Goal: Task Accomplishment & Management: Use online tool/utility

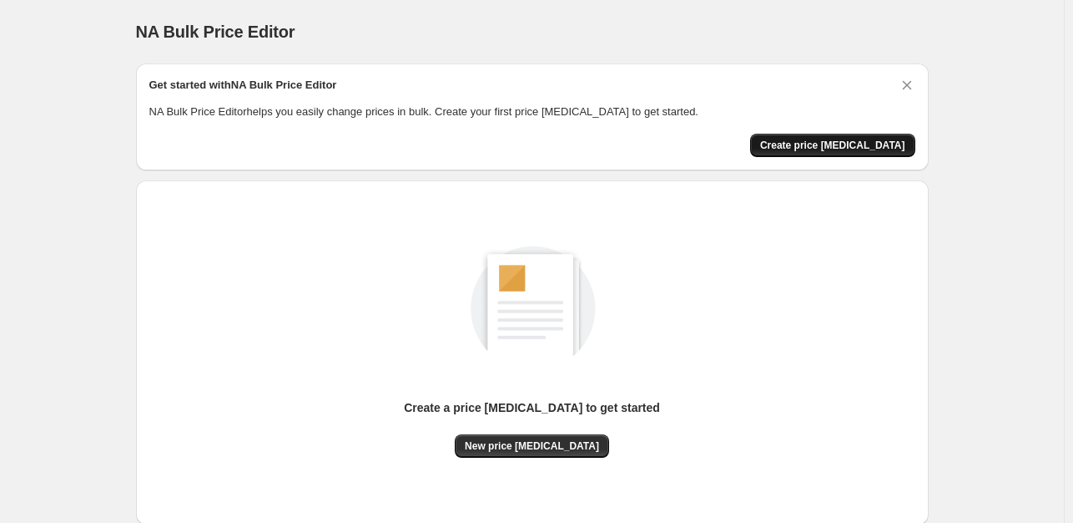
click at [874, 150] on span "Create price [MEDICAL_DATA]" at bounding box center [832, 145] width 145 height 13
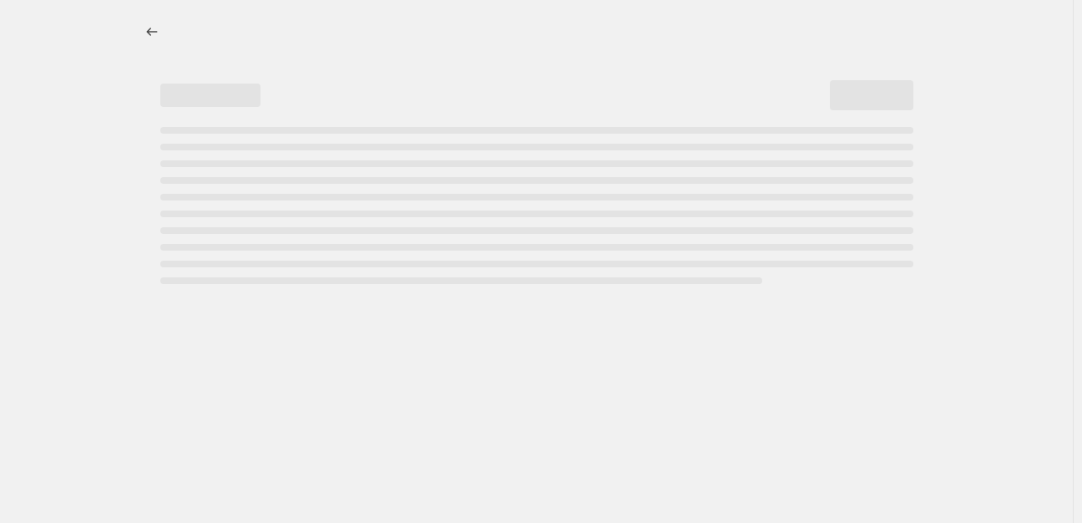
select select "percentage"
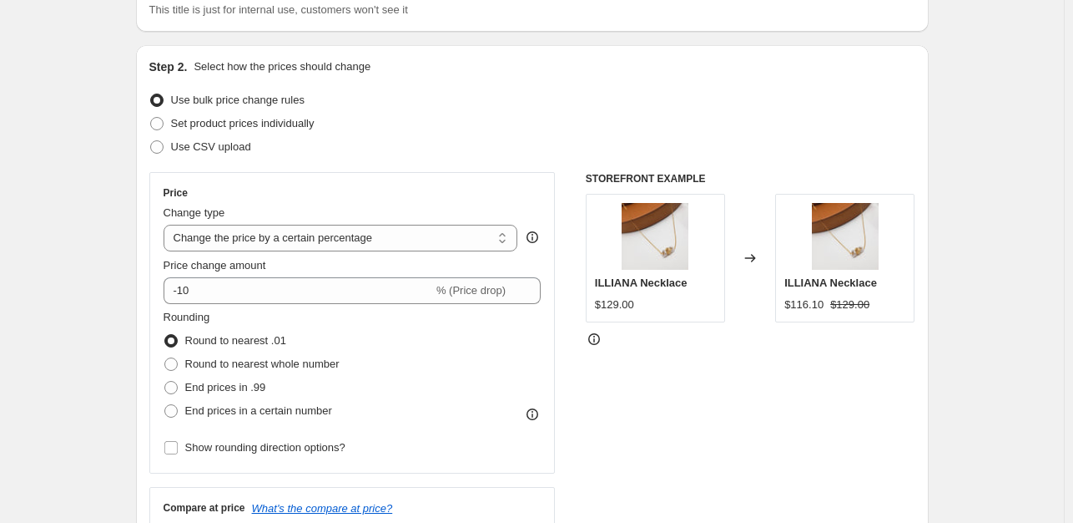
scroll to position [142, 0]
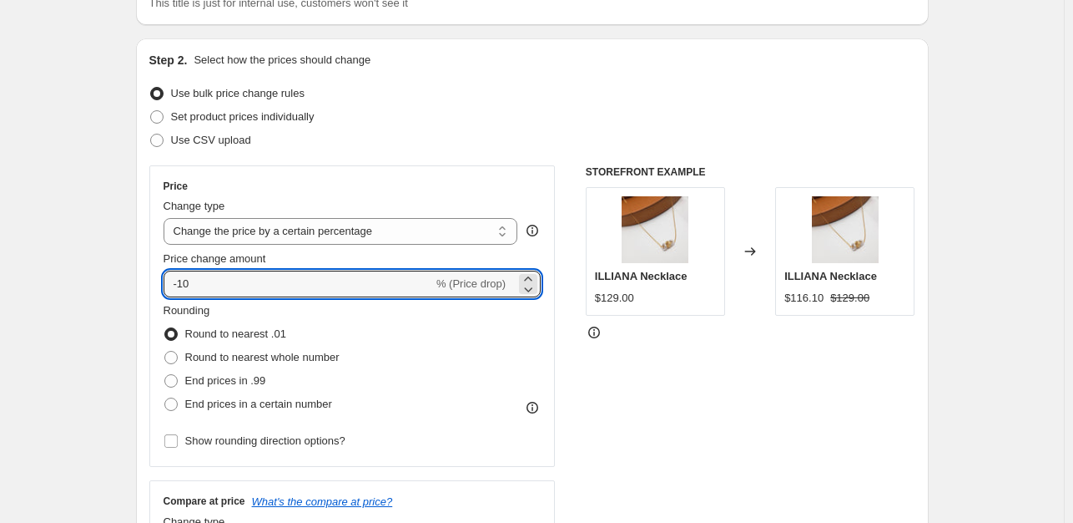
drag, startPoint x: 192, startPoint y: 286, endPoint x: 129, endPoint y: 283, distance: 62.7
type input "10"
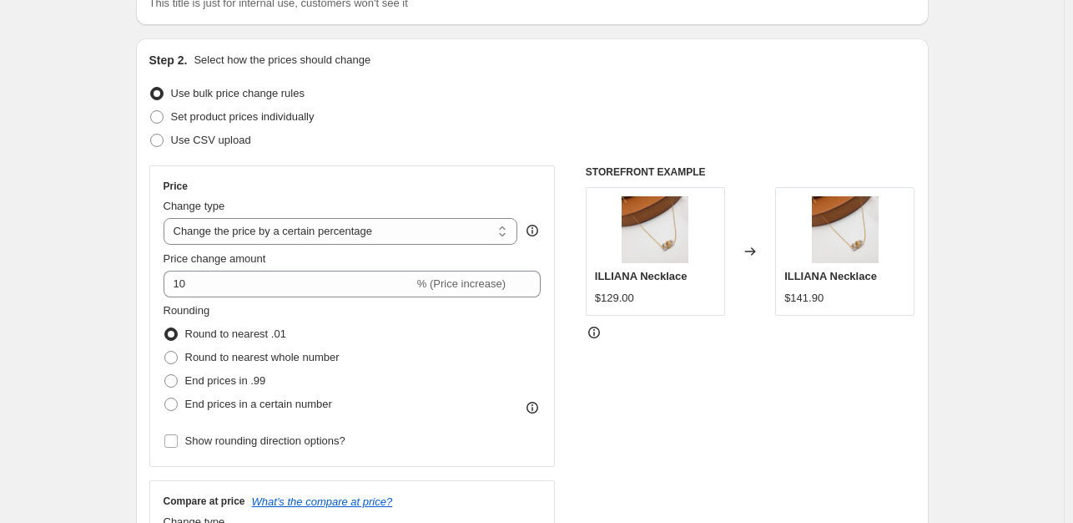
click at [440, 320] on div "Rounding Round to nearest .01 Round to nearest whole number End prices in .99 E…" at bounding box center [353, 359] width 378 height 114
click at [301, 352] on span "Round to nearest whole number" at bounding box center [262, 357] width 154 height 13
click at [165, 351] on input "Round to nearest whole number" at bounding box center [164, 351] width 1 height 1
radio input "true"
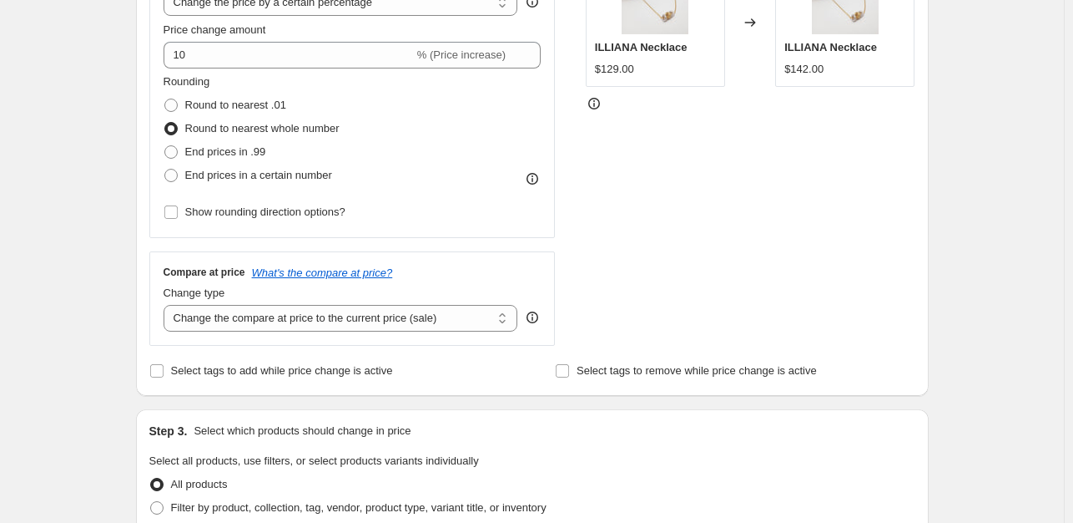
scroll to position [444, 0]
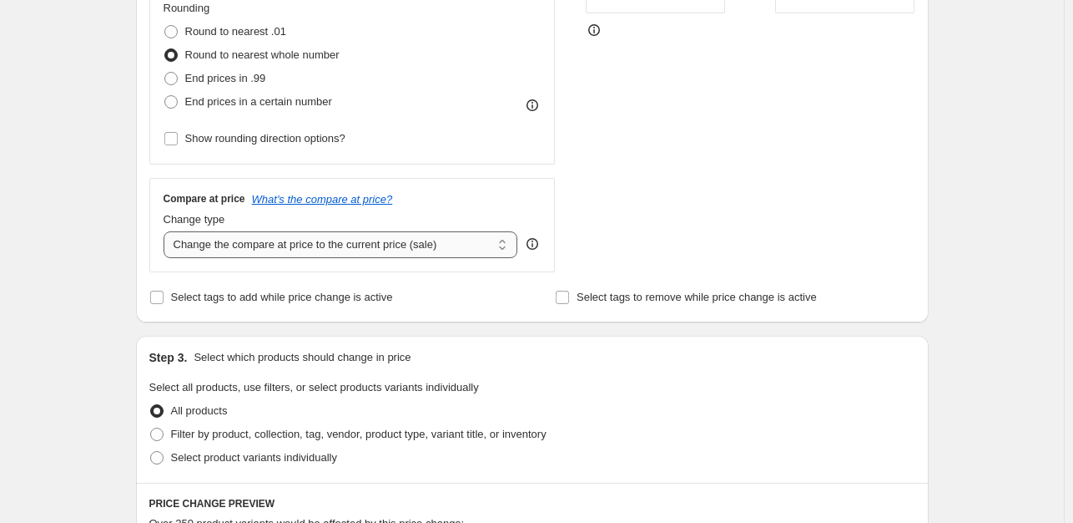
click at [473, 246] on select "Change the compare at price to the current price (sale) Change the compare at p…" at bounding box center [341, 244] width 355 height 27
click at [493, 185] on div "Compare at price What's the compare at price? Change type Change the compare at…" at bounding box center [352, 224] width 407 height 93
click at [504, 245] on select "Change the compare at price to the current price (sale) Change the compare at p…" at bounding box center [341, 244] width 355 height 27
click at [504, 201] on div "Compare at price What's the compare at price?" at bounding box center [353, 198] width 378 height 13
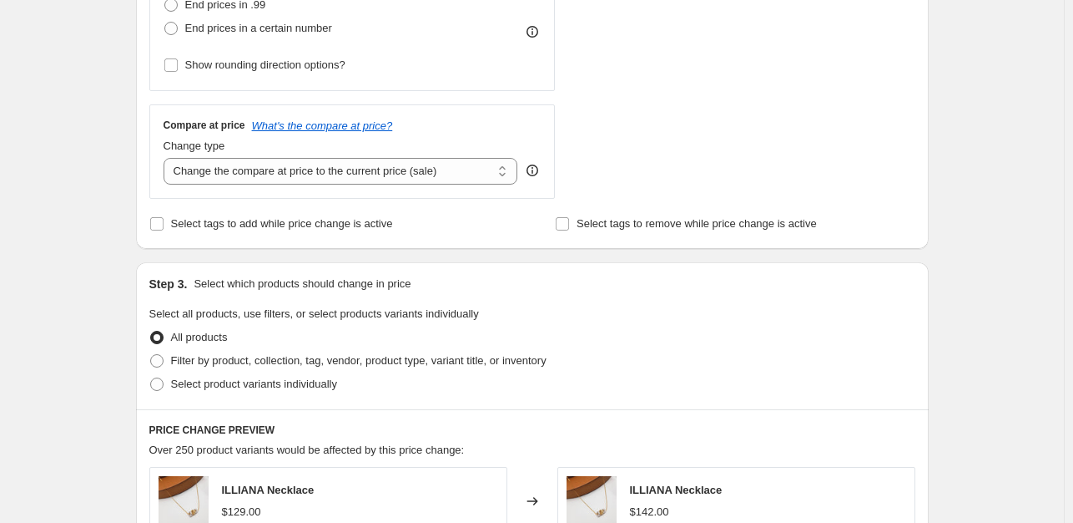
scroll to position [562, 0]
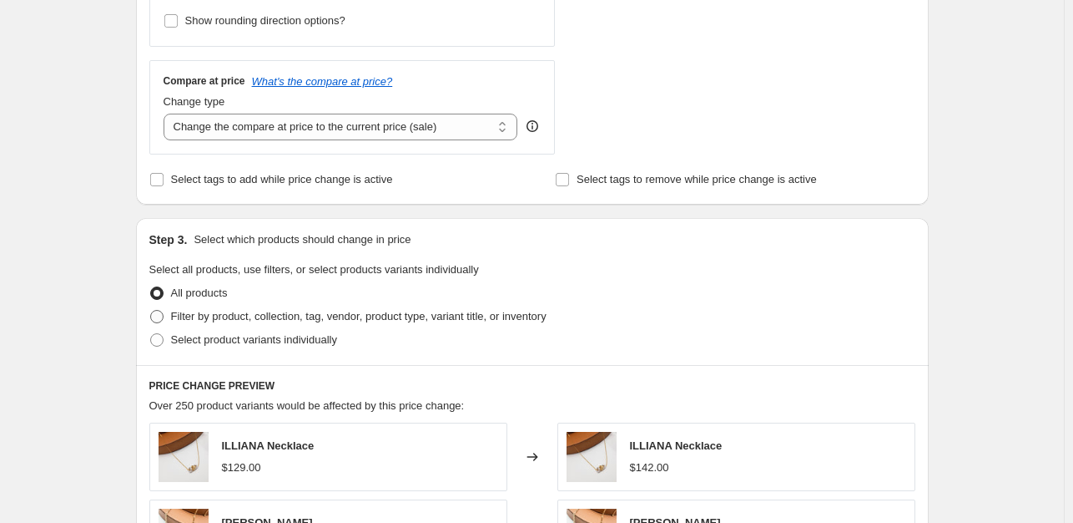
click at [169, 319] on label "Filter by product, collection, tag, vendor, product type, variant title, or inv…" at bounding box center [347, 316] width 397 height 23
click at [151, 311] on input "Filter by product, collection, tag, vendor, product type, variant title, or inv…" at bounding box center [150, 310] width 1 height 1
radio input "true"
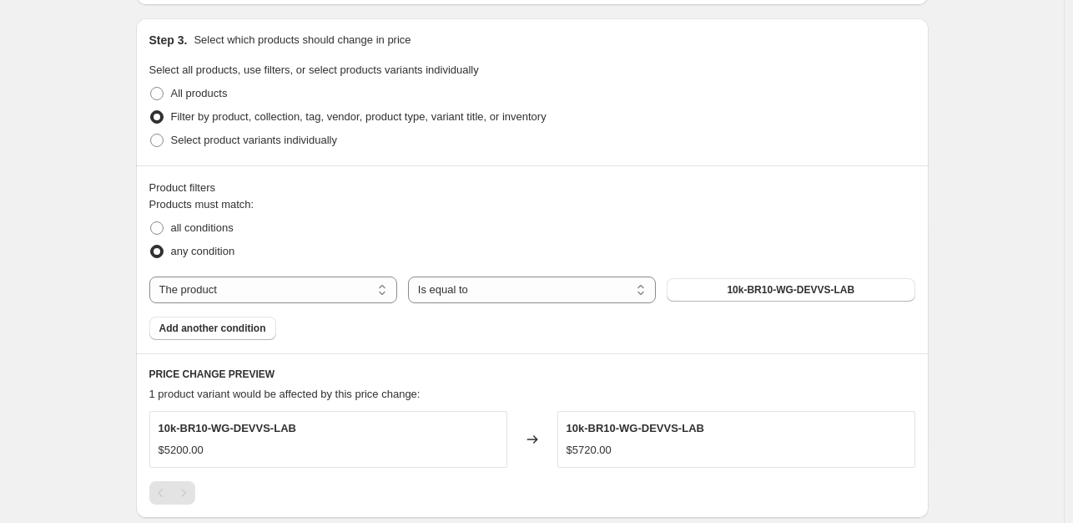
scroll to position [790, 0]
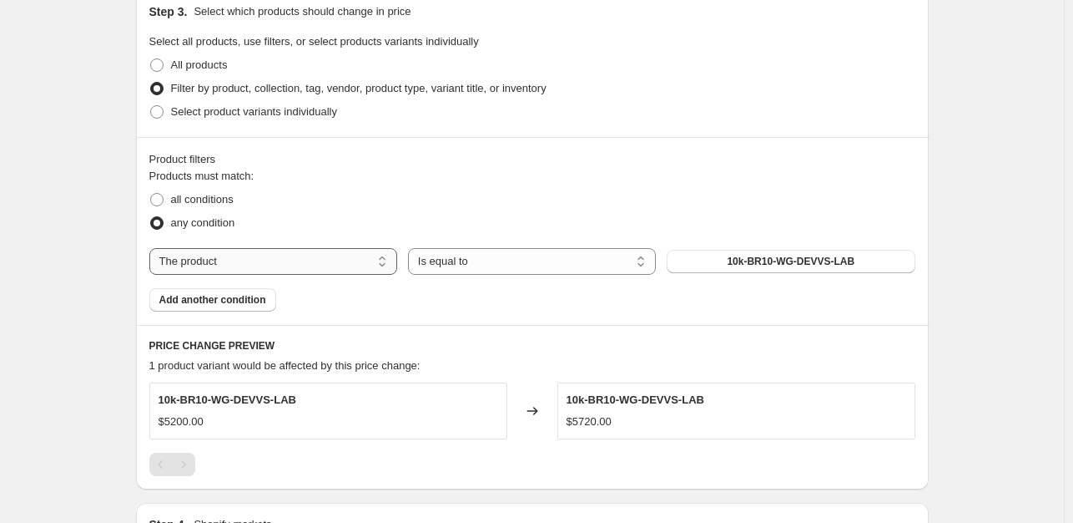
click at [311, 257] on select "The product The product's collection The product's tag The product's vendor The…" at bounding box center [273, 261] width 248 height 27
select select "vendor"
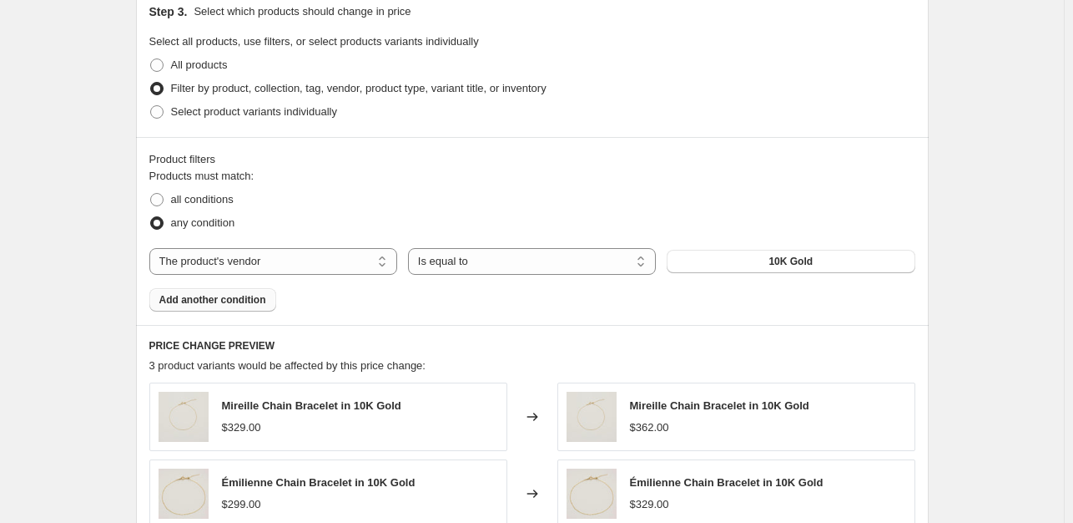
click at [224, 308] on button "Add another condition" at bounding box center [212, 299] width 127 height 23
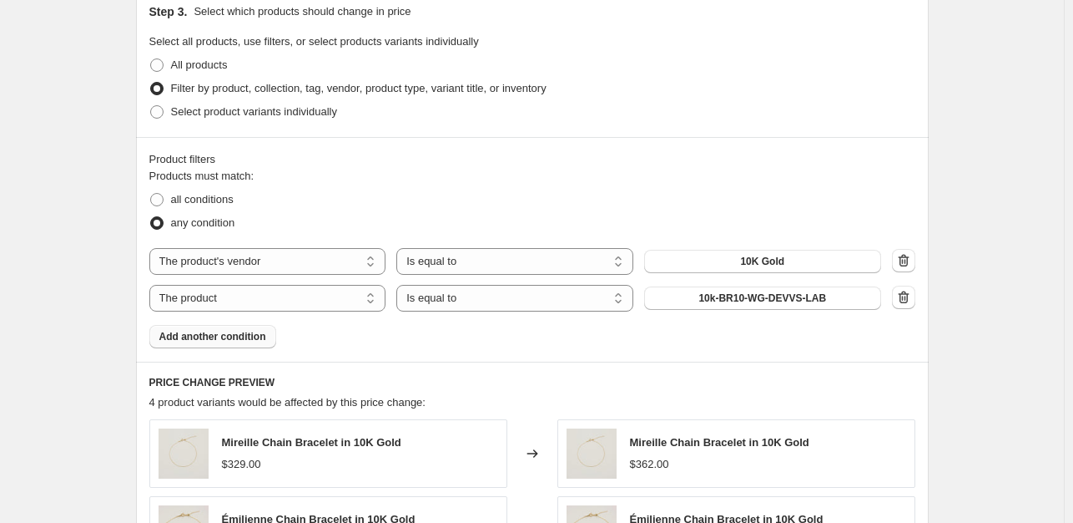
click at [229, 337] on span "Add another condition" at bounding box center [212, 336] width 107 height 13
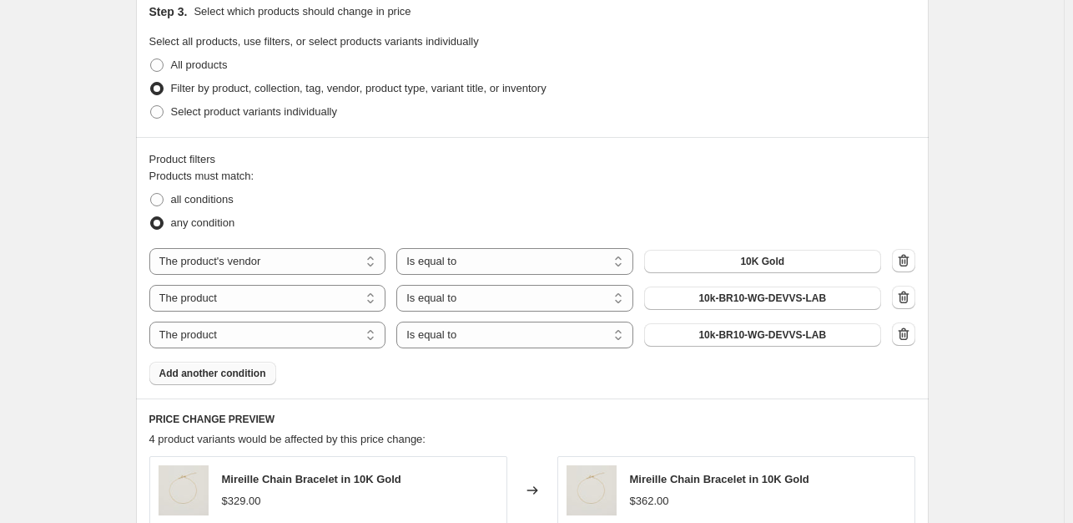
click at [239, 375] on span "Add another condition" at bounding box center [212, 372] width 107 height 13
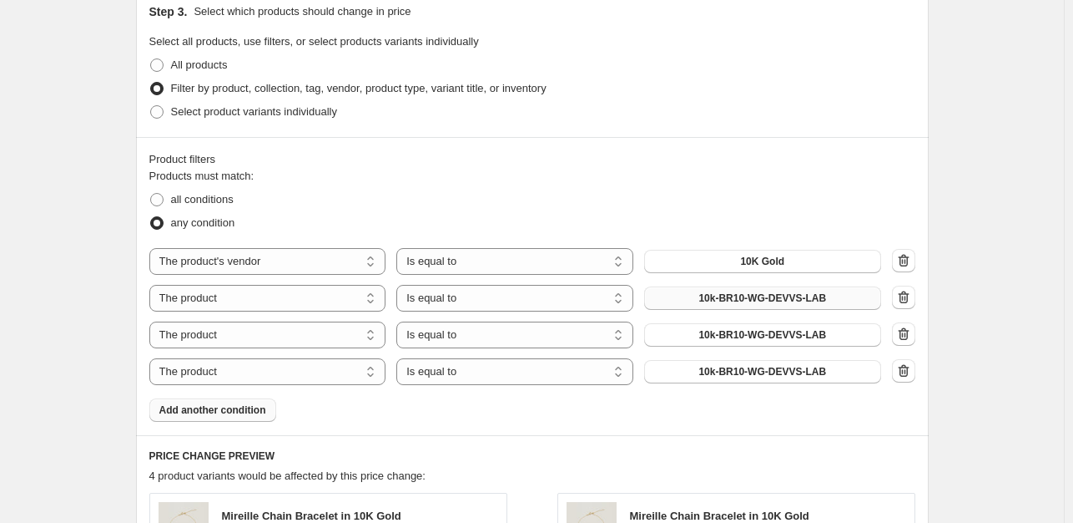
click at [873, 293] on button "10k-BR10-WG-DEVVS-LAB" at bounding box center [762, 297] width 237 height 23
click at [377, 298] on select "The product The product's collection The product's tag The product's vendor The…" at bounding box center [267, 298] width 237 height 27
select select "vendor"
click at [294, 337] on select "The product The product's collection The product's tag The product's vendor The…" at bounding box center [267, 334] width 237 height 27
select select "vendor"
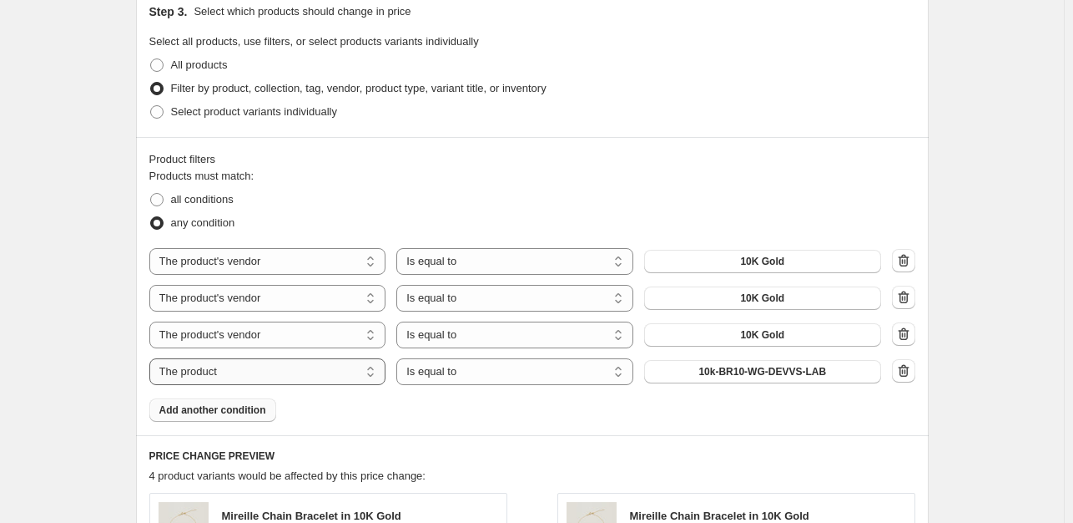
click at [307, 370] on select "The product The product's collection The product's tag The product's vendor The…" at bounding box center [267, 371] width 237 height 27
select select "vendor"
click at [728, 286] on button "10K Gold" at bounding box center [762, 297] width 237 height 23
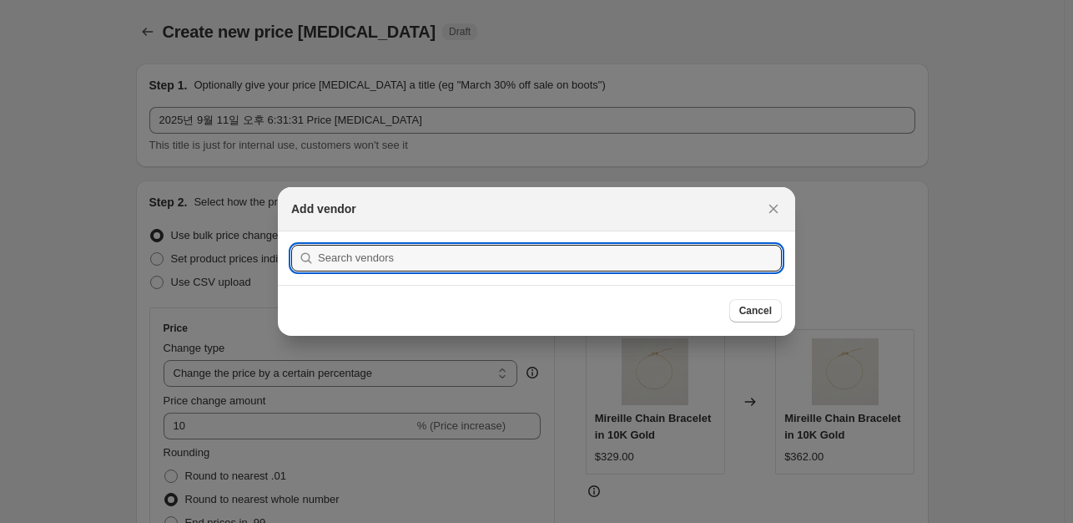
scroll to position [0, 0]
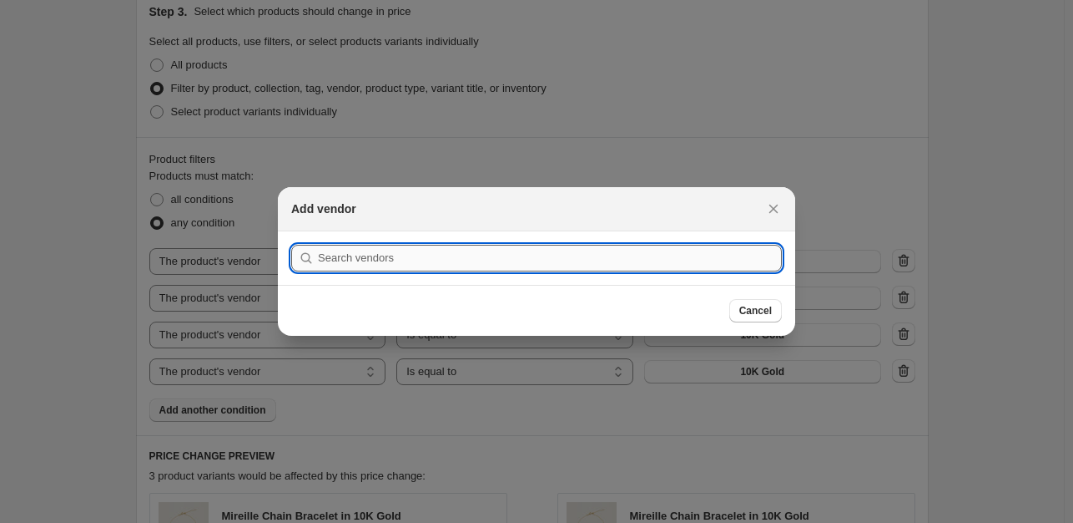
click at [529, 259] on input ":r2k:" at bounding box center [550, 258] width 464 height 27
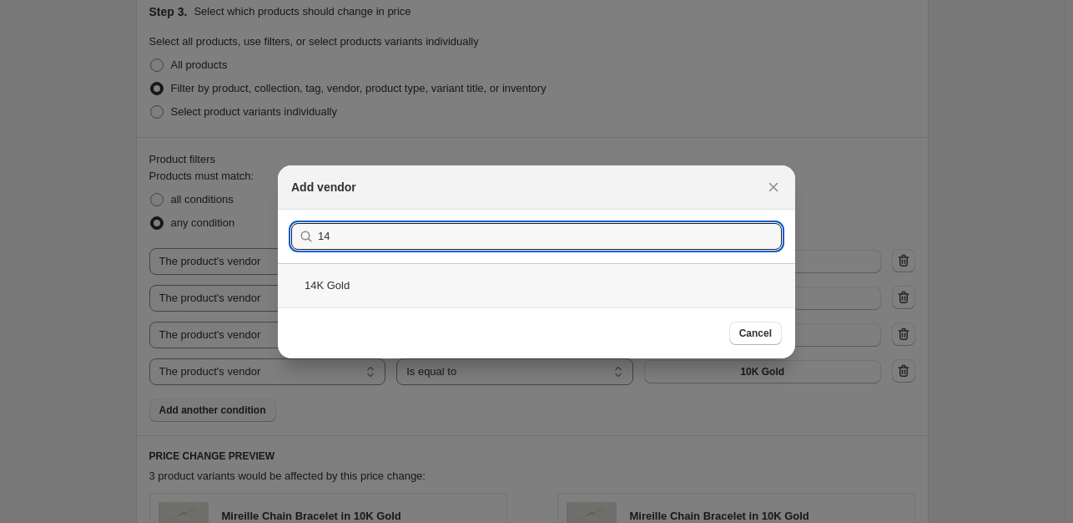
type input "14"
click at [357, 280] on div "14K Gold" at bounding box center [537, 285] width 518 height 44
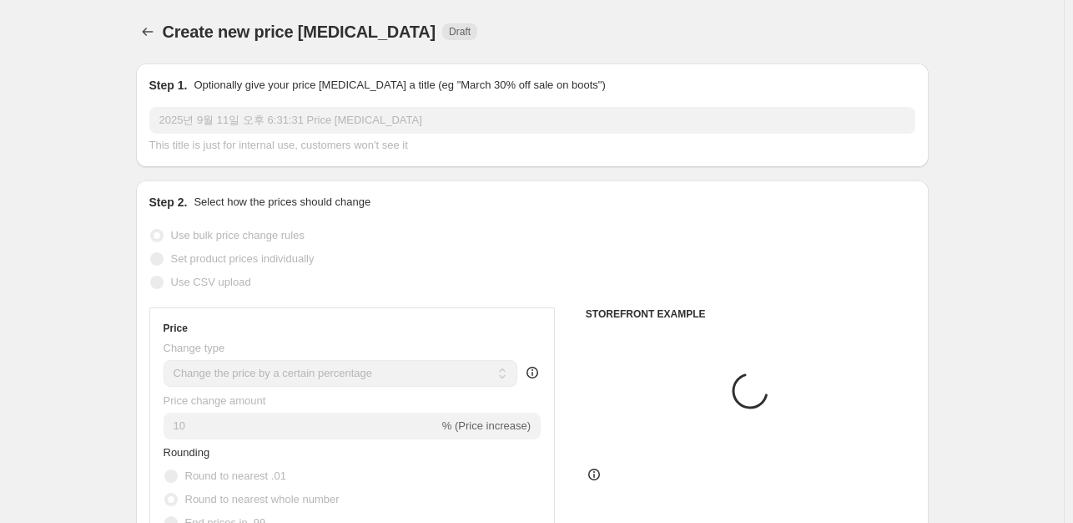
scroll to position [790, 0]
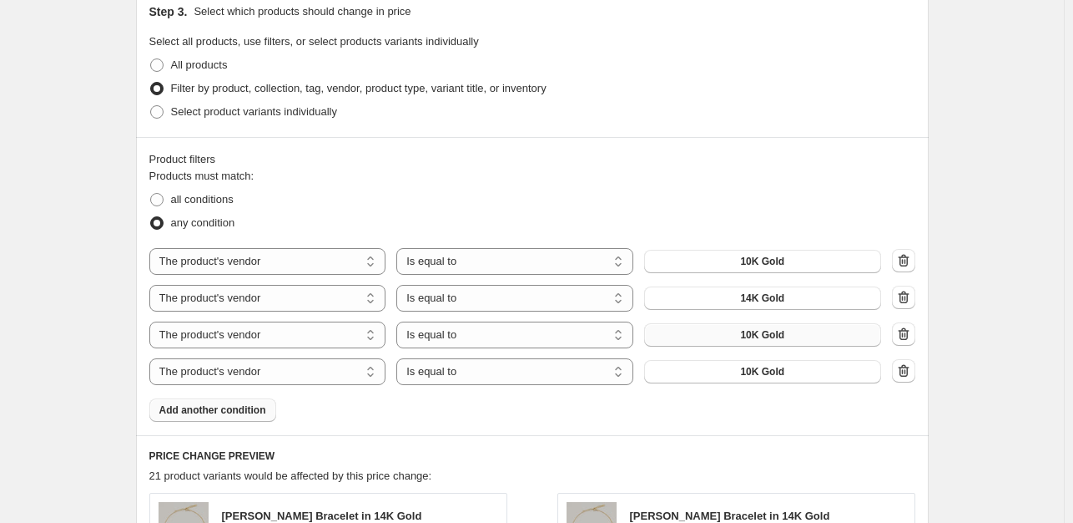
click at [731, 332] on button "10K Gold" at bounding box center [762, 334] width 237 height 23
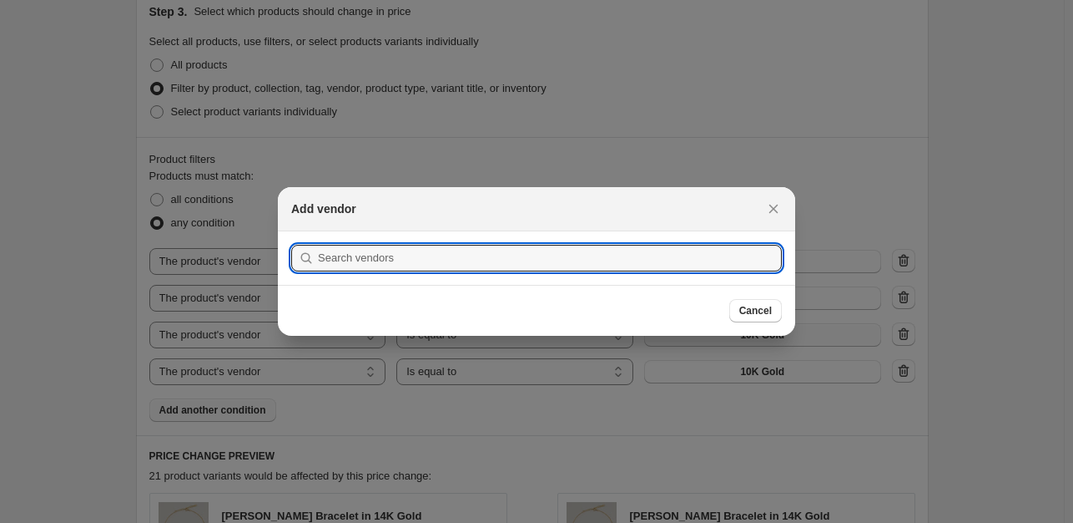
scroll to position [0, 0]
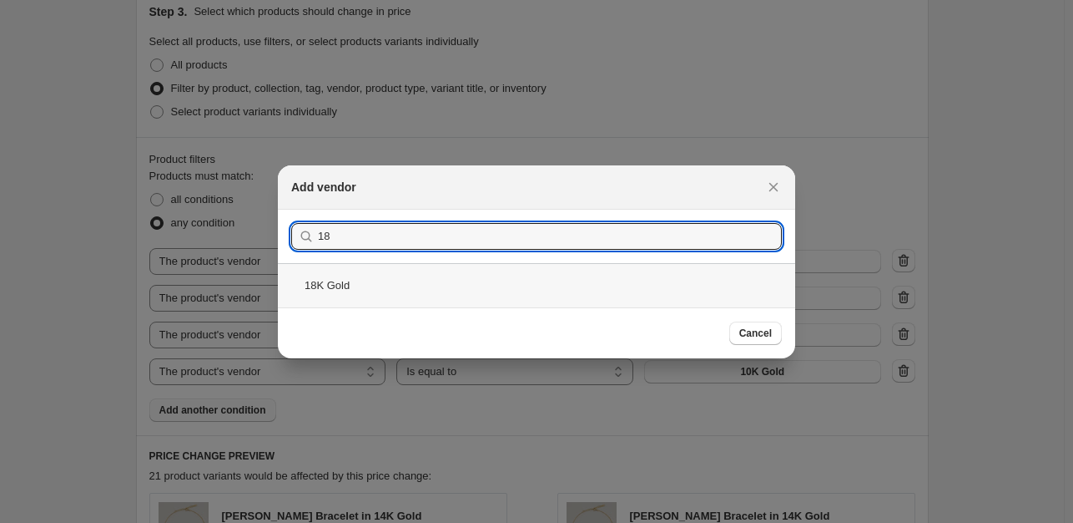
type input "18"
click at [354, 296] on div "18K Gold" at bounding box center [537, 285] width 518 height 44
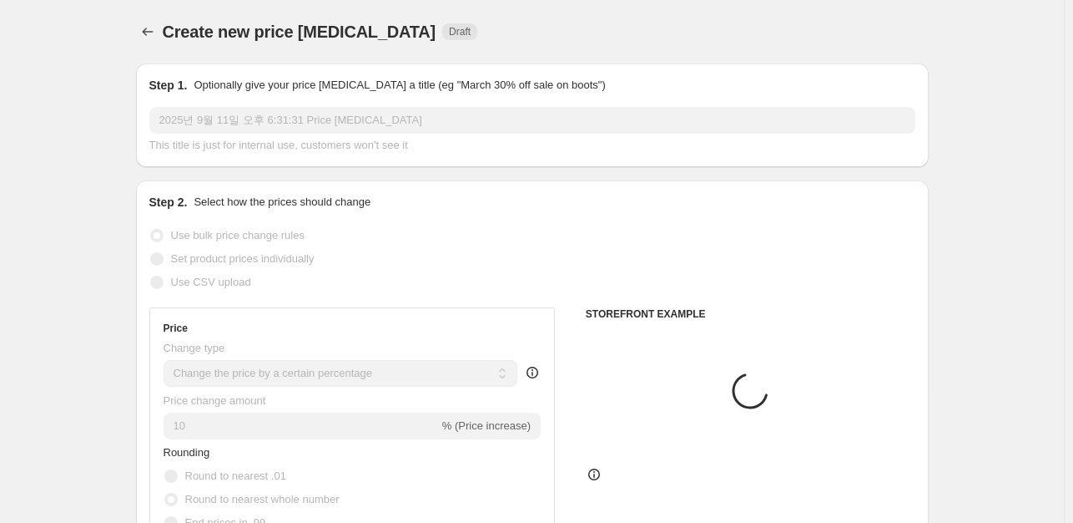
scroll to position [790, 0]
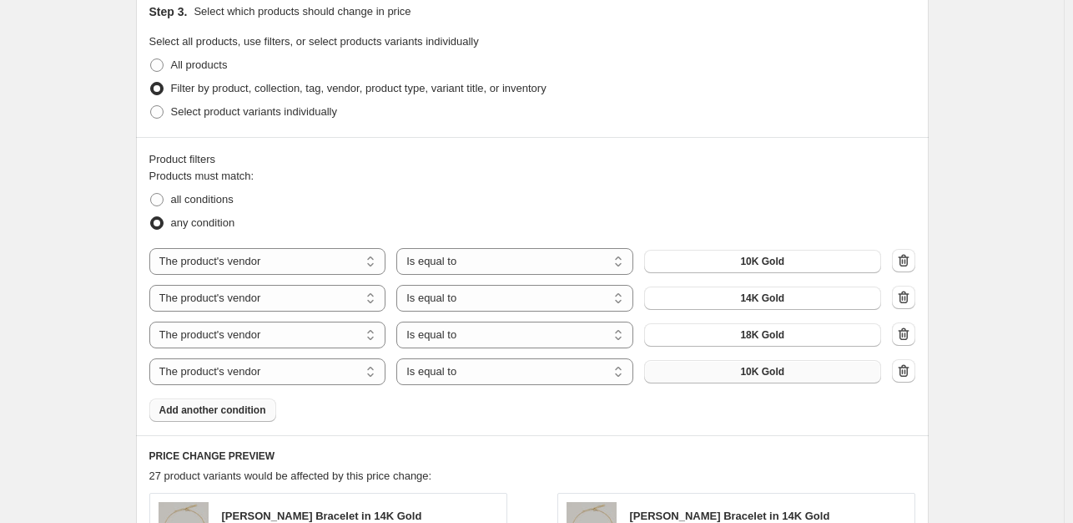
click at [785, 376] on span "10K Gold" at bounding box center [762, 371] width 44 height 13
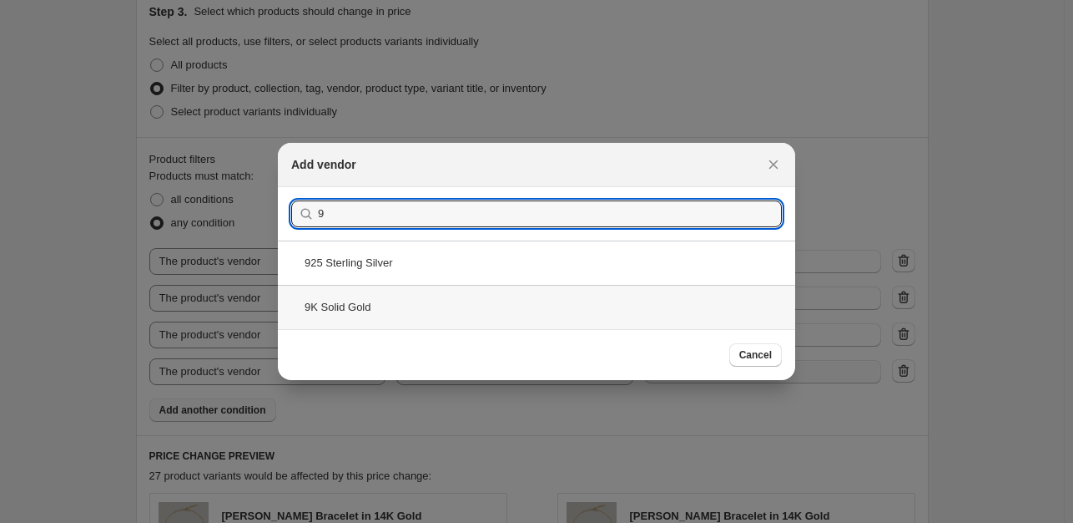
type input "9"
click at [370, 309] on div "9K Solid Gold" at bounding box center [537, 307] width 518 height 44
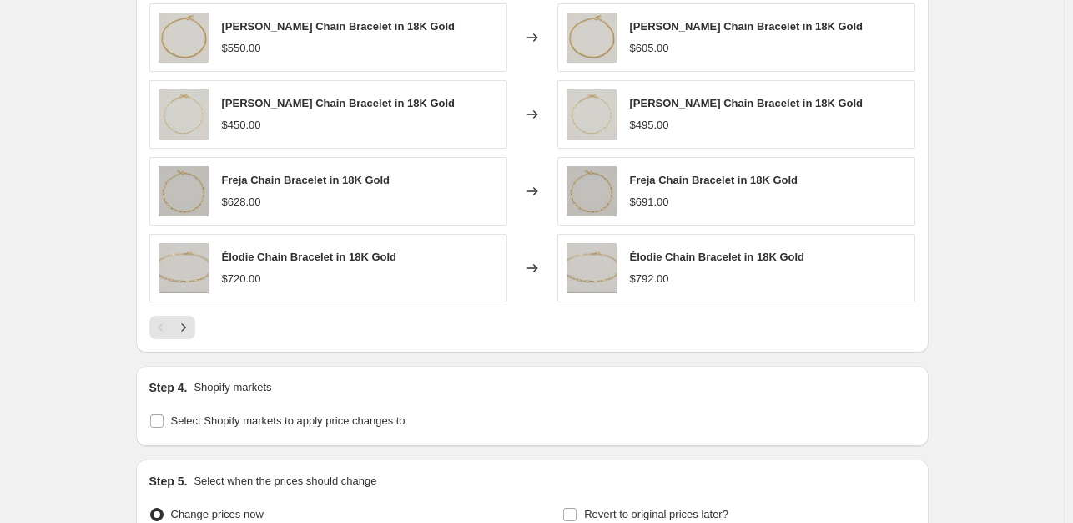
scroll to position [1452, 0]
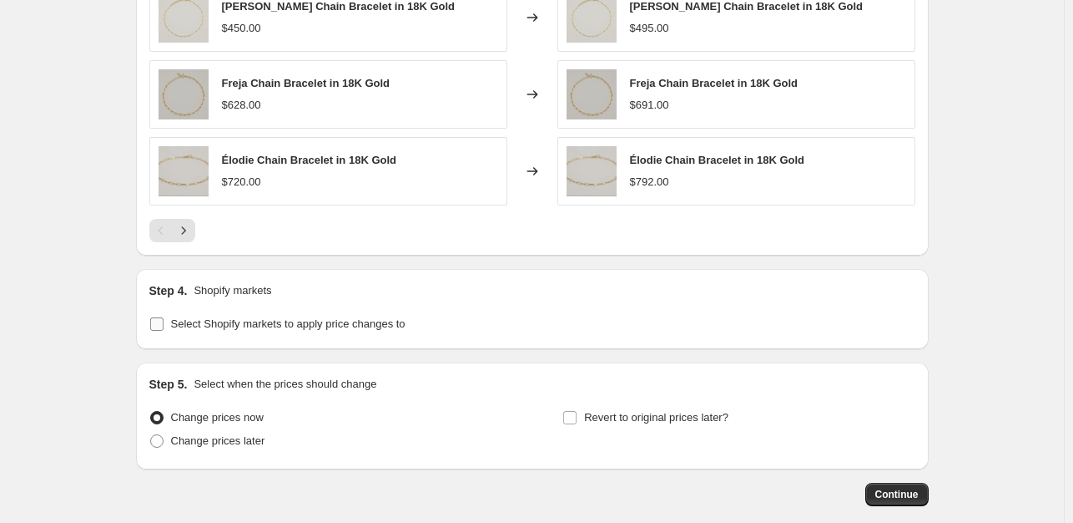
click at [170, 316] on label "Select Shopify markets to apply price changes to" at bounding box center [277, 323] width 256 height 23
click at [164, 317] on input "Select Shopify markets to apply price changes to" at bounding box center [156, 323] width 13 height 13
checkbox input "true"
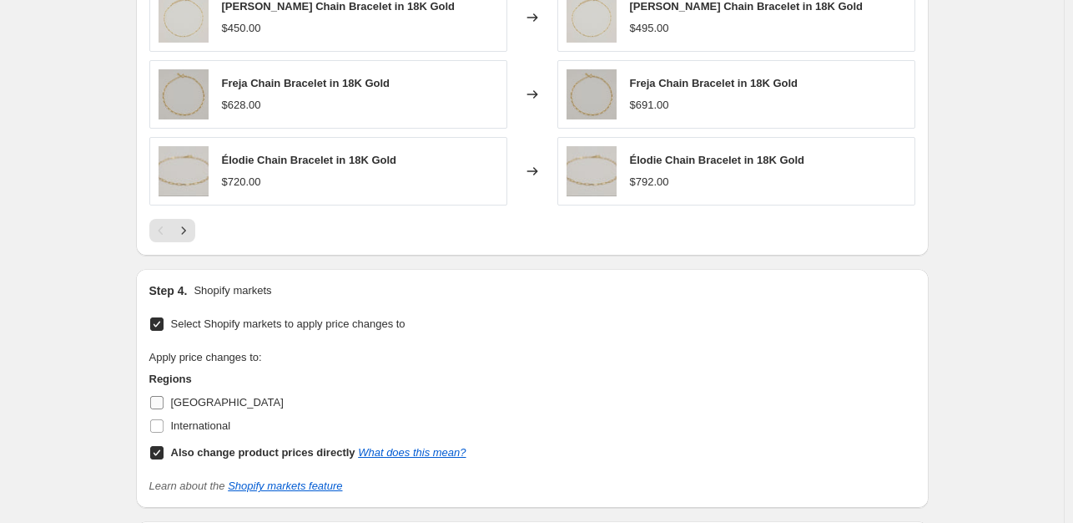
click at [161, 401] on input "[GEOGRAPHIC_DATA]" at bounding box center [156, 402] width 13 height 13
checkbox input "true"
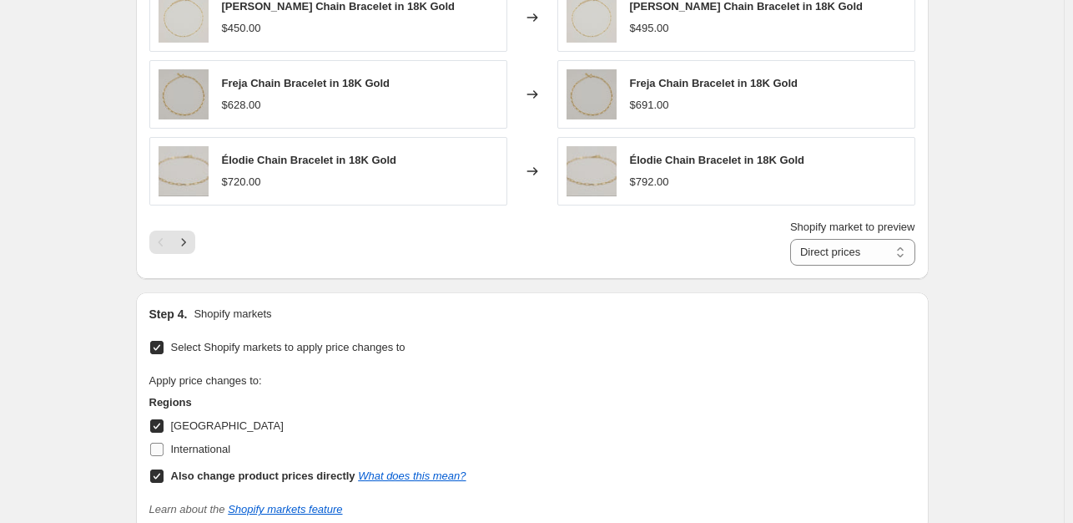
click at [164, 443] on input "International" at bounding box center [156, 448] width 13 height 13
checkbox input "true"
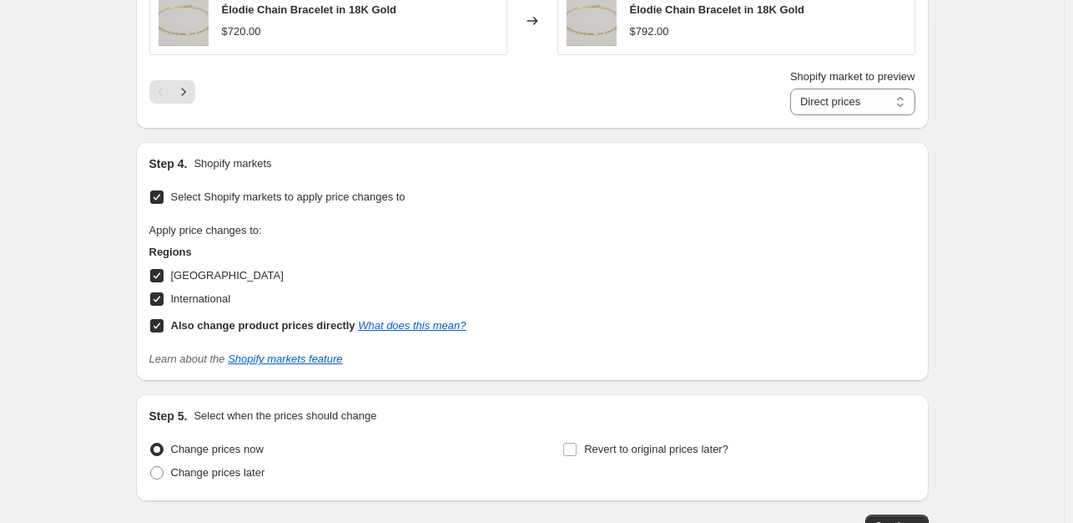
scroll to position [1719, 0]
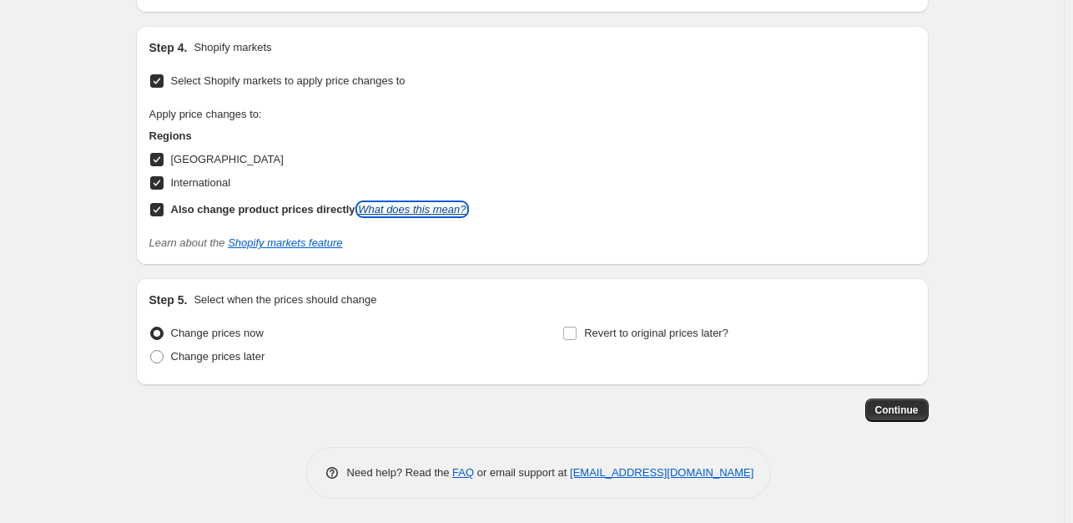
click at [442, 208] on link "What does this mean?" at bounding box center [412, 209] width 108 height 13
click at [918, 405] on span "Continue" at bounding box center [897, 409] width 43 height 13
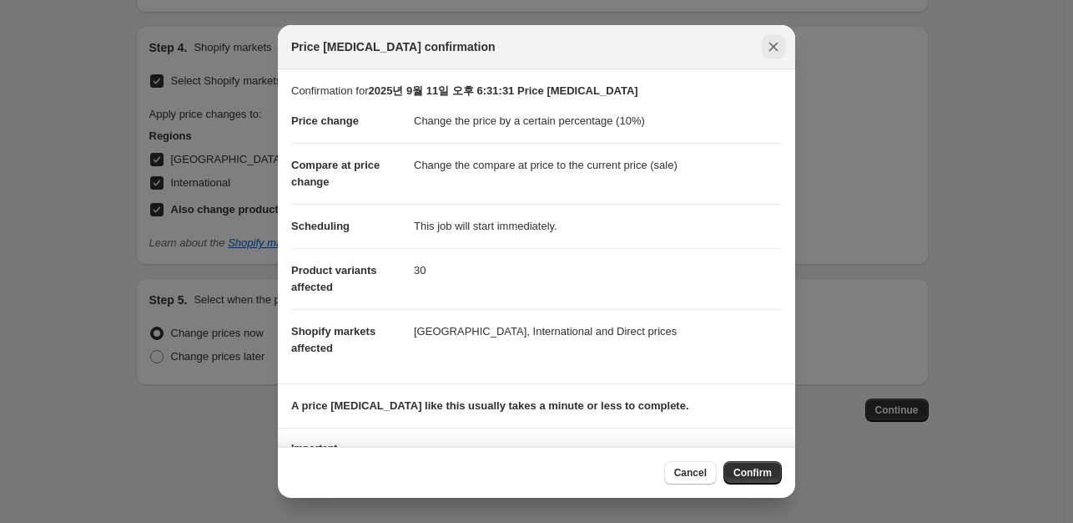
click at [771, 57] on button "Close" at bounding box center [773, 46] width 23 height 23
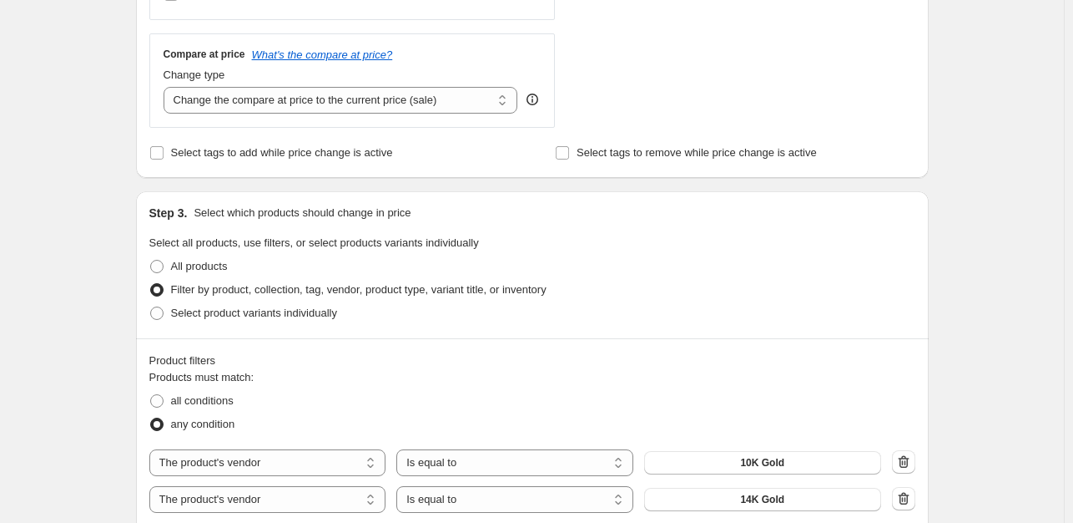
scroll to position [427, 0]
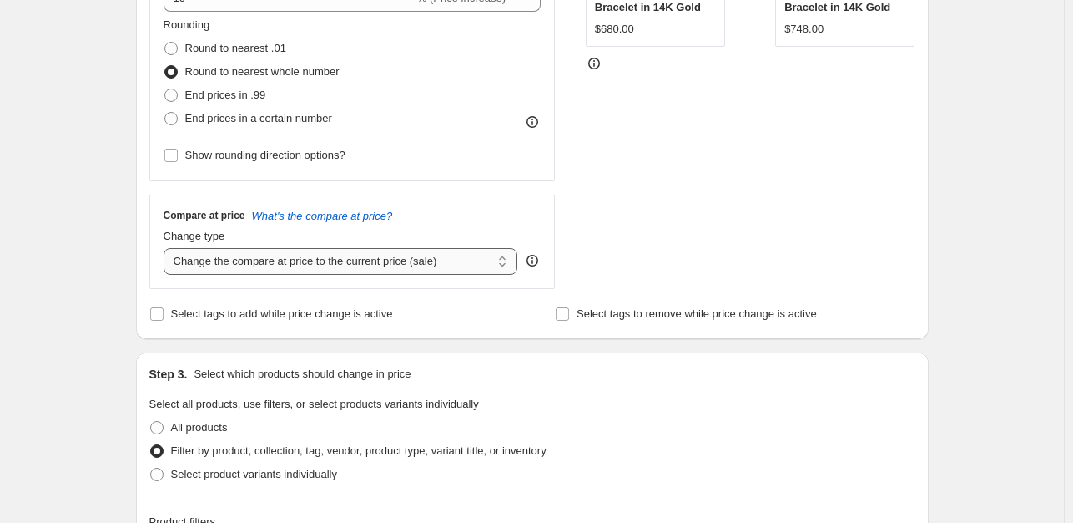
click at [355, 265] on select "Change the compare at price to the current price (sale) Change the compare at p…" at bounding box center [341, 261] width 355 height 27
select select "remove"
click at [167, 248] on select "Change the compare at price to the current price (sale) Change the compare at p…" at bounding box center [341, 261] width 355 height 27
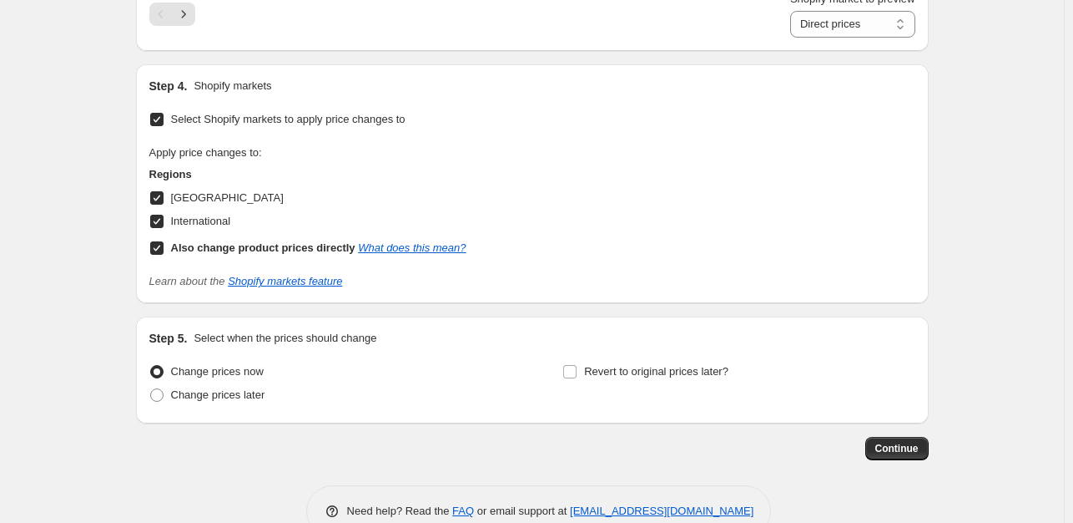
scroll to position [1719, 0]
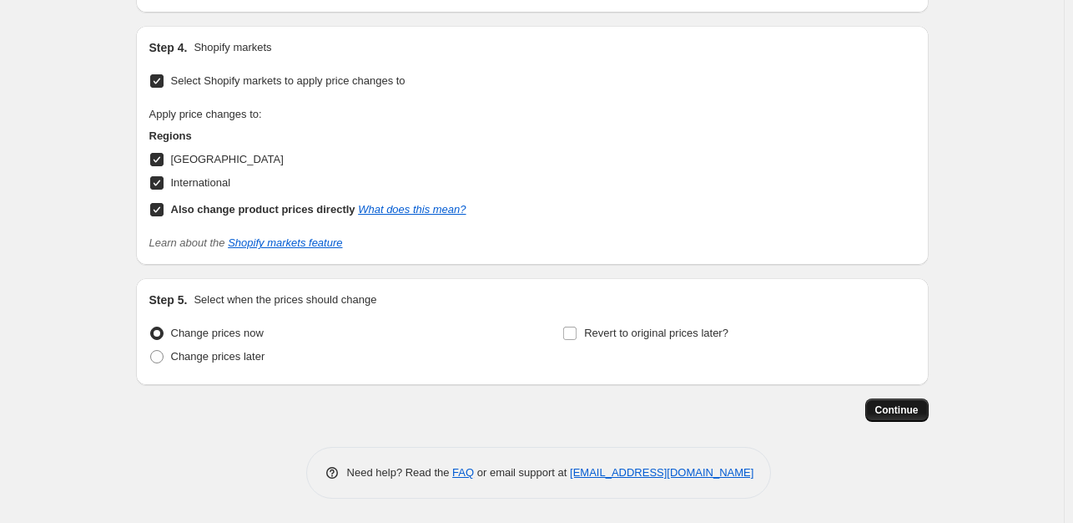
click at [895, 401] on button "Continue" at bounding box center [897, 409] width 63 height 23
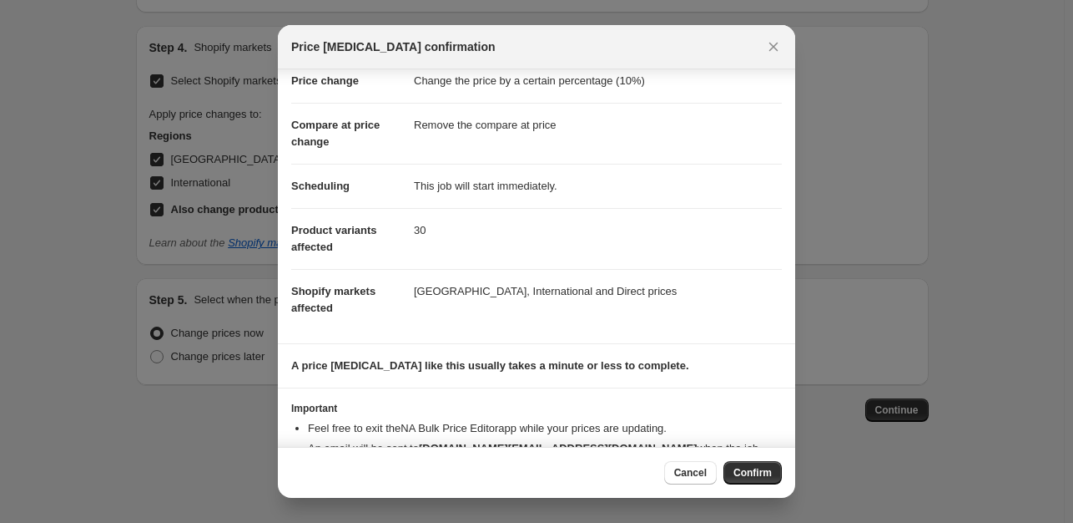
scroll to position [86, 0]
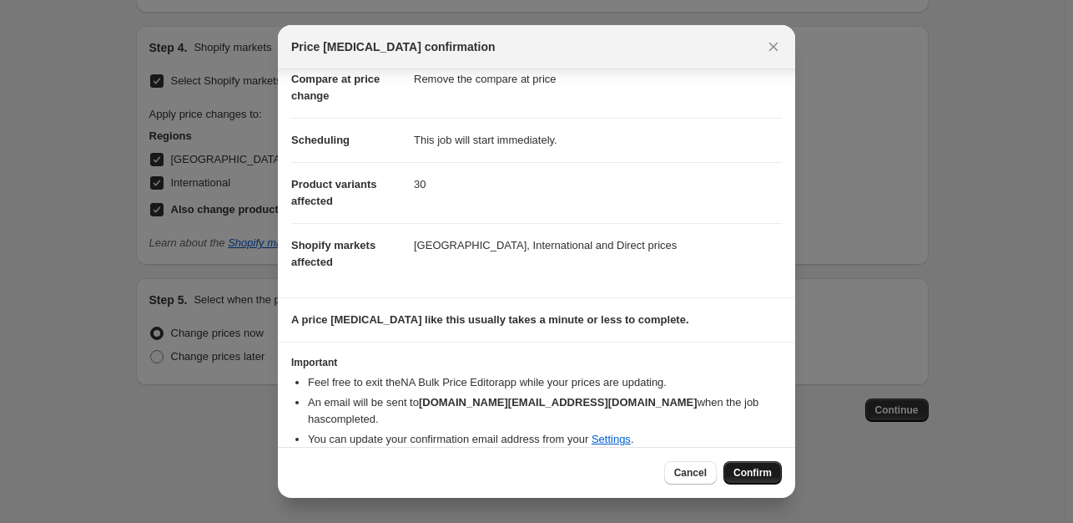
click at [738, 467] on span "Confirm" at bounding box center [753, 472] width 38 height 13
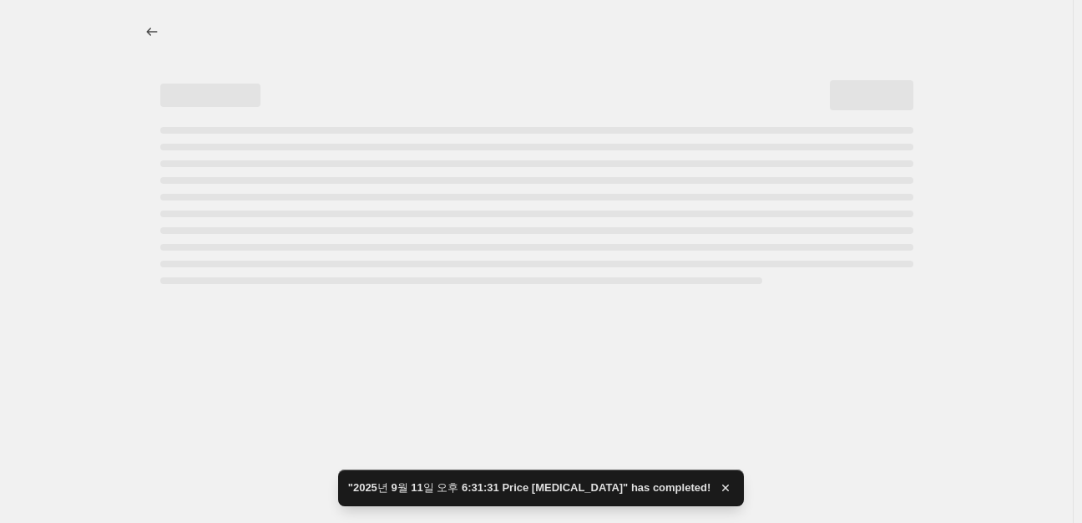
select select "percentage"
select select "remove"
select select "vendor"
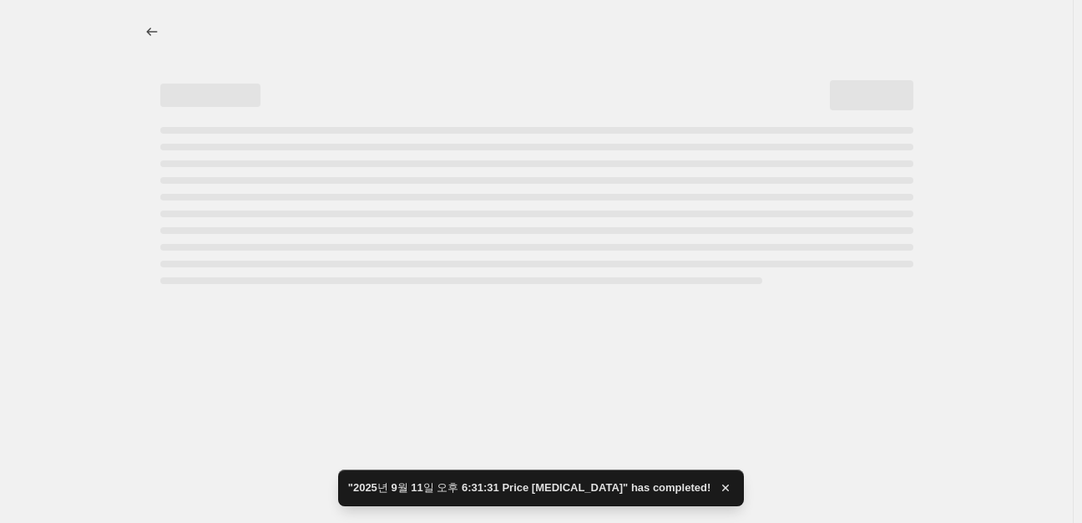
select select "vendor"
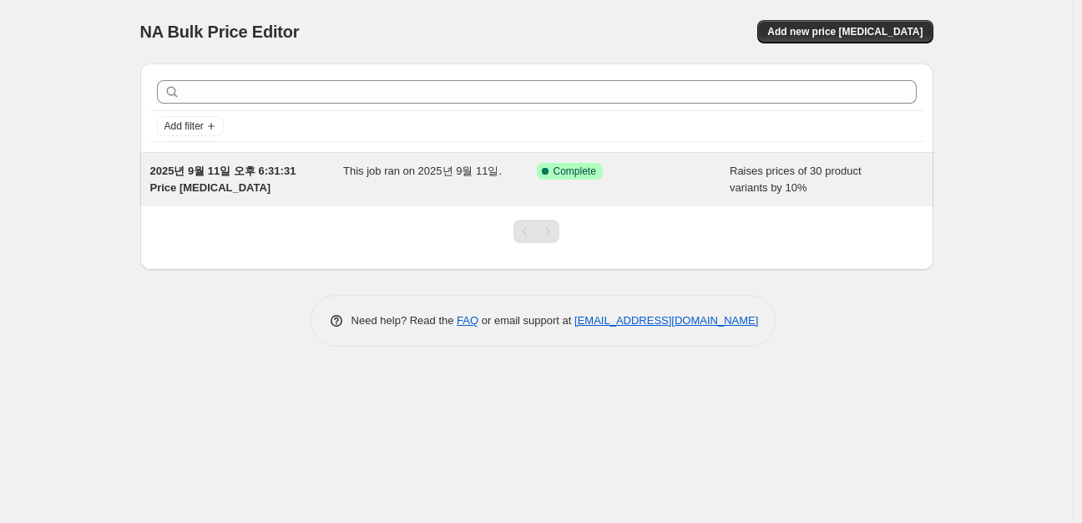
click at [447, 159] on div "2025년 9월 11일 오후 6:31:31 Price change job This job ran on 2025년 9월 11일. Success …" at bounding box center [536, 179] width 793 height 53
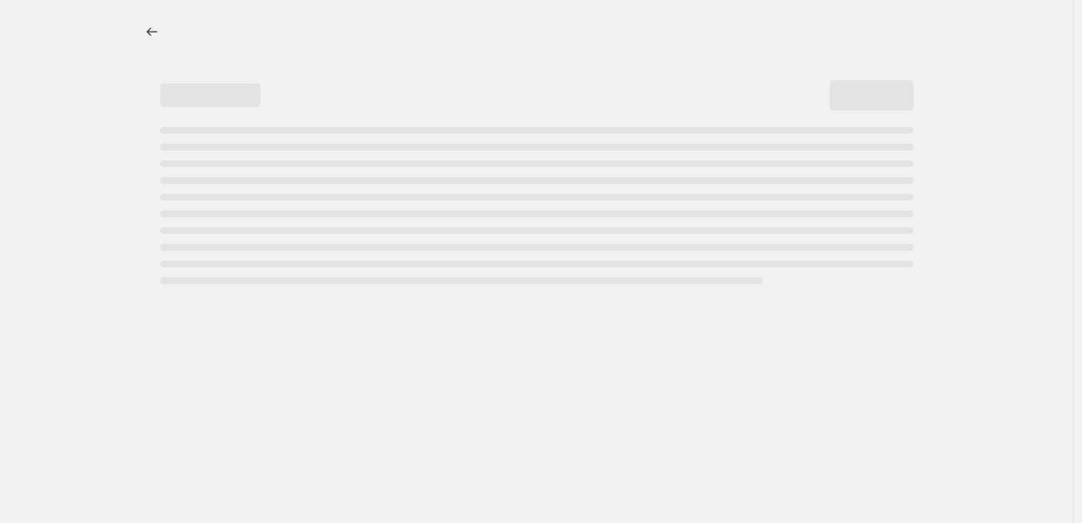
select select "percentage"
select select "remove"
select select "vendor"
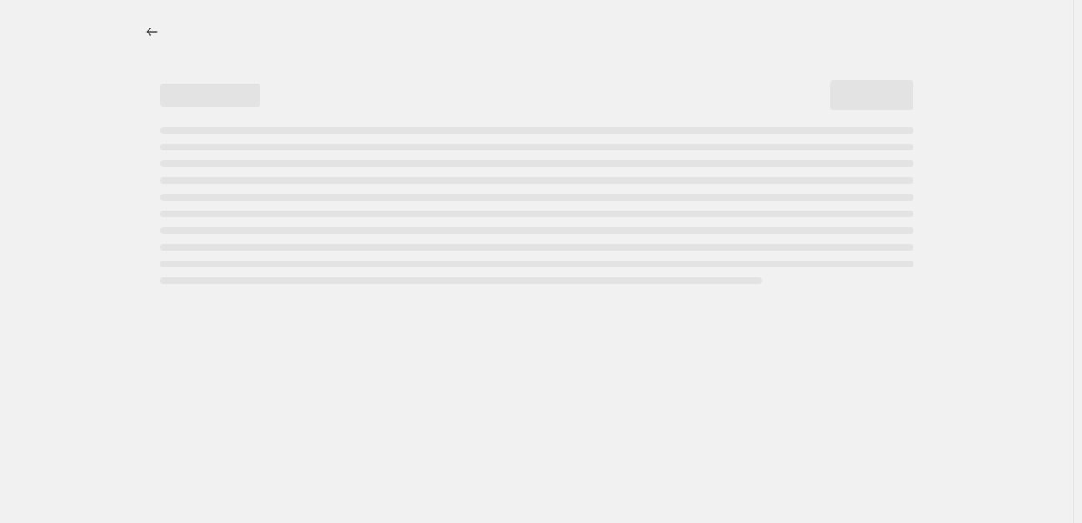
select select "vendor"
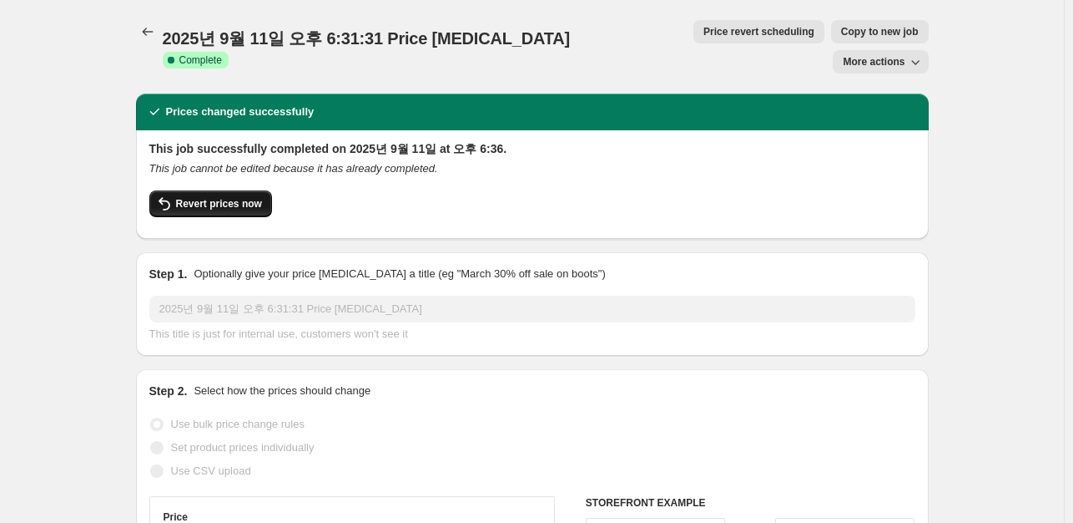
click at [185, 197] on span "Revert prices now" at bounding box center [219, 203] width 86 height 13
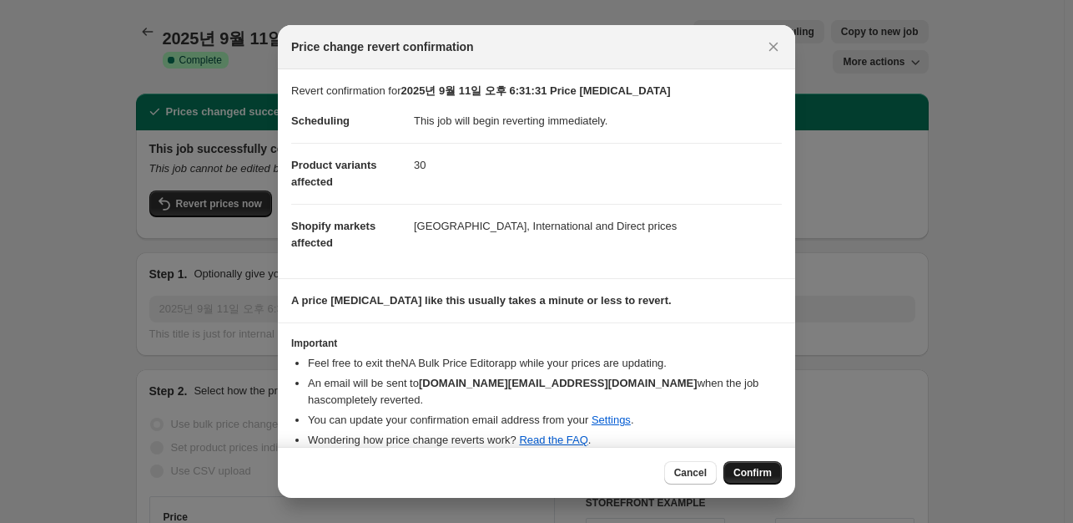
click at [736, 472] on span "Confirm" at bounding box center [753, 472] width 38 height 13
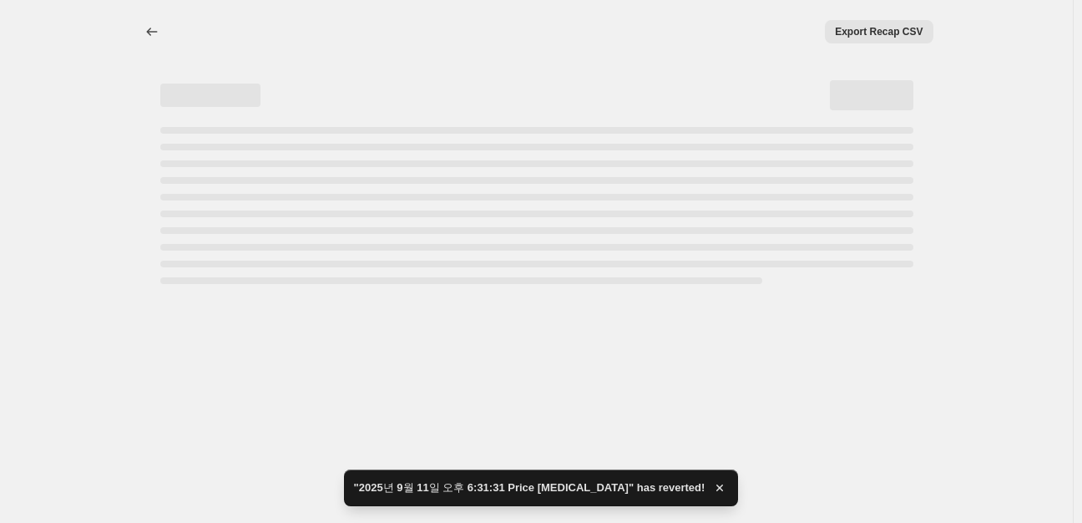
select select "percentage"
select select "remove"
select select "vendor"
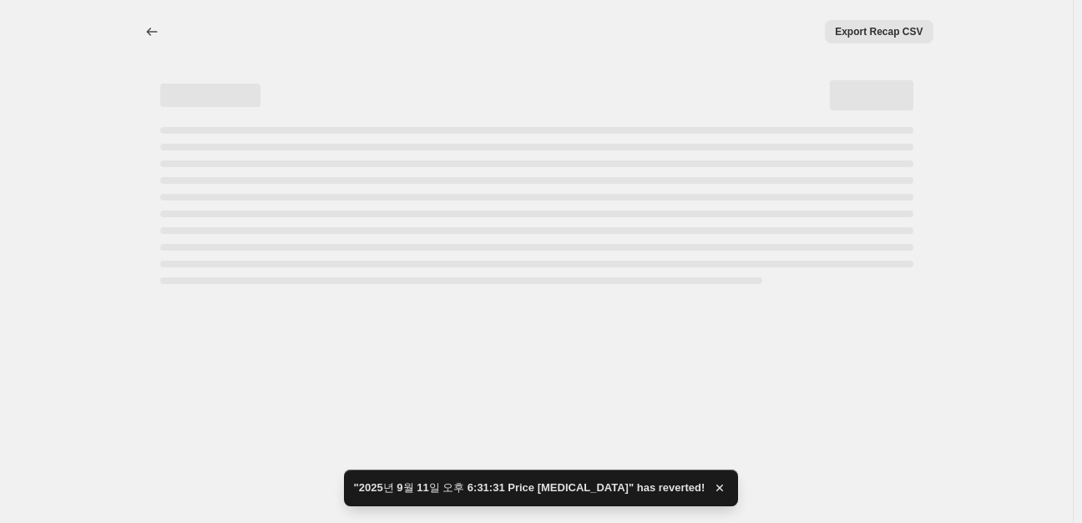
select select "vendor"
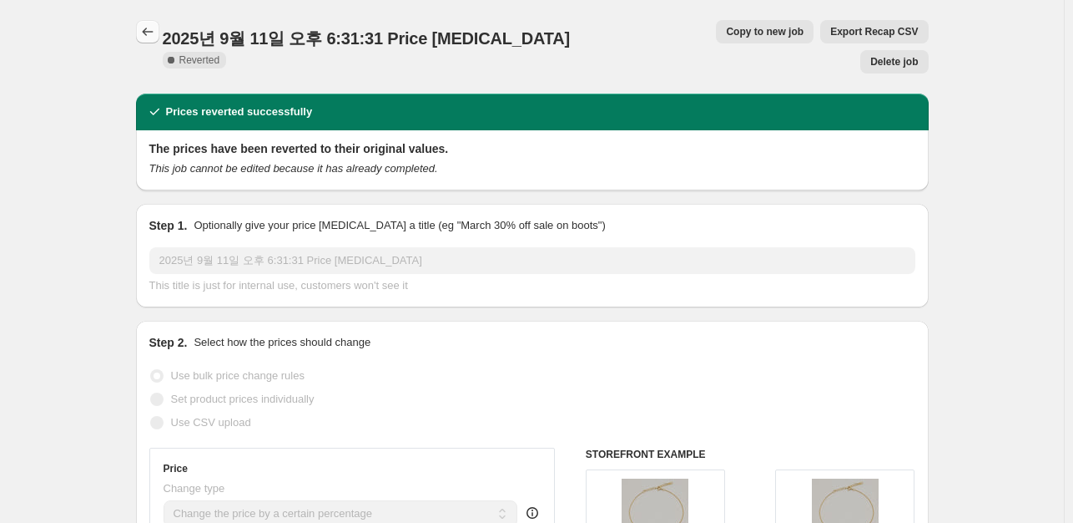
click at [156, 28] on icon "Price change jobs" at bounding box center [147, 31] width 17 height 17
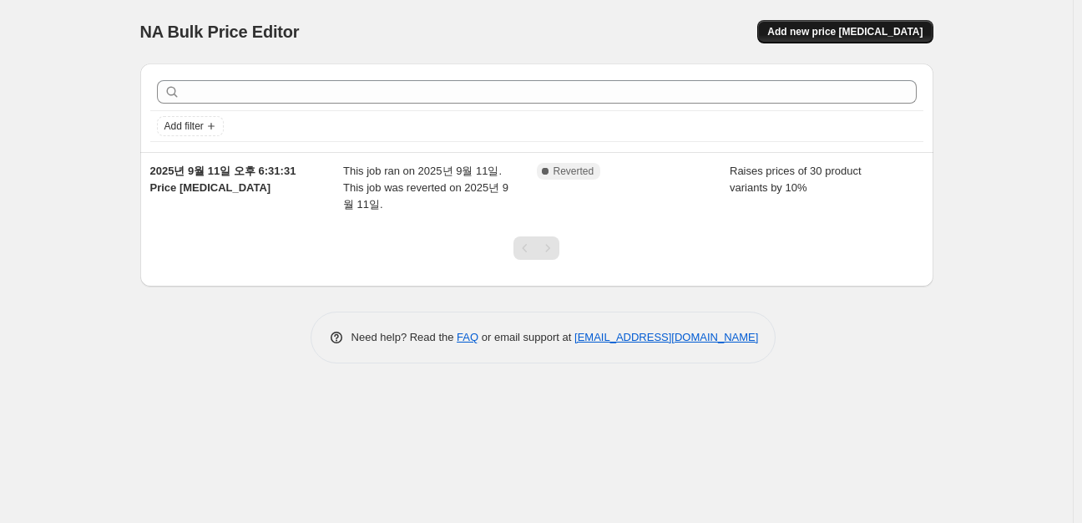
click at [855, 37] on span "Add new price change job" at bounding box center [844, 31] width 155 height 13
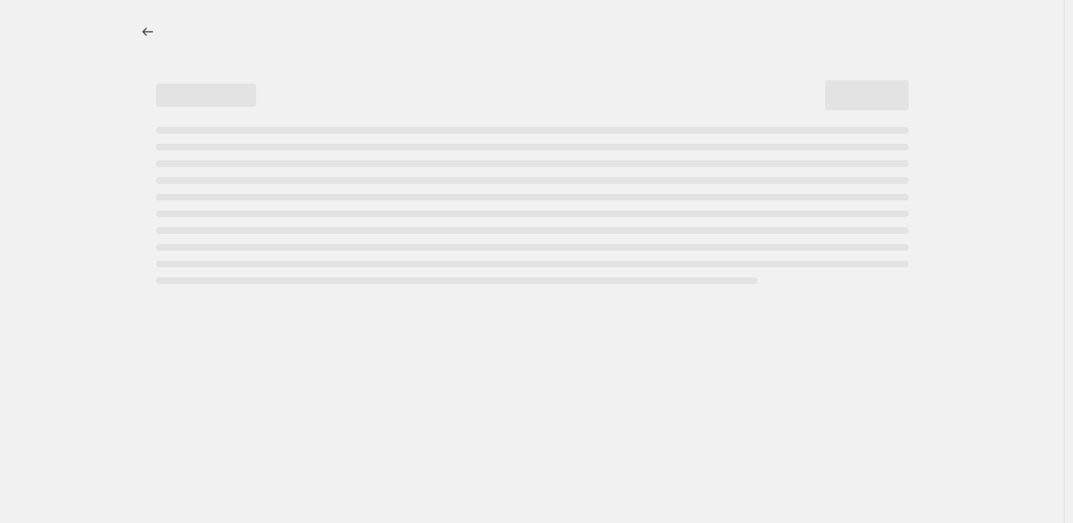
select select "percentage"
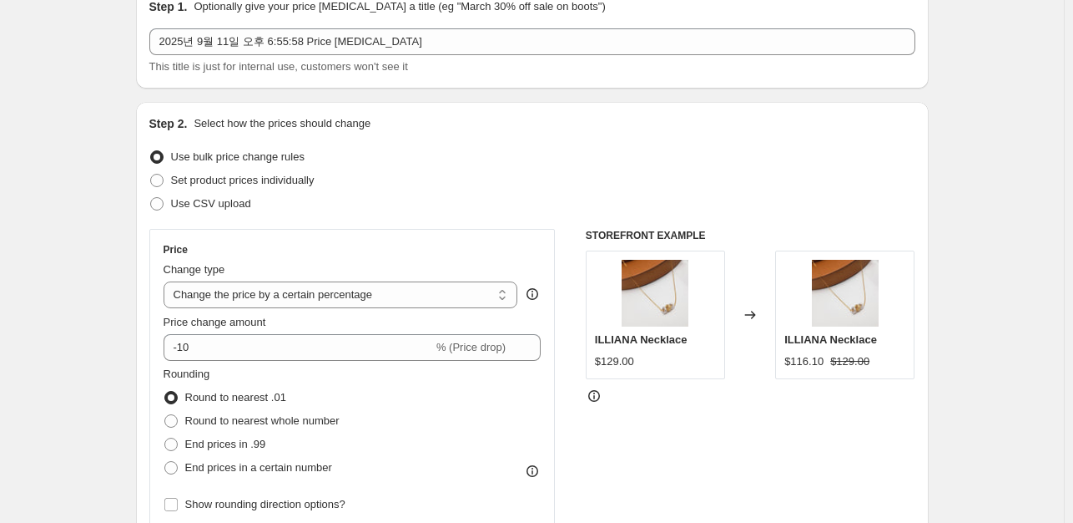
scroll to position [83, 0]
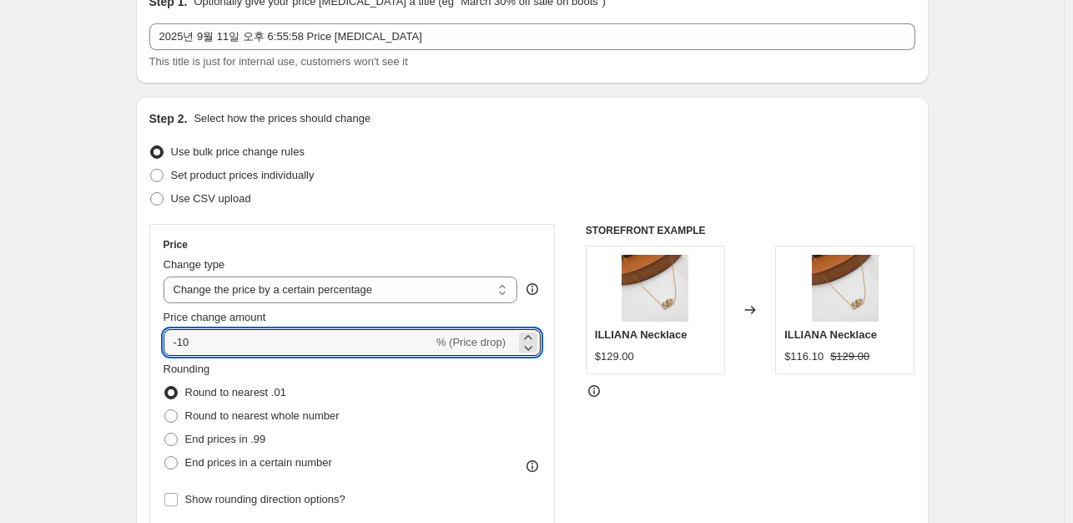
drag, startPoint x: 291, startPoint y: 335, endPoint x: 149, endPoint y: 339, distance: 142.8
click at [149, 339] on div "Step 2. Select how the prices should change Use bulk price change rules Set pro…" at bounding box center [532, 390] width 793 height 586
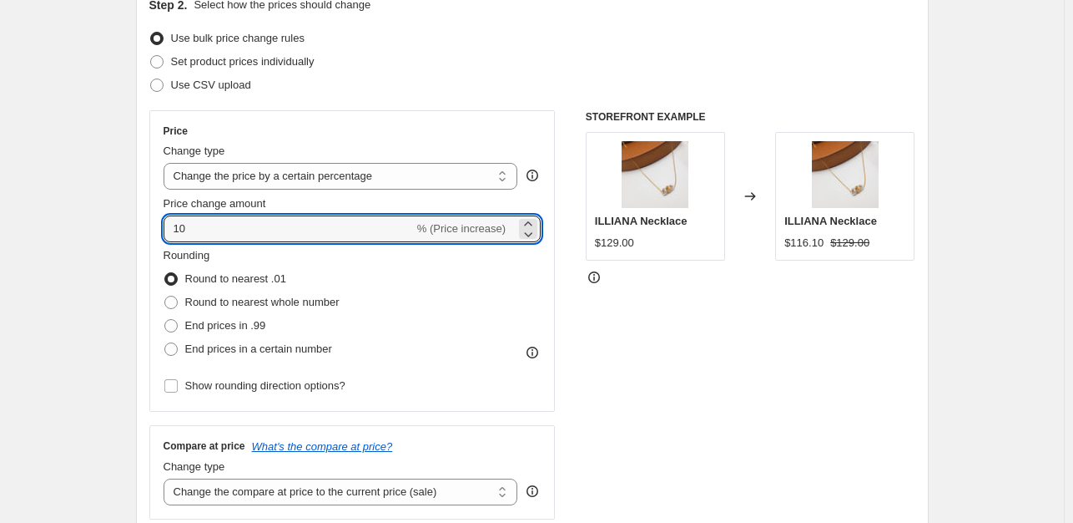
scroll to position [216, 0]
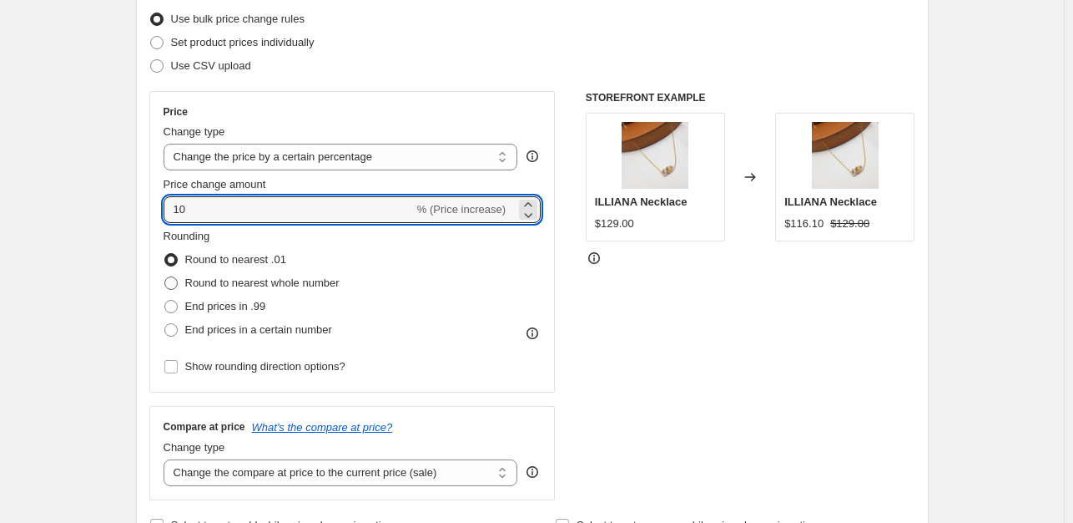
type input "10"
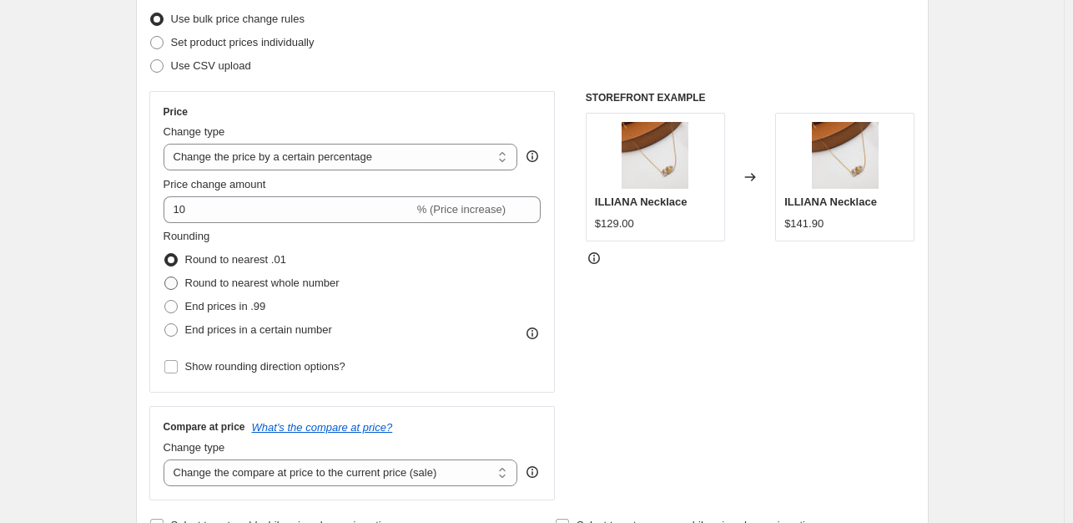
click at [267, 290] on span "Round to nearest whole number" at bounding box center [262, 283] width 154 height 17
click at [165, 277] on input "Round to nearest whole number" at bounding box center [164, 276] width 1 height 1
radio input "true"
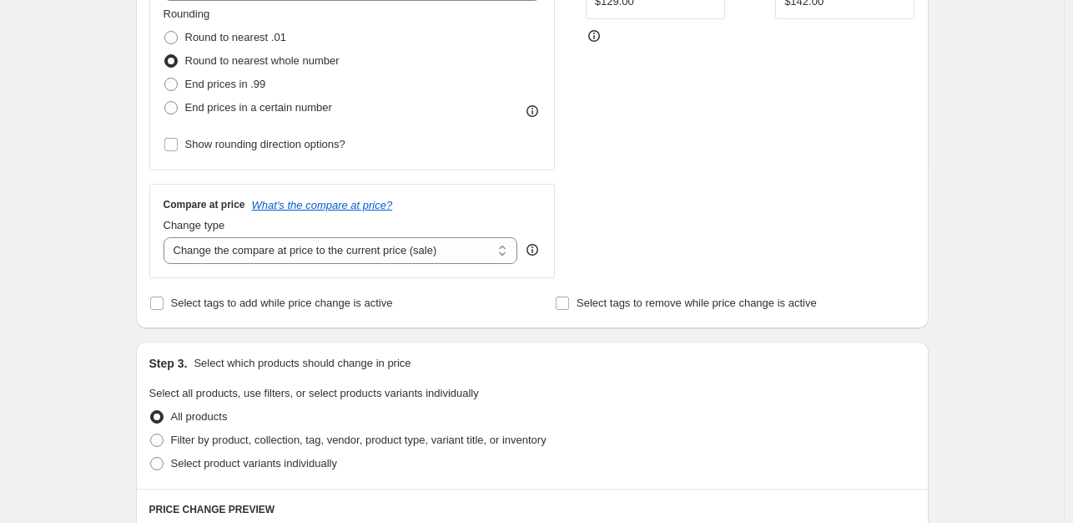
scroll to position [454, 0]
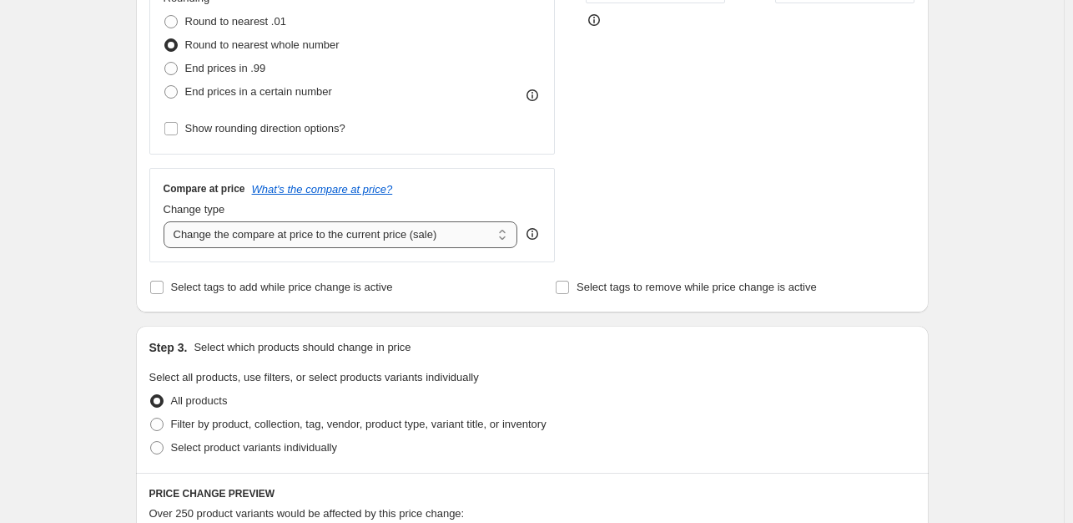
click at [381, 237] on select "Change the compare at price to the current price (sale) Change the compare at p…" at bounding box center [341, 234] width 355 height 27
select select "remove"
click at [167, 221] on select "Change the compare at price to the current price (sale) Change the compare at p…" at bounding box center [341, 234] width 355 height 27
click at [1034, 180] on div "Create new price change job. This page is ready Create new price change job Dra…" at bounding box center [532, 427] width 1064 height 1762
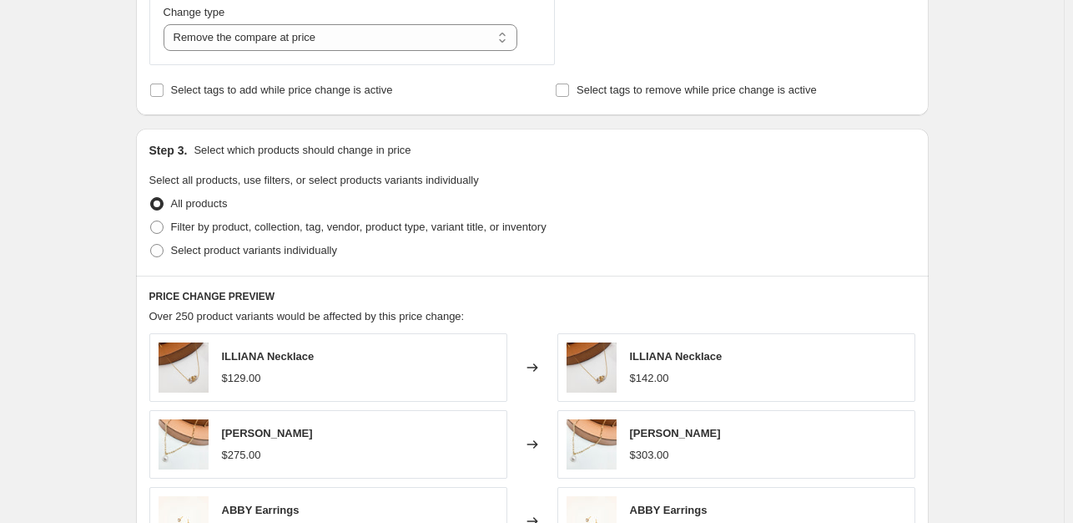
scroll to position [669, 0]
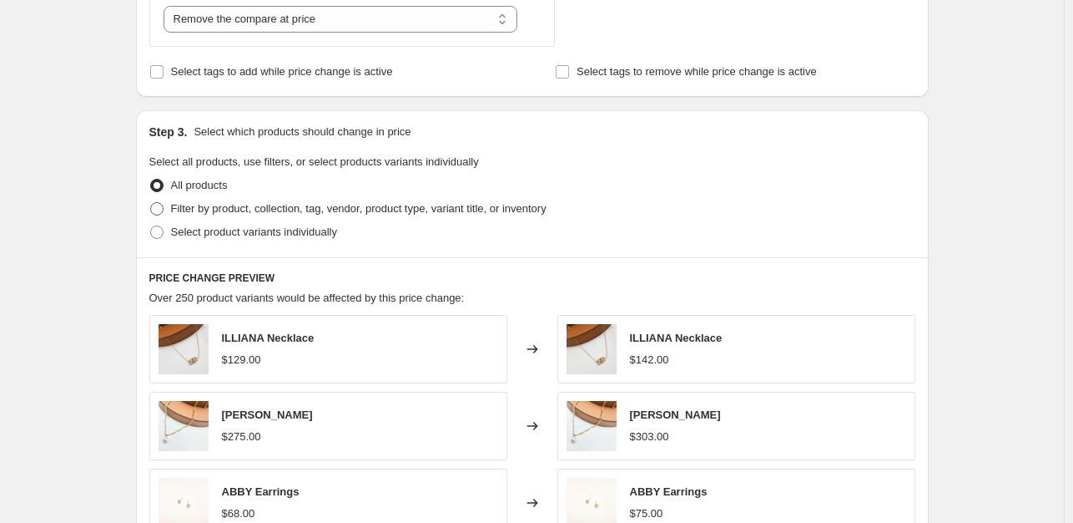
click at [291, 210] on span "Filter by product, collection, tag, vendor, product type, variant title, or inv…" at bounding box center [359, 208] width 376 height 13
click at [151, 203] on input "Filter by product, collection, tag, vendor, product type, variant title, or inv…" at bounding box center [150, 202] width 1 height 1
radio input "true"
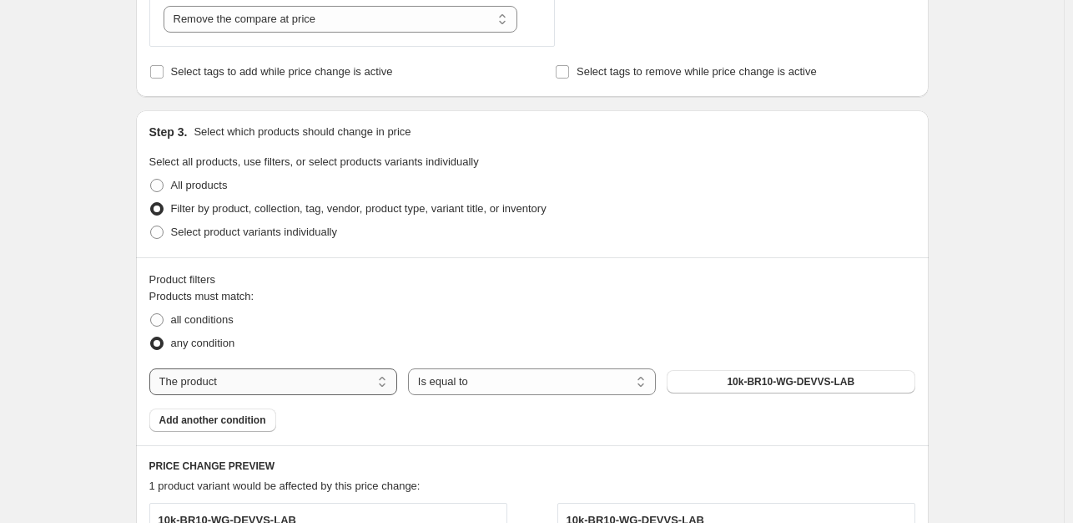
click at [289, 385] on select "The product The product's collection The product's tag The product's vendor The…" at bounding box center [273, 381] width 248 height 27
select select "collection"
click at [487, 376] on select "Is equal to Is not equal to" at bounding box center [532, 381] width 248 height 27
click at [412, 368] on select "Is equal to Is not equal to" at bounding box center [532, 381] width 248 height 27
click at [783, 381] on span "BACK IN STOCK" at bounding box center [790, 381] width 79 height 13
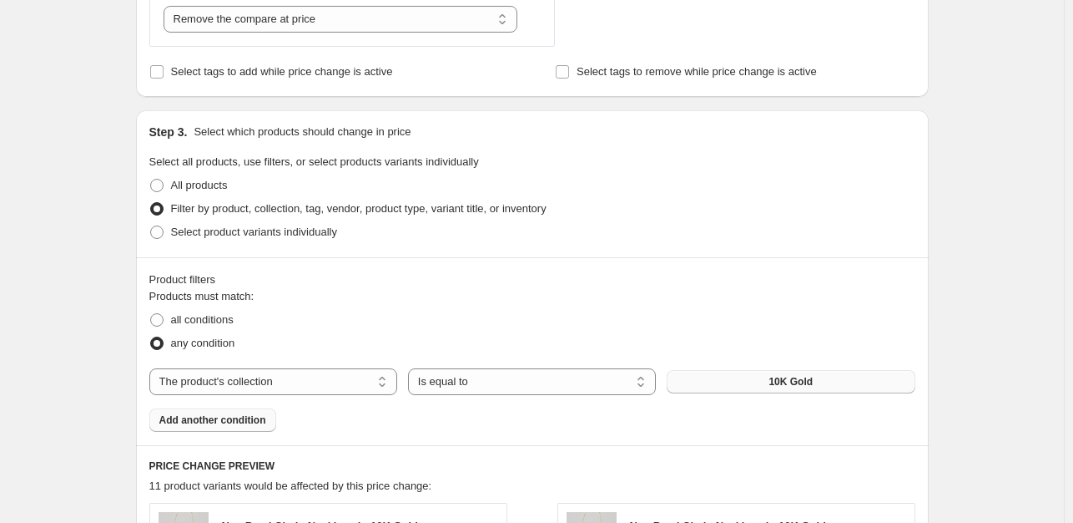
click at [236, 423] on span "Add another condition" at bounding box center [212, 419] width 107 height 13
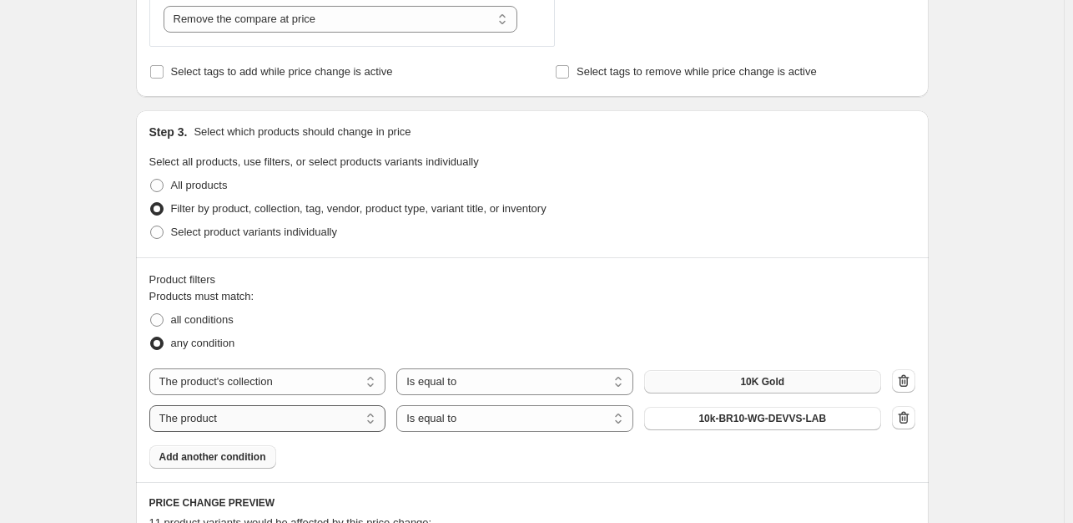
click at [236, 422] on select "The product The product's collection The product's tag The product's vendor The…" at bounding box center [267, 418] width 237 height 27
select select "collection"
click at [818, 421] on button "10K Gold" at bounding box center [762, 418] width 237 height 23
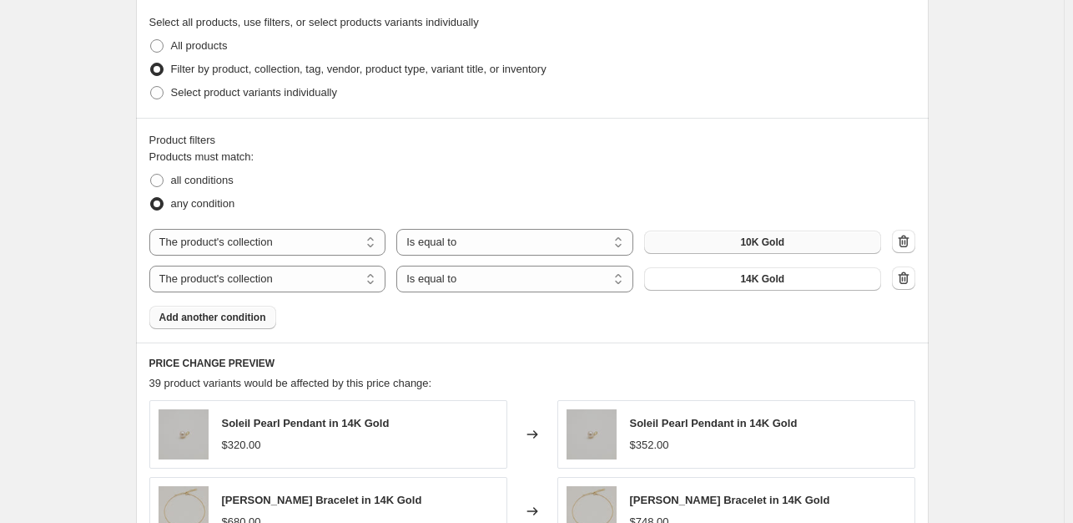
scroll to position [825, 0]
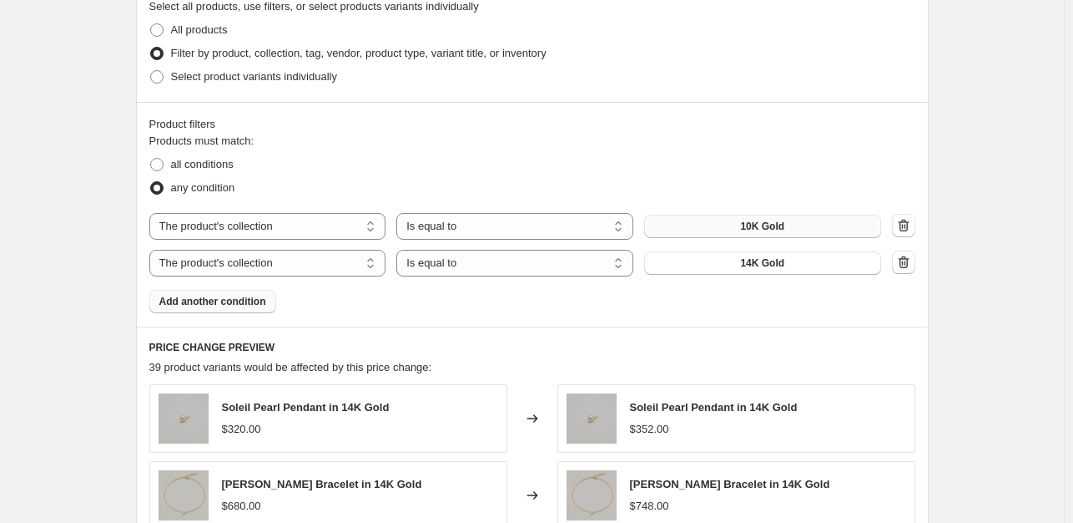
click at [268, 307] on button "Add another condition" at bounding box center [212, 301] width 127 height 23
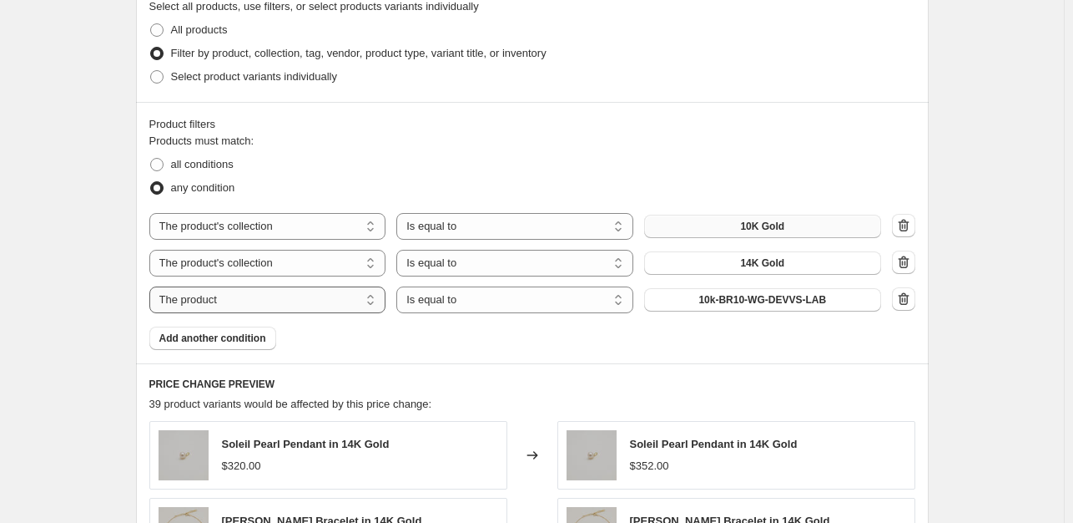
click at [275, 298] on select "The product The product's collection The product's tag The product's vendor The…" at bounding box center [267, 299] width 237 height 27
select select "collection"
click at [710, 301] on button "10K Gold" at bounding box center [762, 299] width 237 height 23
click at [247, 334] on span "Add another condition" at bounding box center [212, 337] width 107 height 13
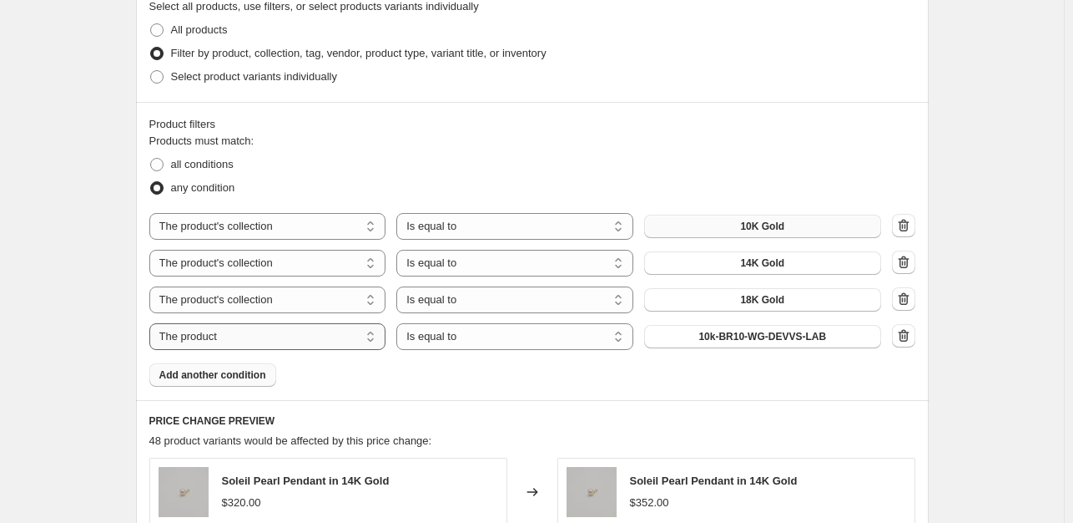
click at [304, 342] on select "The product The product's collection The product's tag The product's vendor The…" at bounding box center [267, 336] width 237 height 27
select select "collection"
click at [711, 333] on button "10K Gold" at bounding box center [762, 336] width 237 height 23
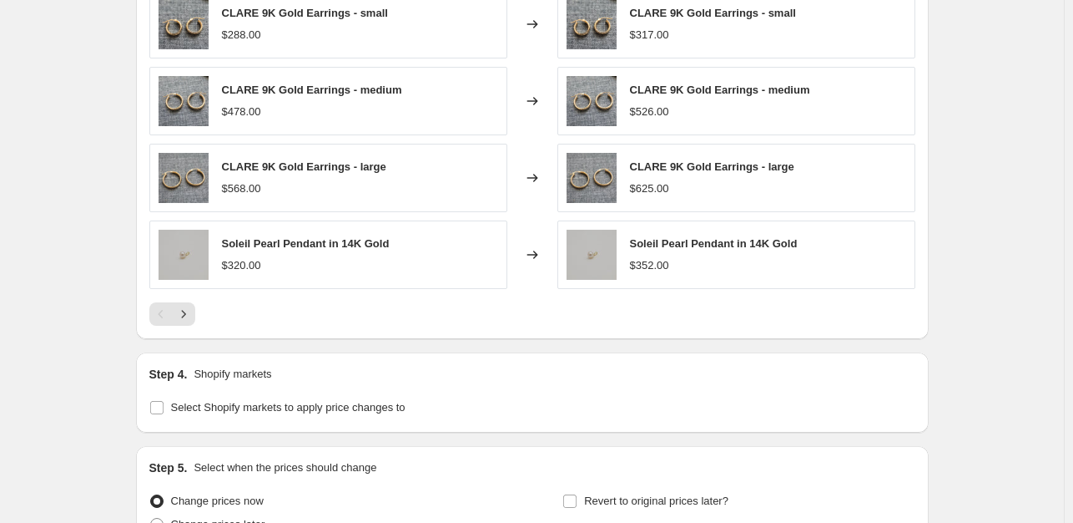
scroll to position [1382, 0]
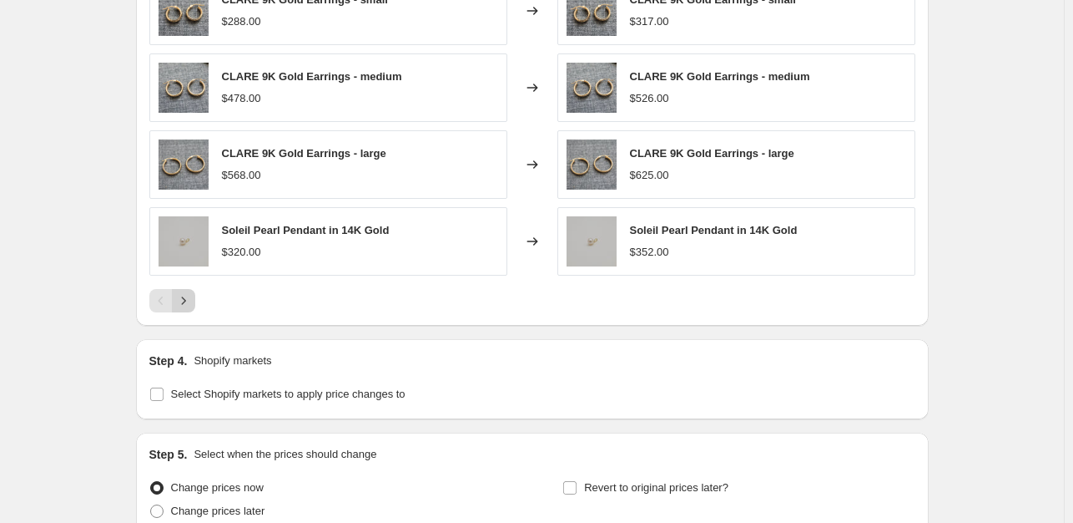
click at [195, 302] on button "Next" at bounding box center [183, 300] width 23 height 23
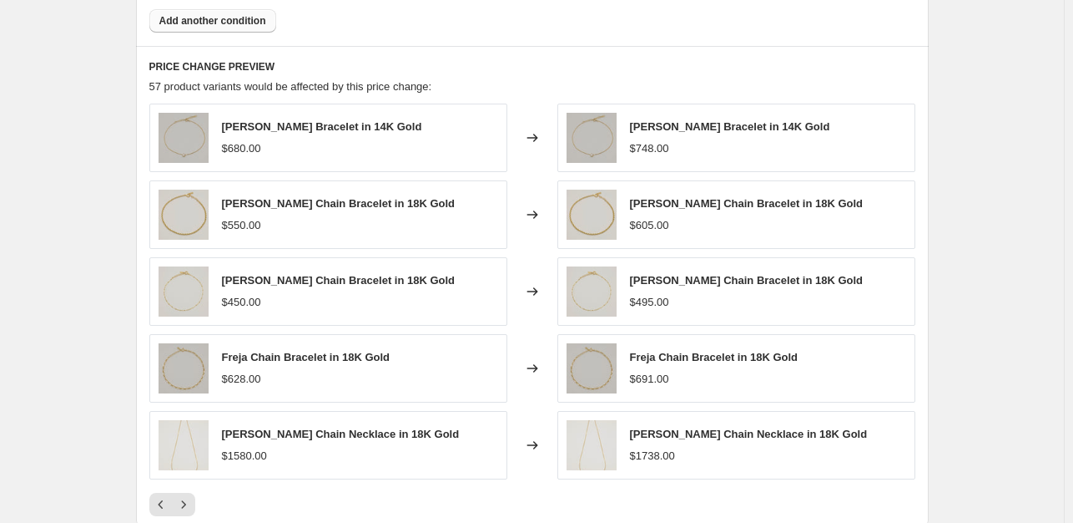
scroll to position [1237, 0]
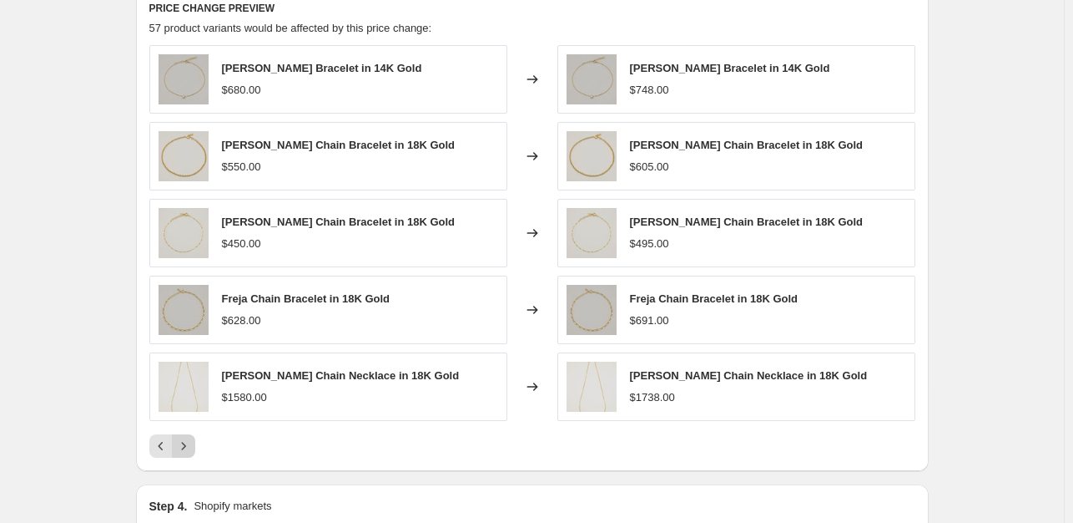
click at [195, 447] on button "Next" at bounding box center [183, 445] width 23 height 23
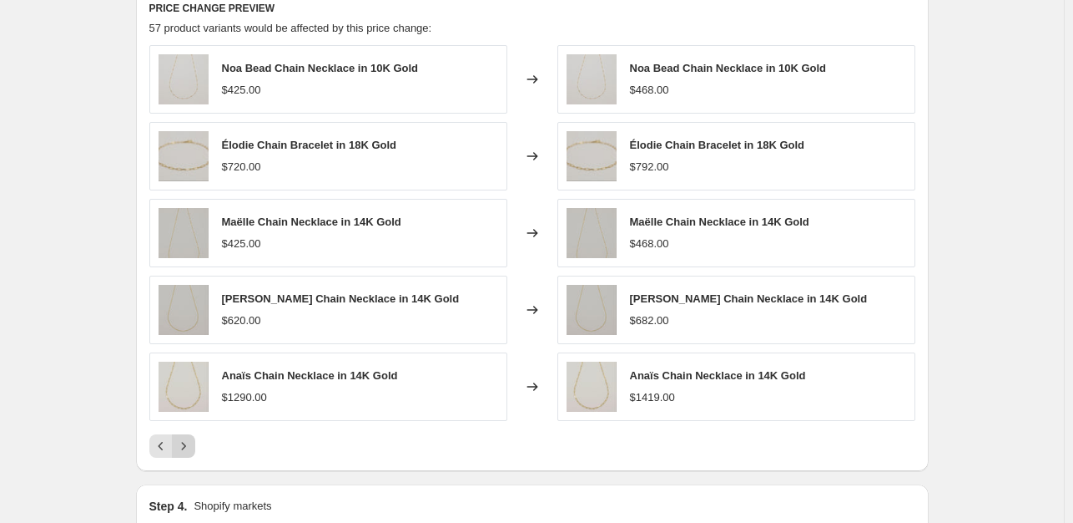
click at [195, 447] on button "Next" at bounding box center [183, 445] width 23 height 23
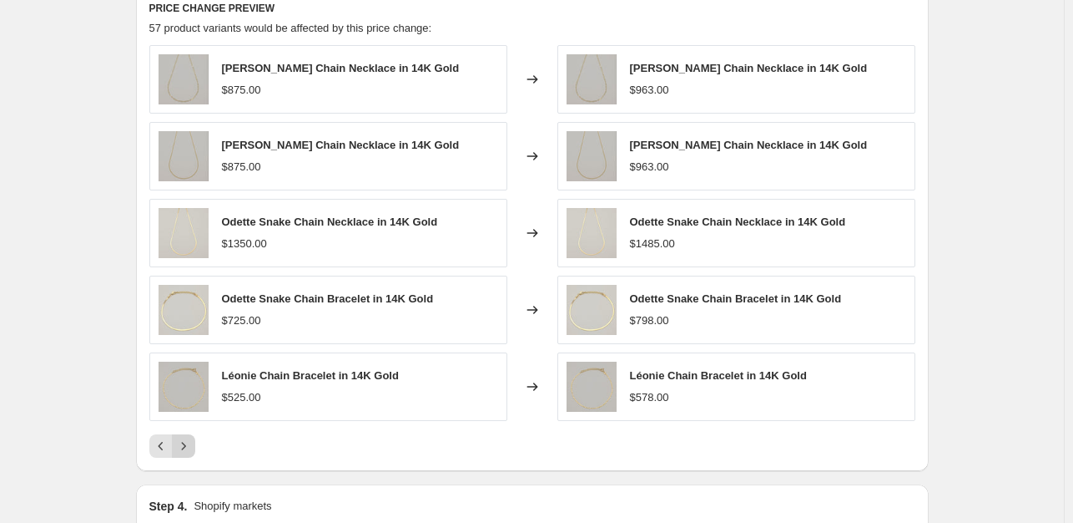
click at [195, 447] on button "Next" at bounding box center [183, 445] width 23 height 23
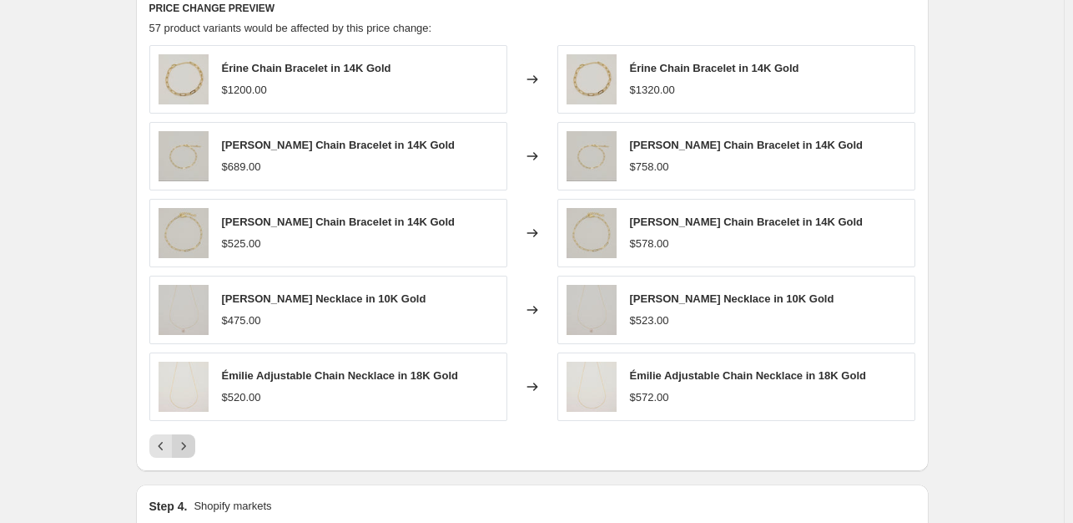
click at [185, 442] on icon "Next" at bounding box center [183, 445] width 17 height 17
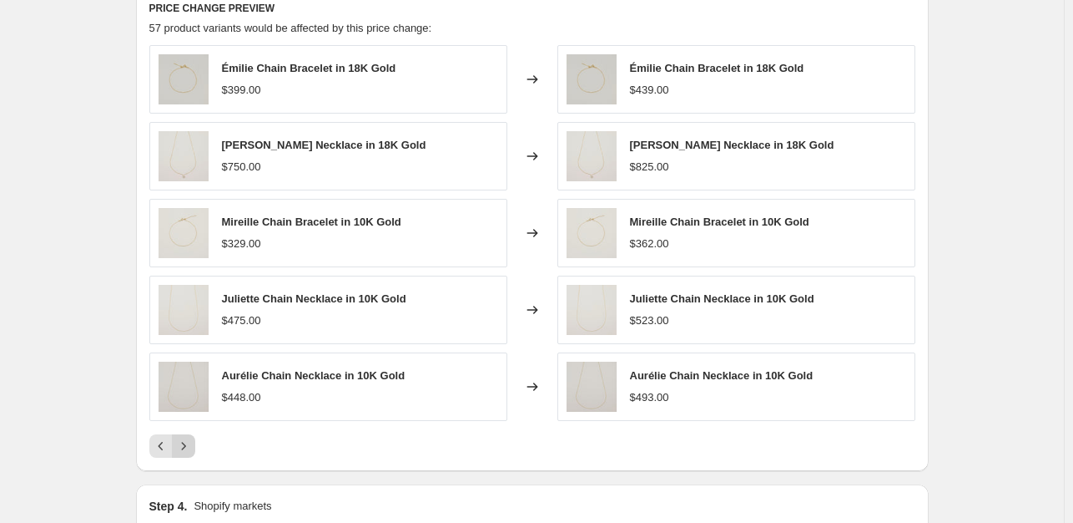
click at [185, 442] on icon "Next" at bounding box center [183, 445] width 17 height 17
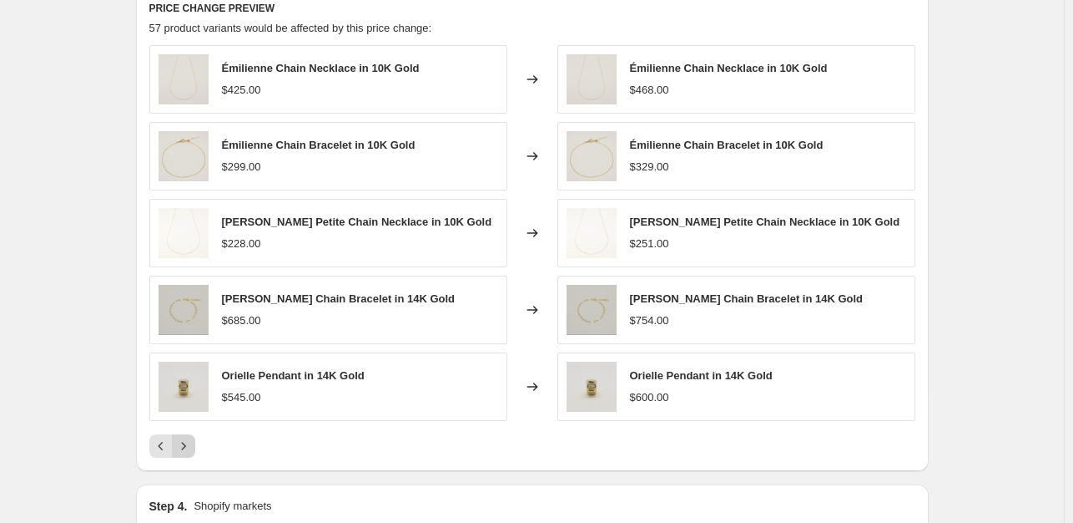
click at [185, 442] on icon "Next" at bounding box center [183, 445] width 17 height 17
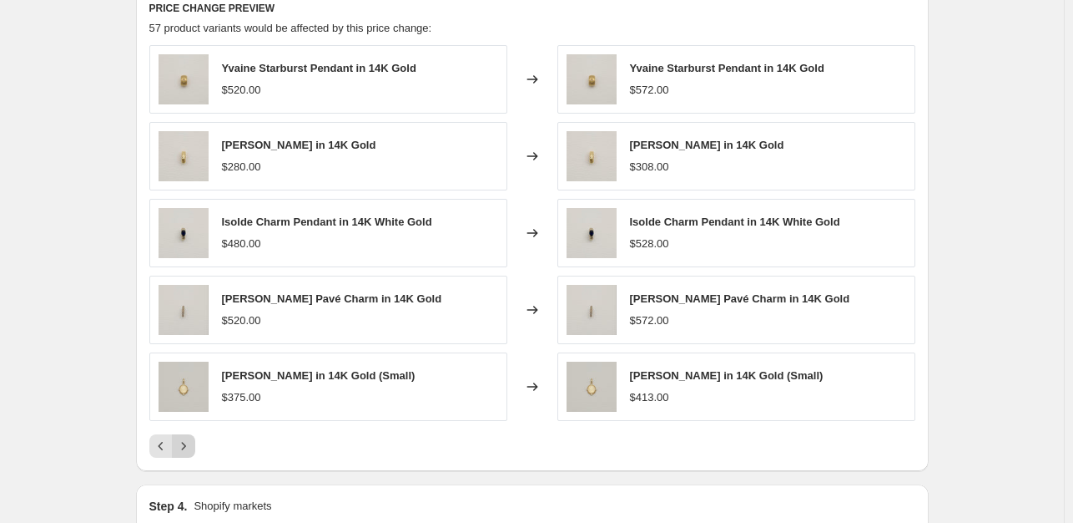
click at [185, 442] on icon "Next" at bounding box center [183, 445] width 17 height 17
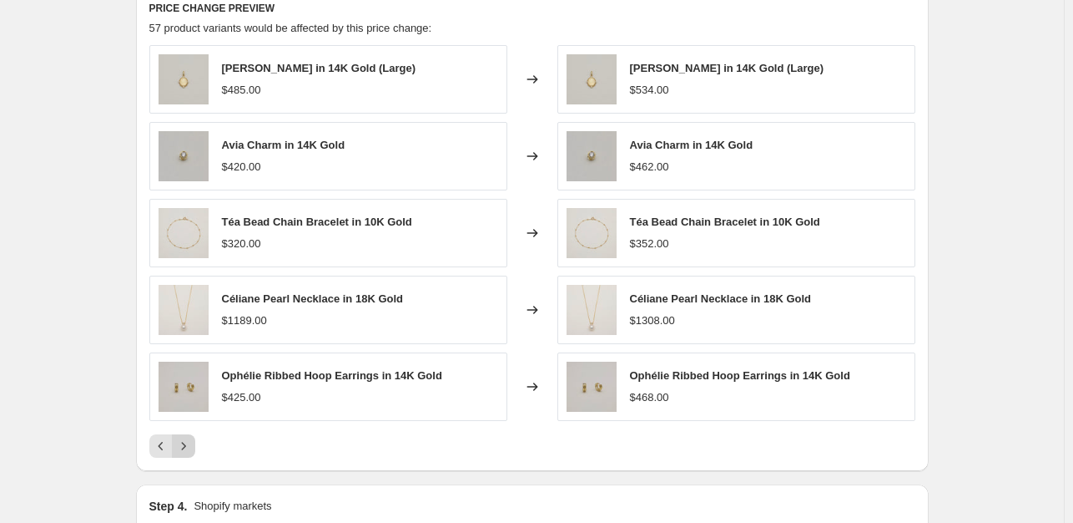
click at [185, 442] on icon "Next" at bounding box center [183, 445] width 17 height 17
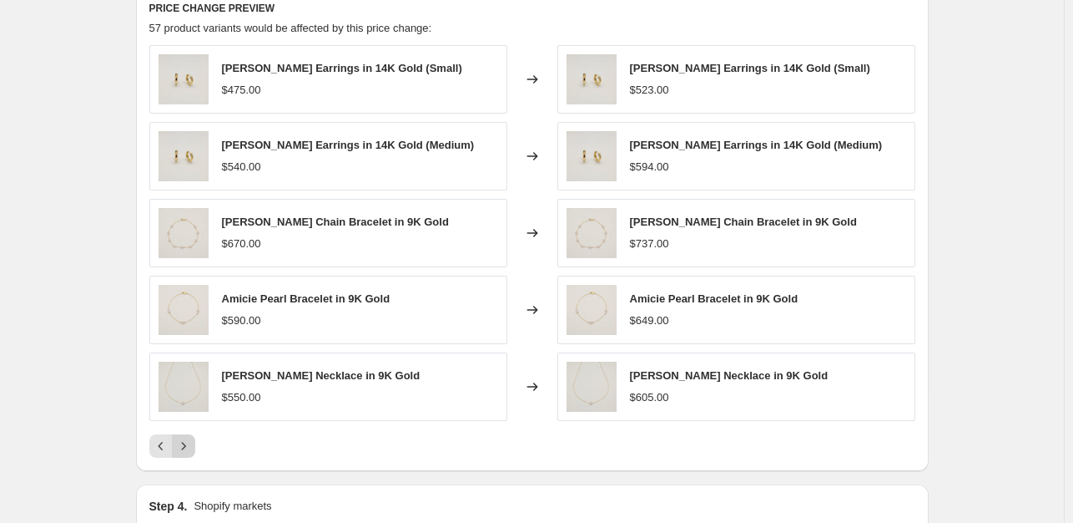
click at [185, 442] on icon "Next" at bounding box center [183, 445] width 17 height 17
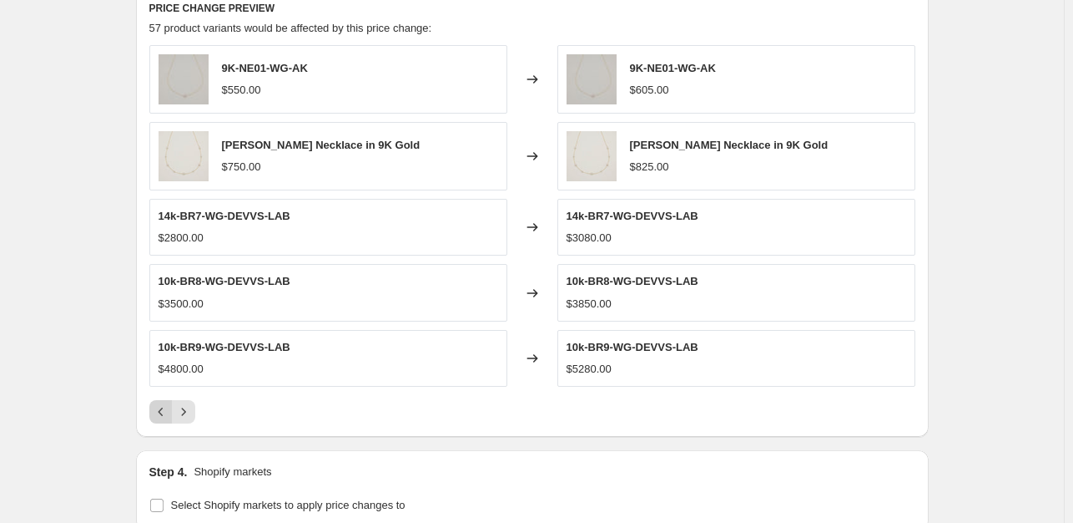
click at [167, 413] on icon "Previous" at bounding box center [161, 411] width 17 height 17
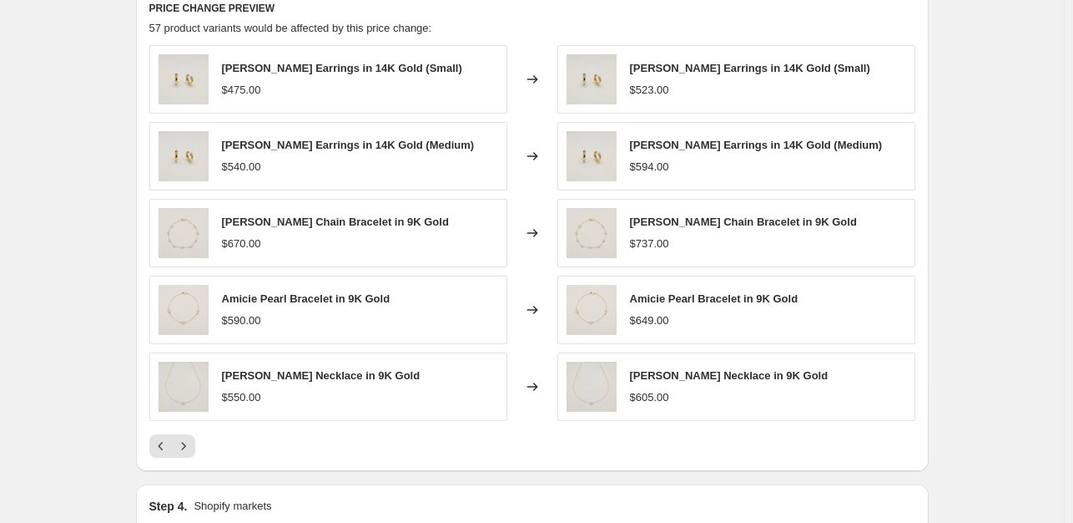
click at [531, 231] on div "Changed to" at bounding box center [533, 233] width 50 height 68
click at [532, 234] on icon at bounding box center [532, 233] width 17 height 17
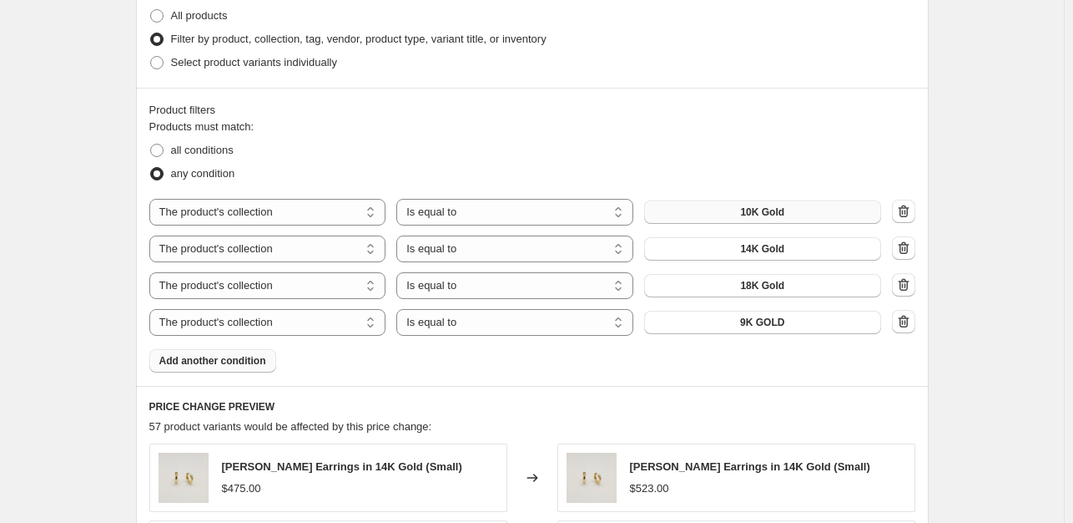
scroll to position [861, 0]
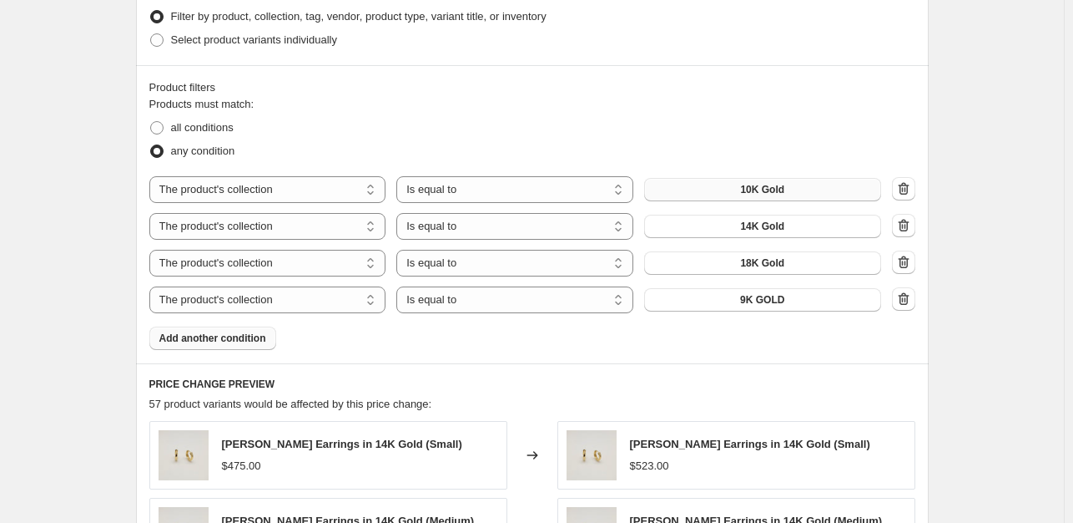
click at [224, 336] on span "Add another condition" at bounding box center [212, 337] width 107 height 13
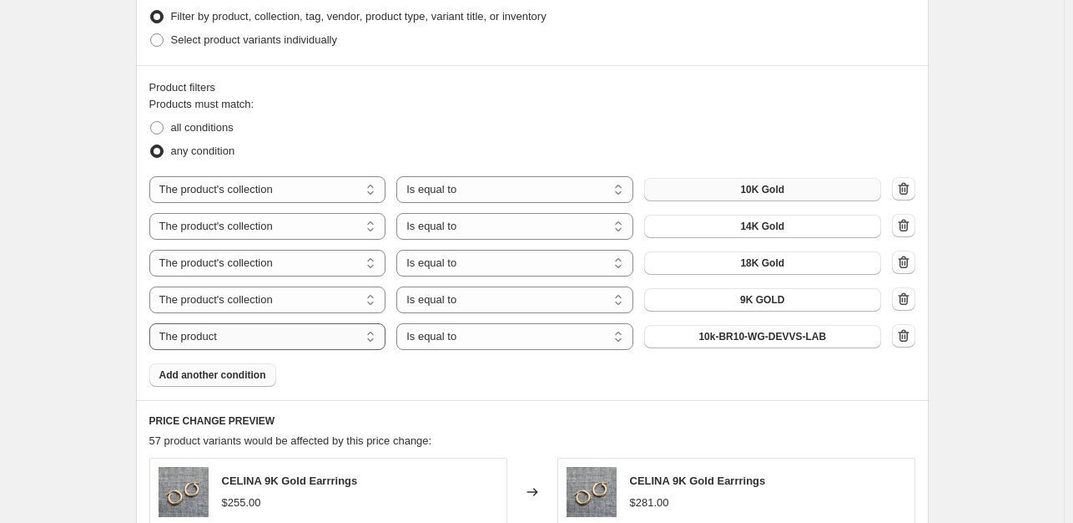
click at [354, 345] on select "The product The product's collection The product's tag The product's vendor The…" at bounding box center [267, 336] width 237 height 27
click at [153, 323] on select "The product The product's collection The product's tag The product's vendor The…" at bounding box center [267, 336] width 237 height 27
click at [477, 341] on select "Is equal to Is not equal to" at bounding box center [515, 336] width 237 height 27
select select "not_equal"
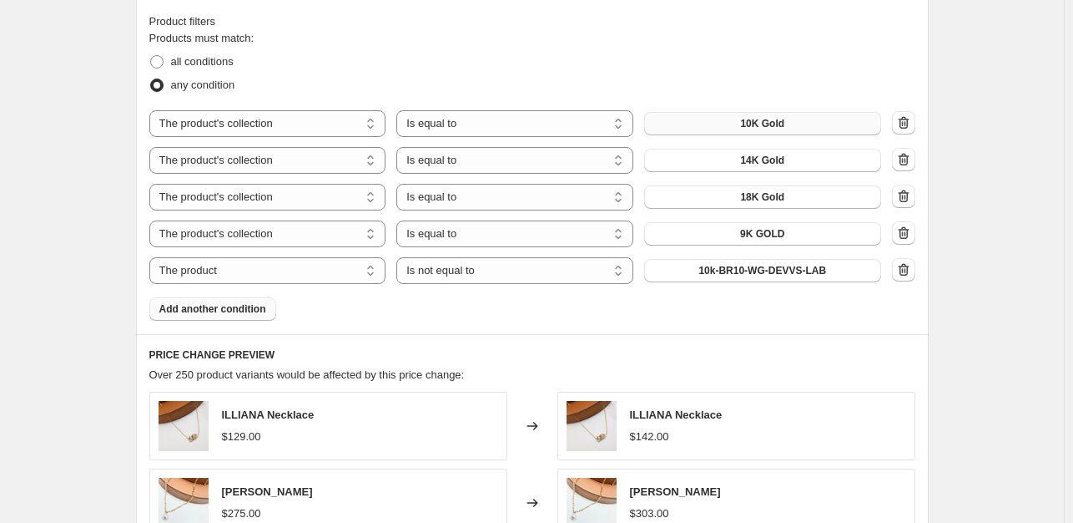
scroll to position [949, 0]
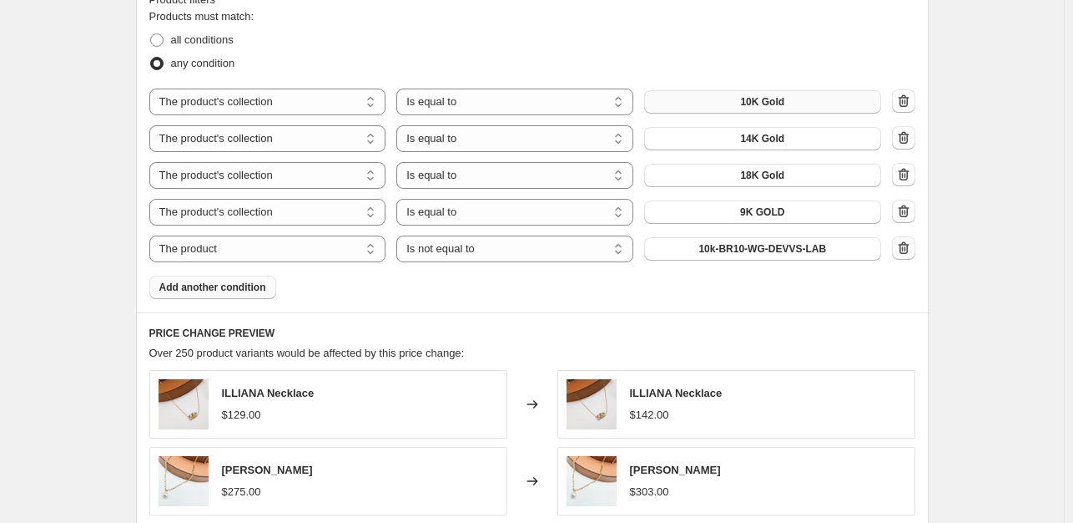
click at [913, 257] on button "button" at bounding box center [903, 247] width 23 height 23
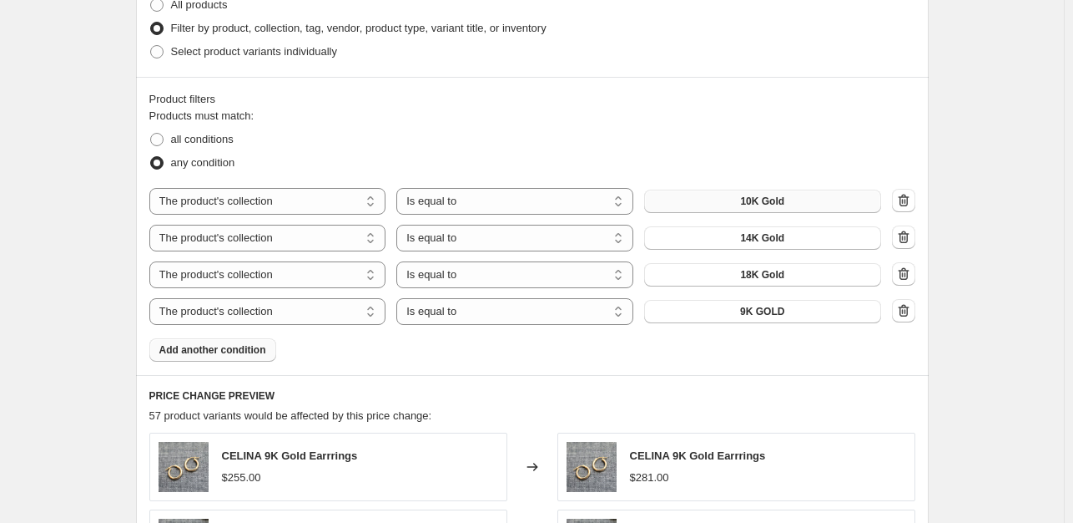
scroll to position [866, 0]
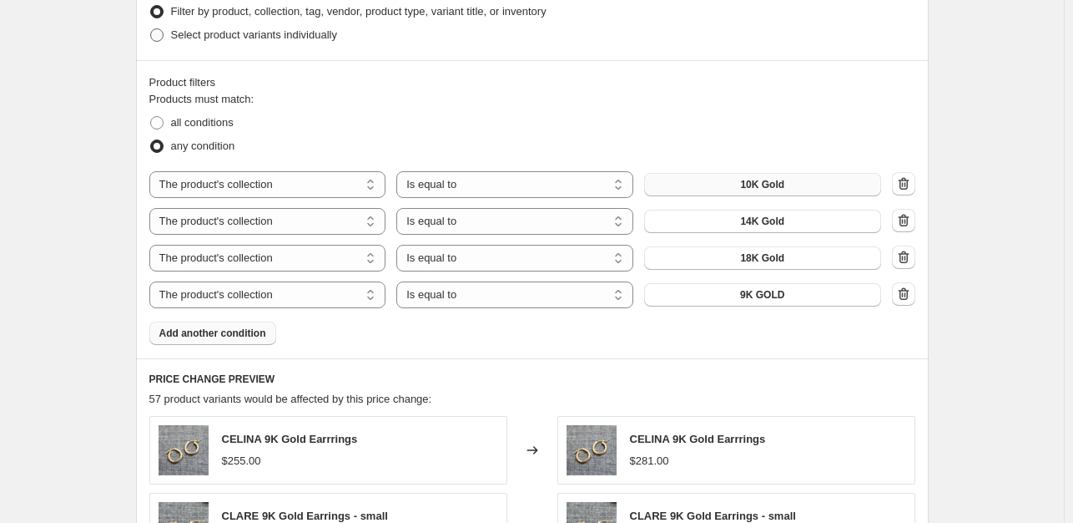
click at [226, 39] on span "Select product variants individually" at bounding box center [254, 34] width 166 height 13
click at [151, 29] on input "Select product variants individually" at bounding box center [150, 28] width 1 height 1
radio input "true"
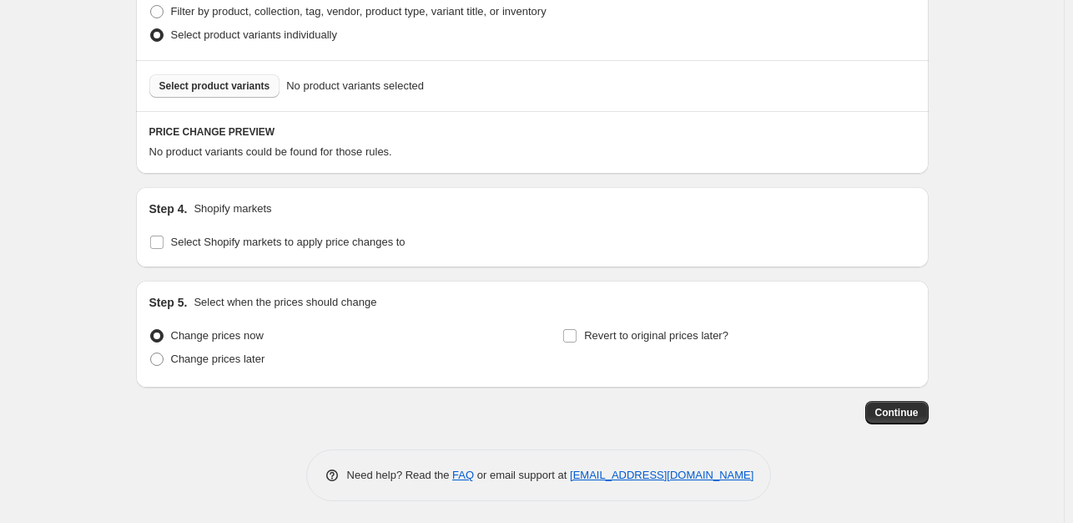
click at [233, 92] on span "Select product variants" at bounding box center [214, 85] width 111 height 13
click at [236, 87] on span "Select product variants" at bounding box center [214, 85] width 111 height 13
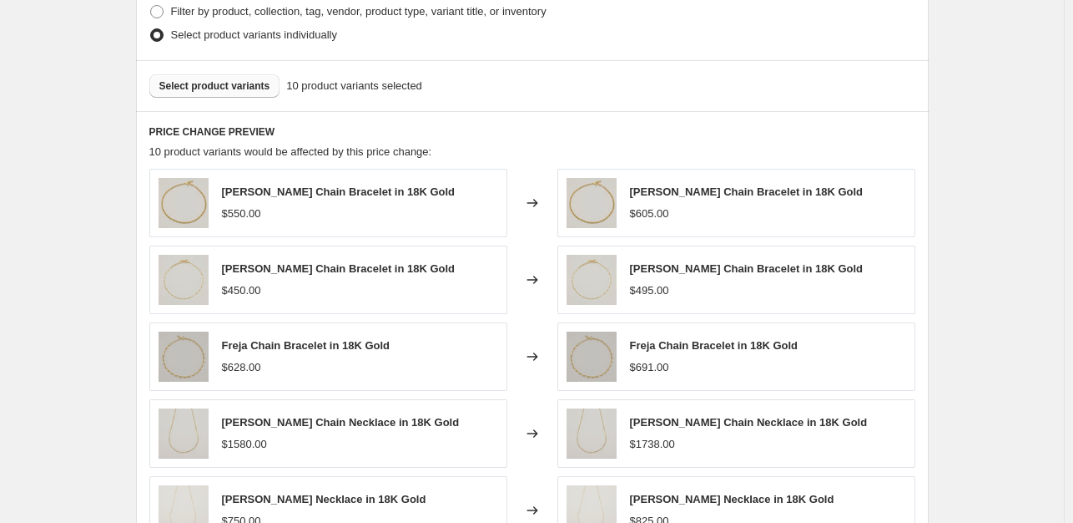
click at [229, 91] on span "Select product variants" at bounding box center [214, 85] width 111 height 13
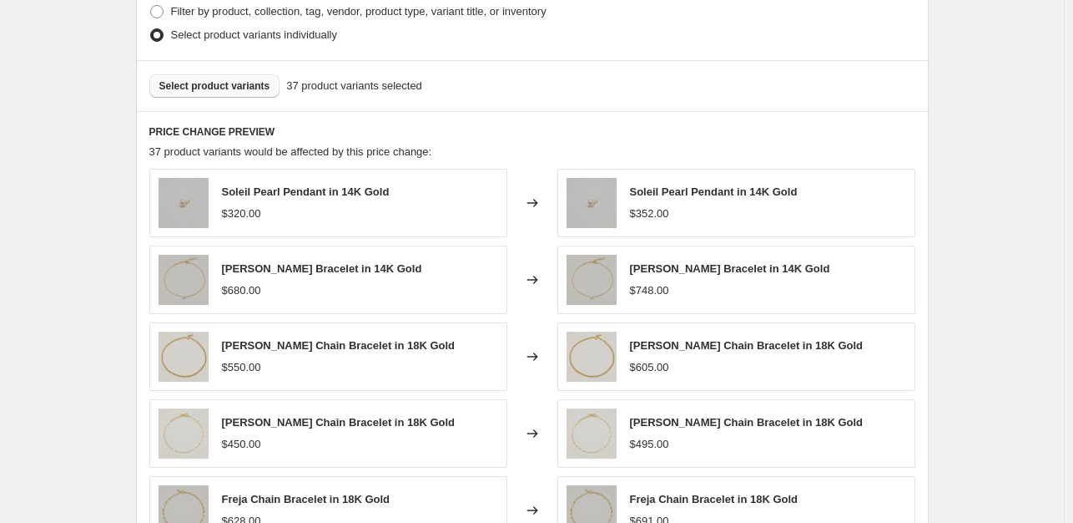
click at [220, 84] on span "Select product variants" at bounding box center [214, 85] width 111 height 13
click at [243, 87] on span "Select product variants" at bounding box center [214, 85] width 111 height 13
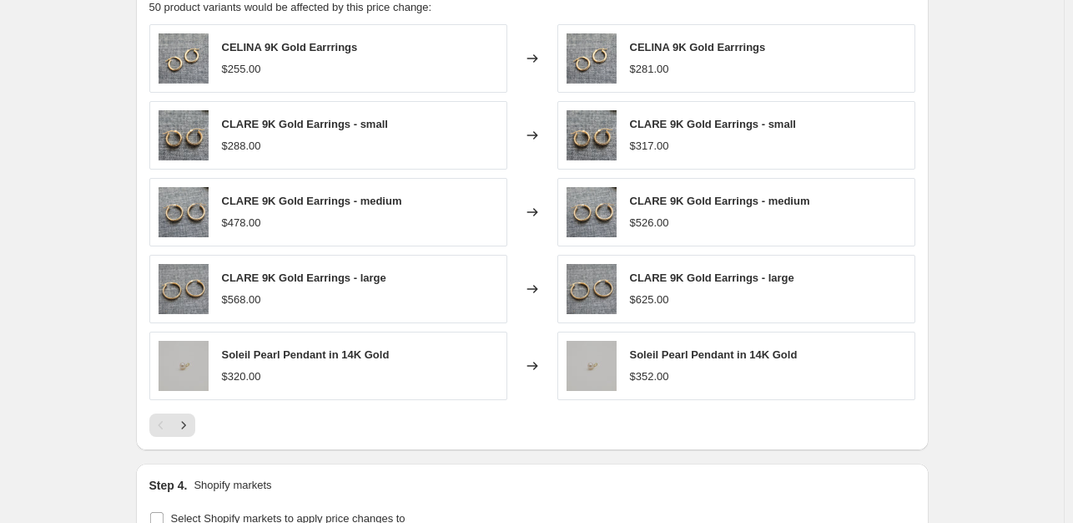
scroll to position [984, 0]
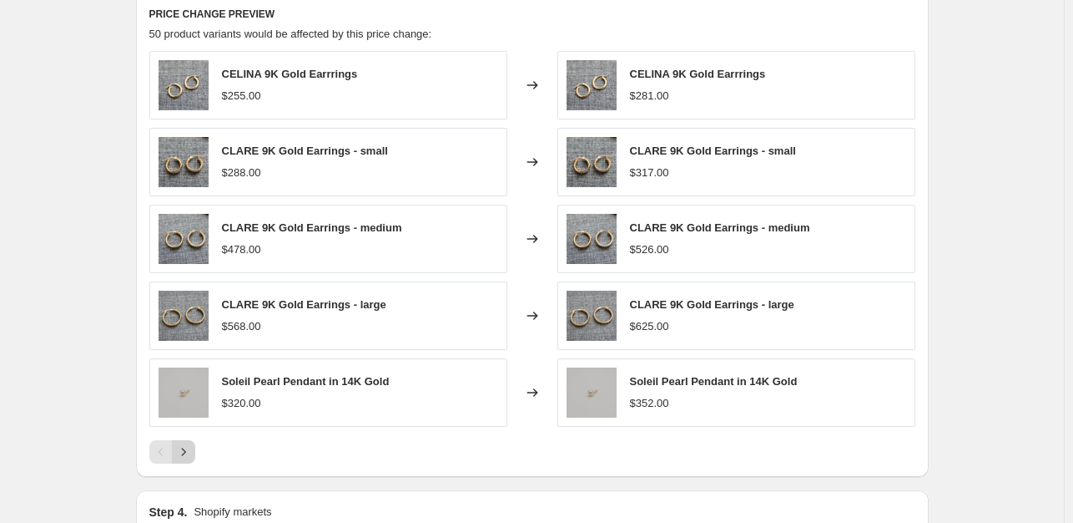
click at [186, 450] on icon "Next" at bounding box center [183, 451] width 17 height 17
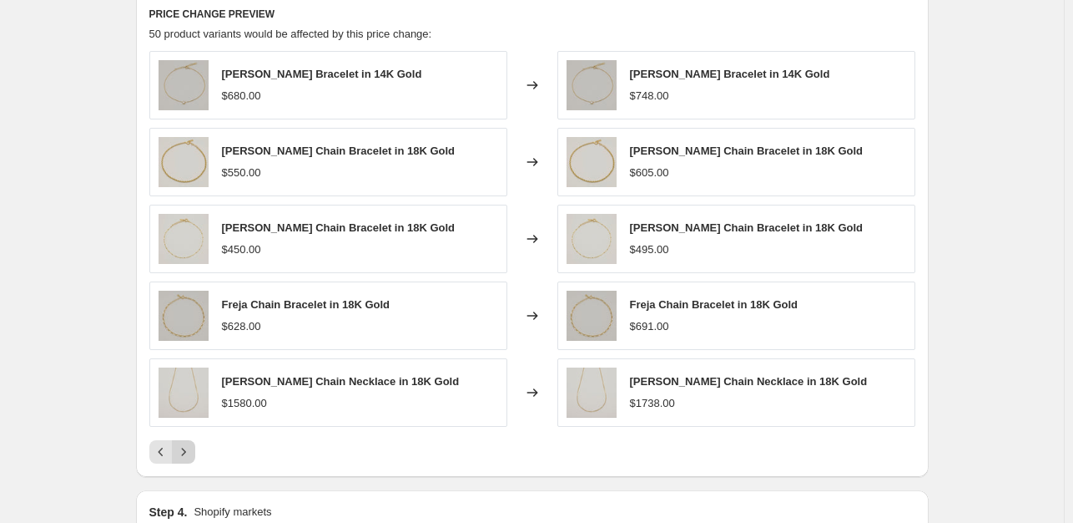
click at [185, 452] on icon "Next" at bounding box center [183, 451] width 4 height 8
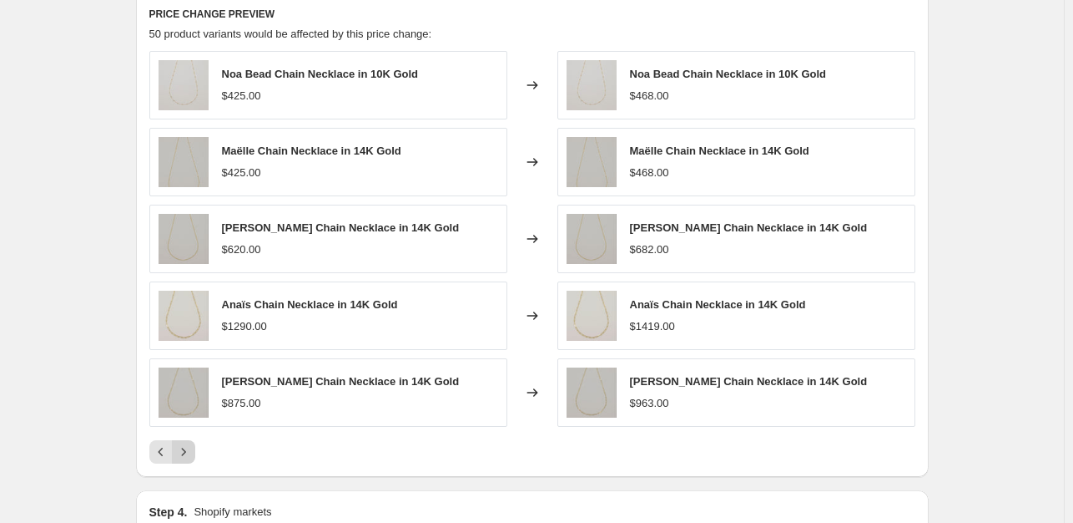
click at [195, 451] on button "Next" at bounding box center [183, 451] width 23 height 23
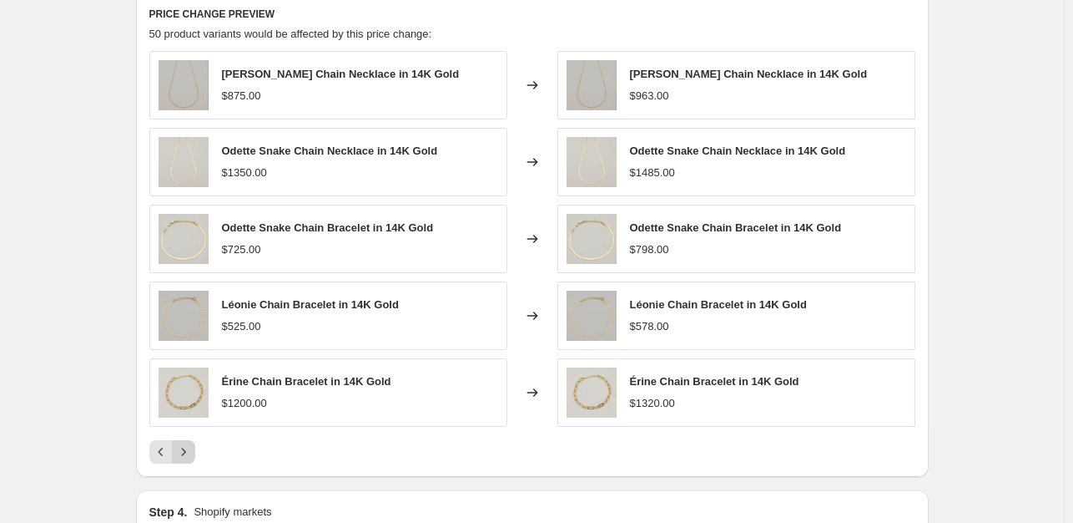
click at [195, 451] on button "Next" at bounding box center [183, 451] width 23 height 23
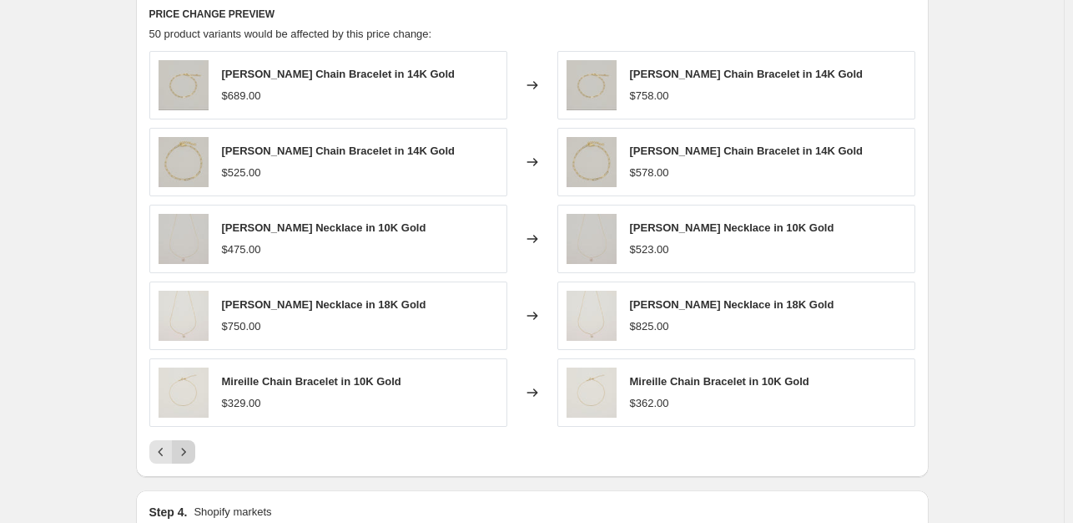
click at [195, 451] on button "Next" at bounding box center [183, 451] width 23 height 23
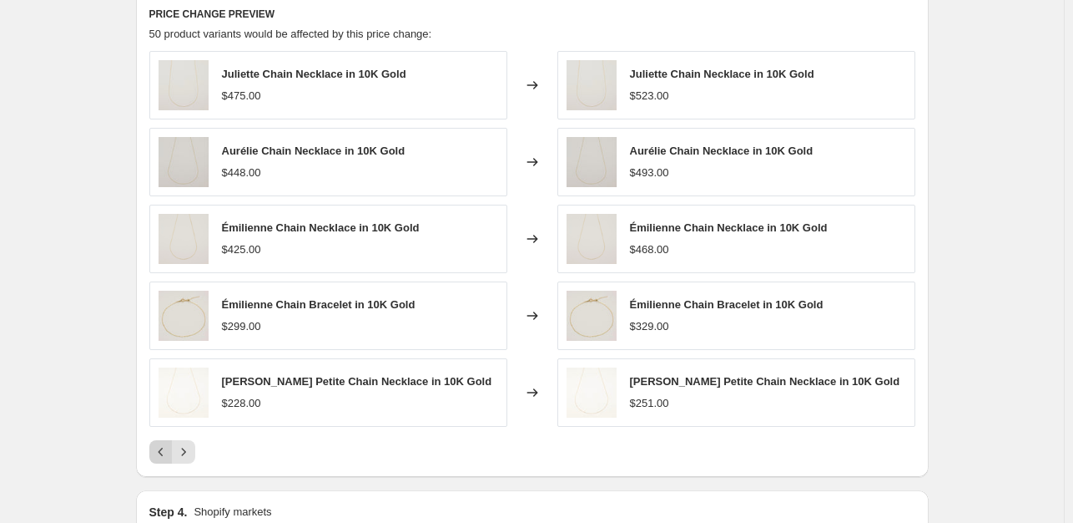
click at [157, 451] on icon "Previous" at bounding box center [161, 451] width 17 height 17
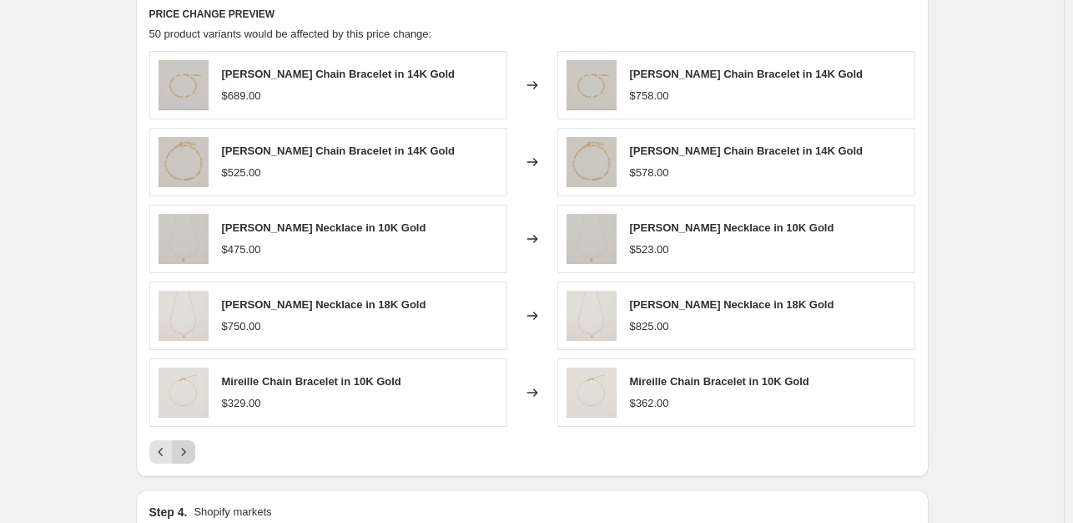
click at [192, 449] on icon "Next" at bounding box center [183, 451] width 17 height 17
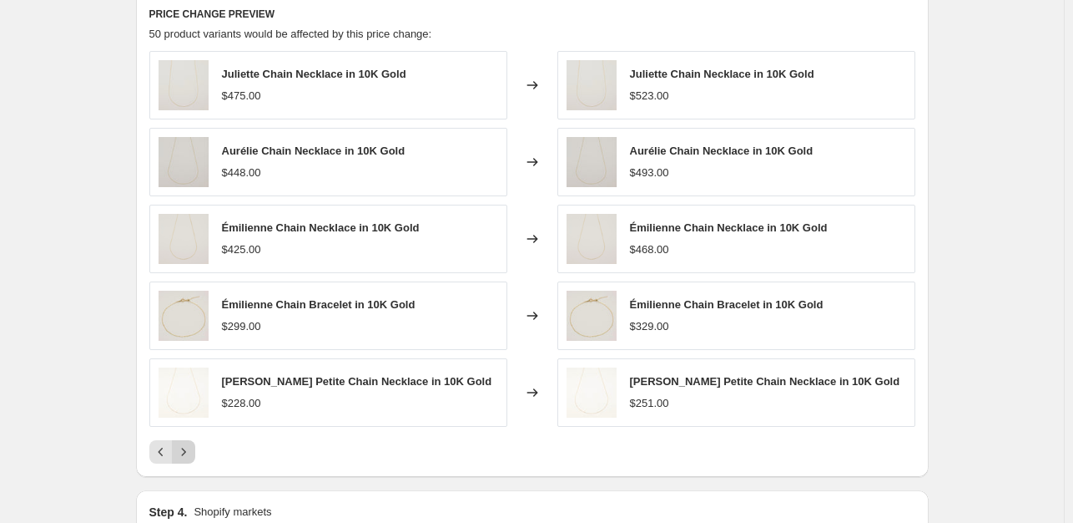
click at [192, 449] on icon "Next" at bounding box center [183, 451] width 17 height 17
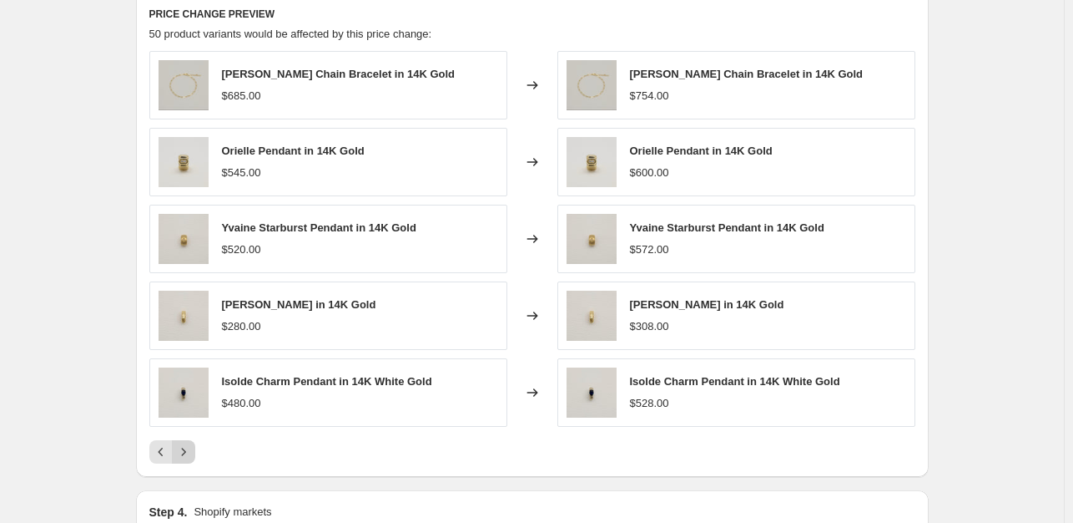
click at [192, 449] on icon "Next" at bounding box center [183, 451] width 17 height 17
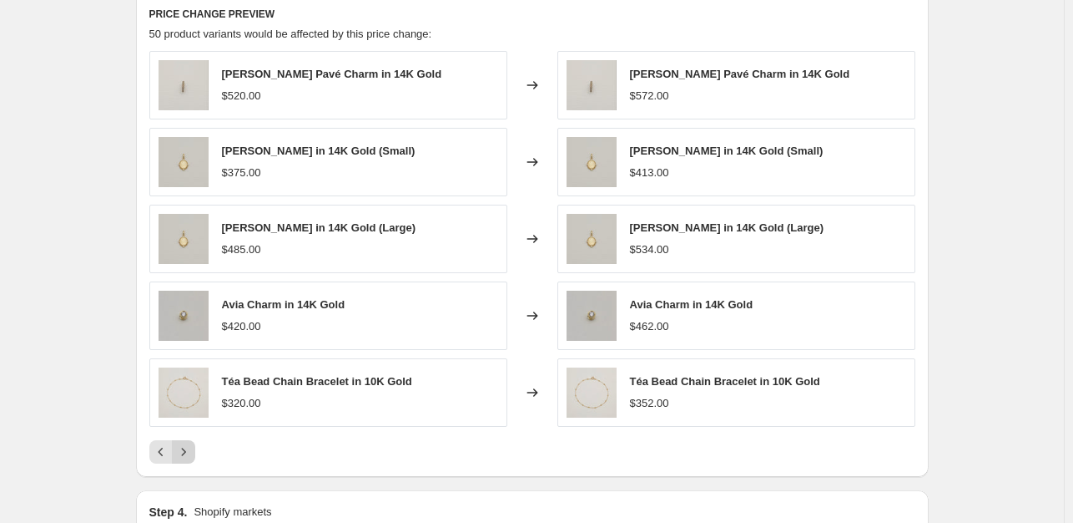
click at [192, 449] on icon "Next" at bounding box center [183, 451] width 17 height 17
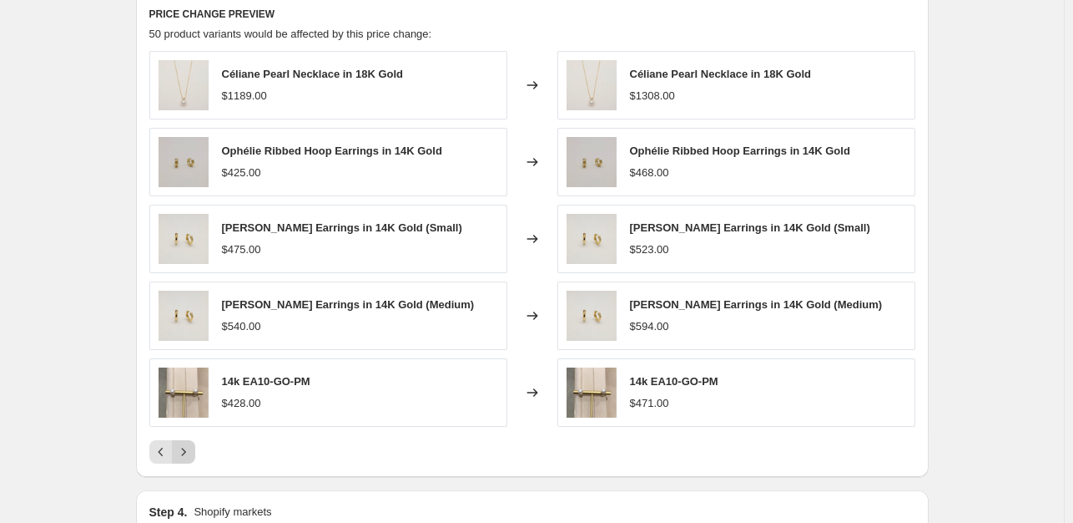
click at [192, 449] on icon "Next" at bounding box center [183, 451] width 17 height 17
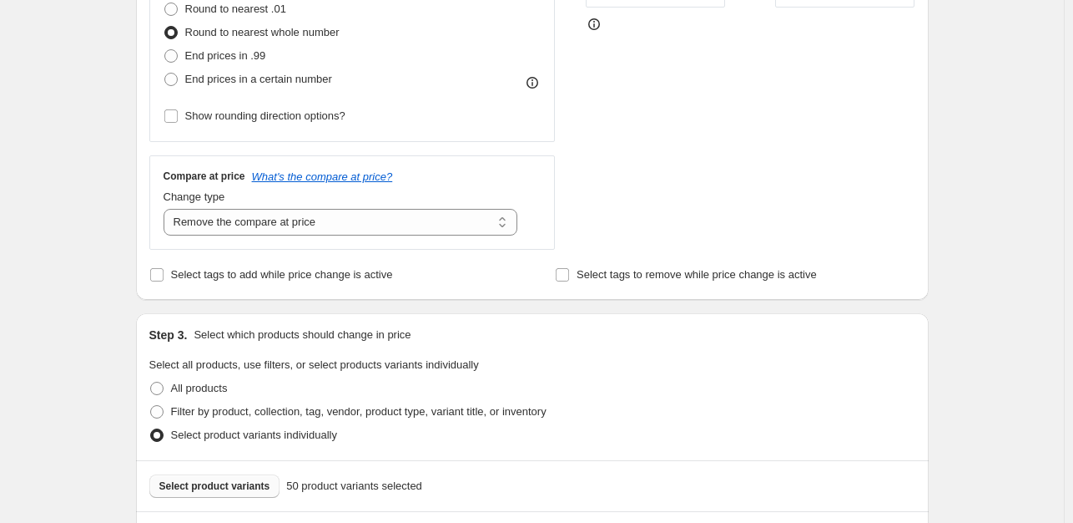
scroll to position [419, 0]
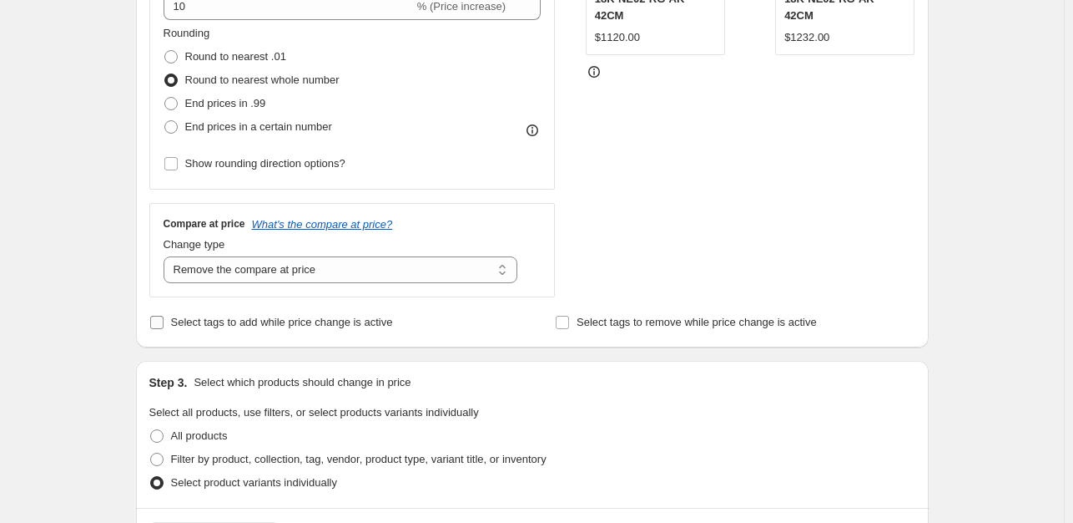
click at [193, 320] on span "Select tags to add while price change is active" at bounding box center [282, 322] width 222 height 13
click at [164, 320] on input "Select tags to add while price change is active" at bounding box center [156, 322] width 13 height 13
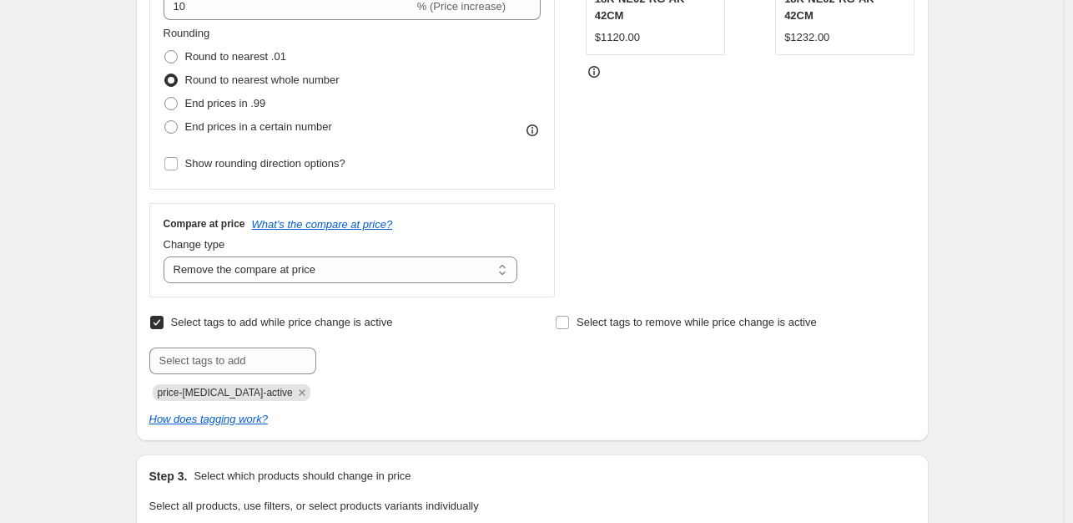
click at [220, 327] on span "Select tags to add while price change is active" at bounding box center [282, 322] width 222 height 13
click at [164, 327] on input "Select tags to add while price change is active" at bounding box center [156, 322] width 13 height 13
checkbox input "false"
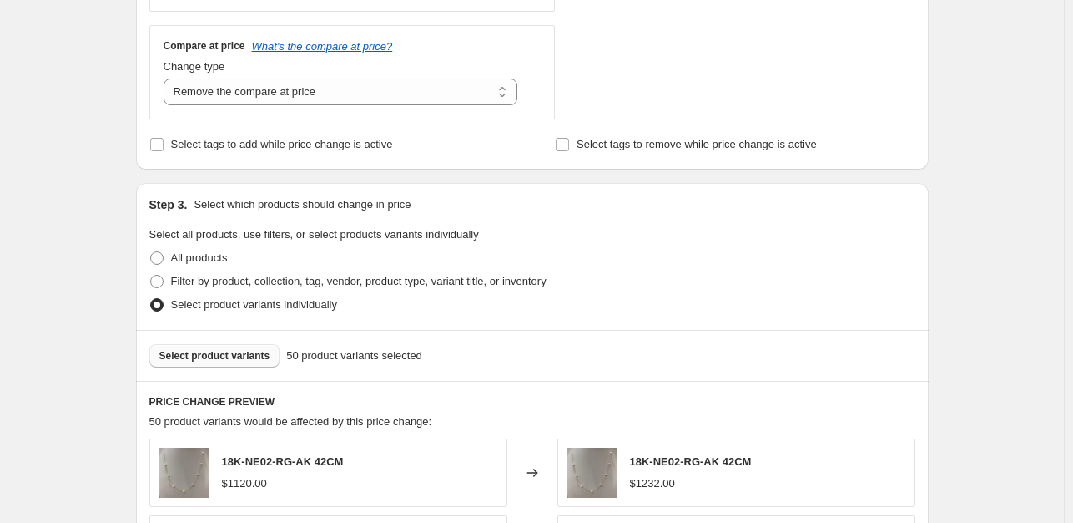
scroll to position [604, 0]
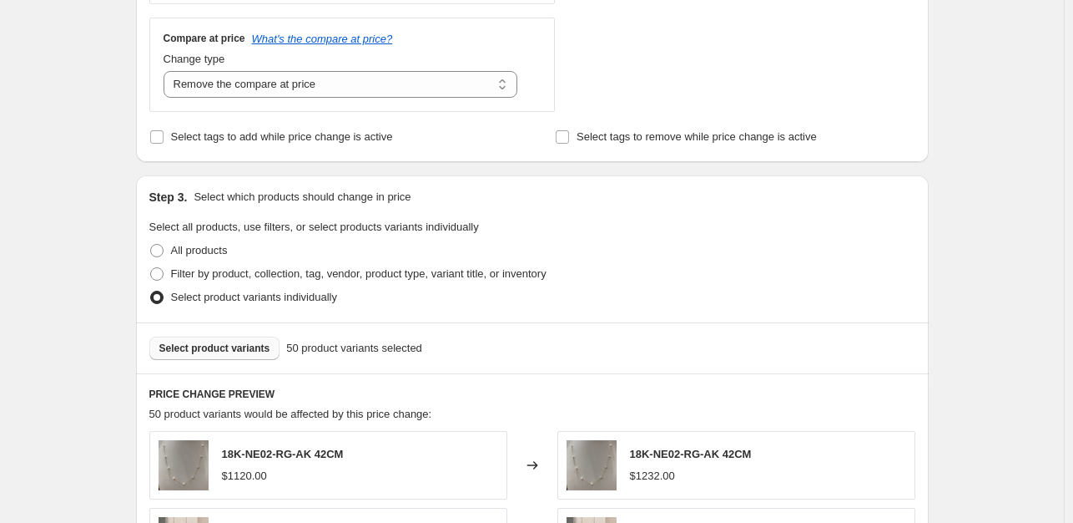
click at [264, 350] on span "Select product variants" at bounding box center [214, 347] width 111 height 13
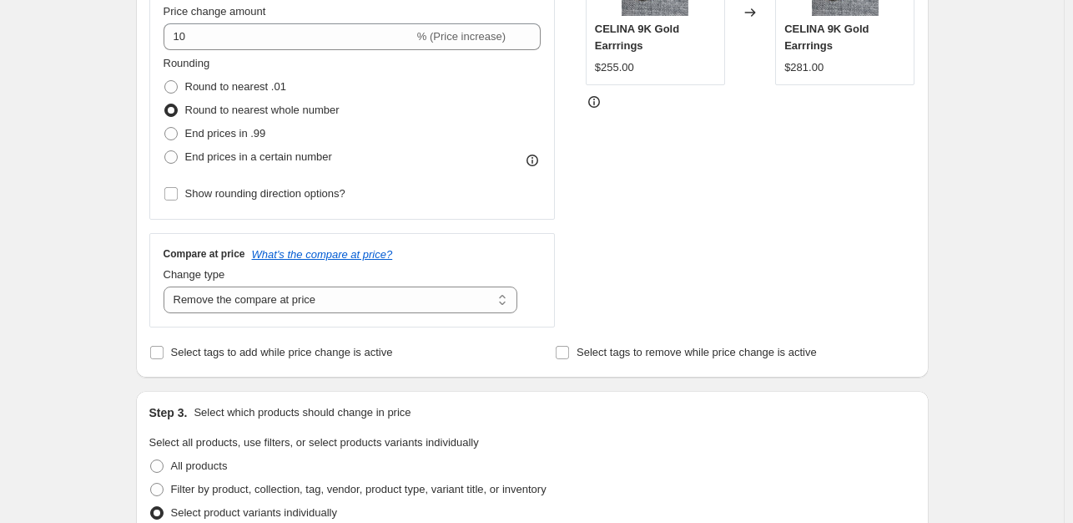
scroll to position [1289, 0]
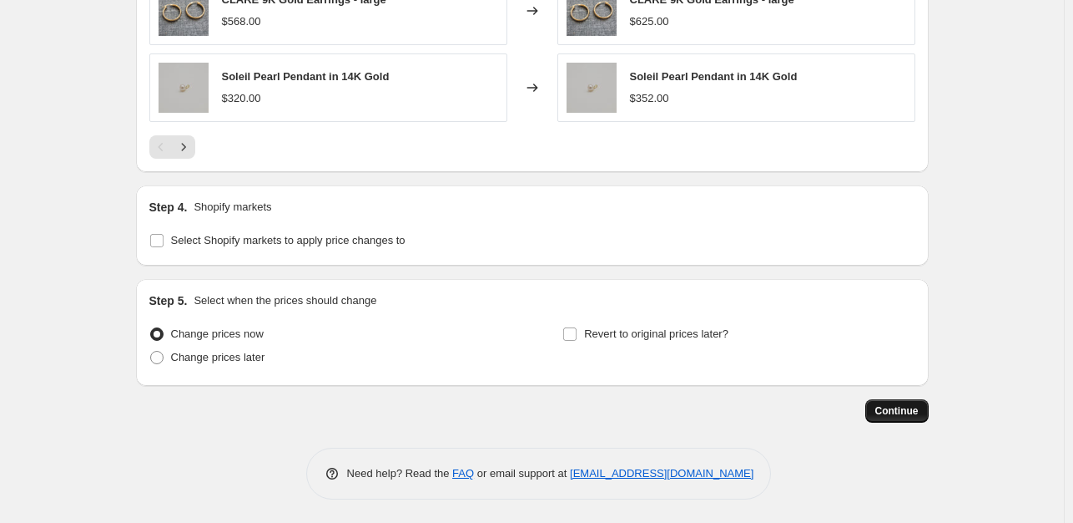
click at [892, 408] on span "Continue" at bounding box center [897, 410] width 43 height 13
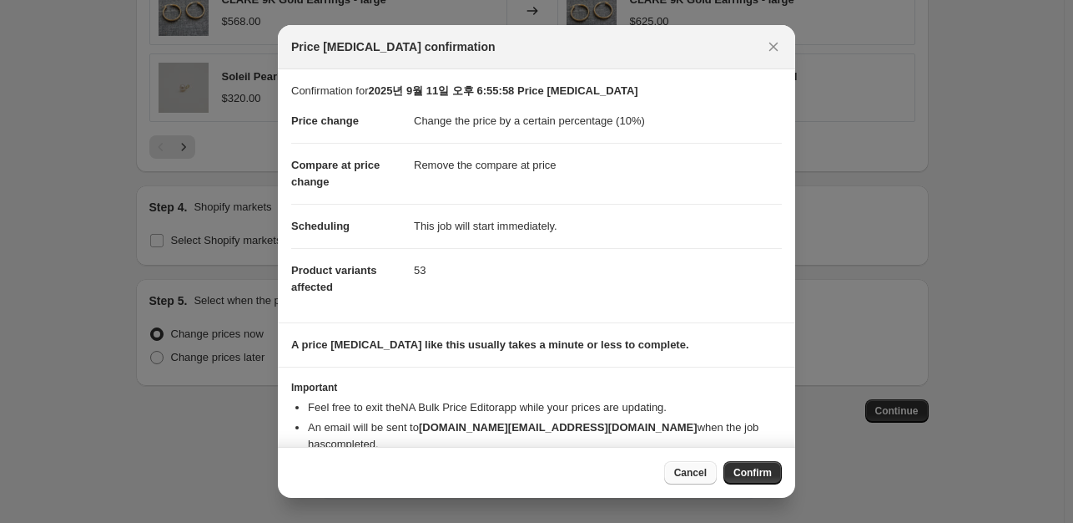
click at [684, 472] on span "Cancel" at bounding box center [690, 472] width 33 height 13
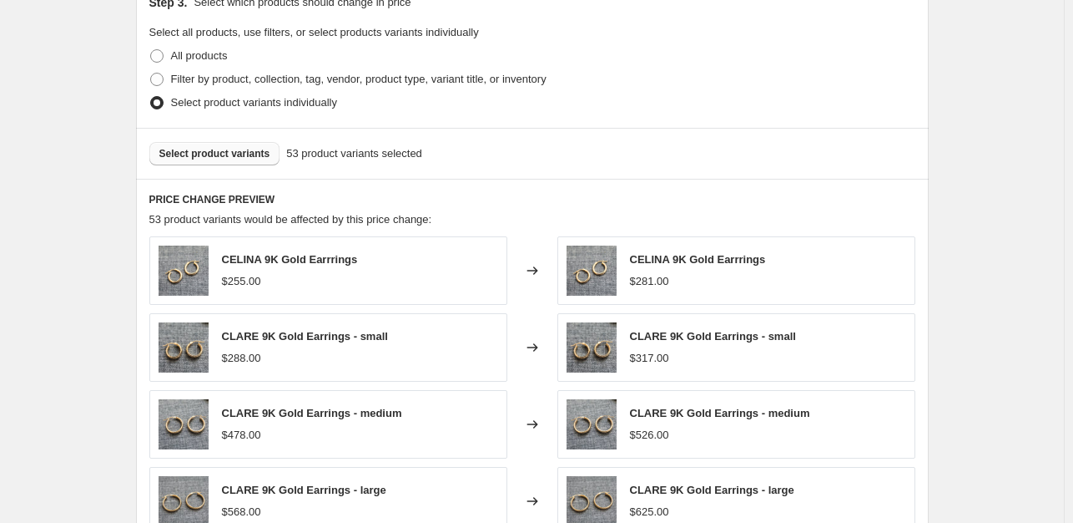
scroll to position [809, 0]
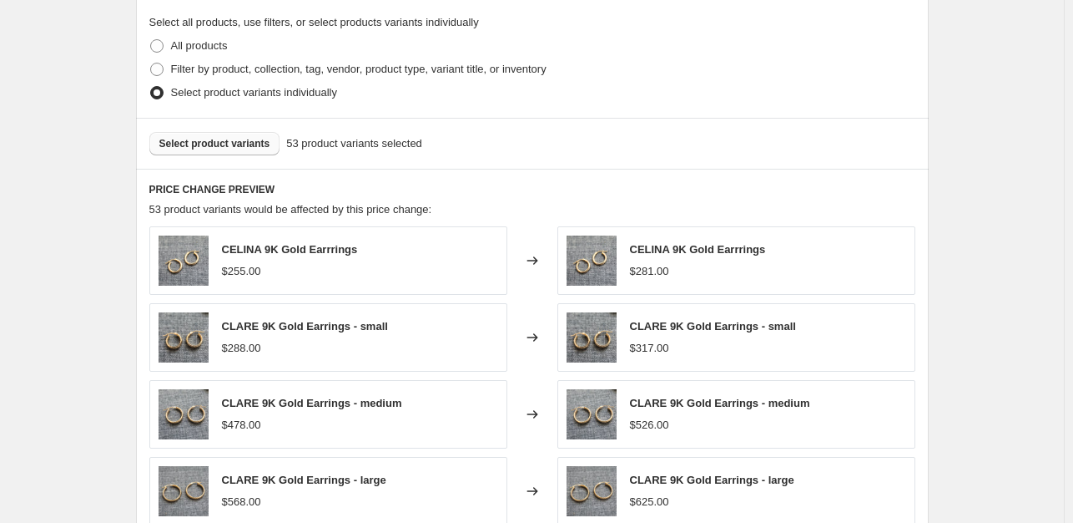
click at [241, 145] on span "Select product variants" at bounding box center [214, 143] width 111 height 13
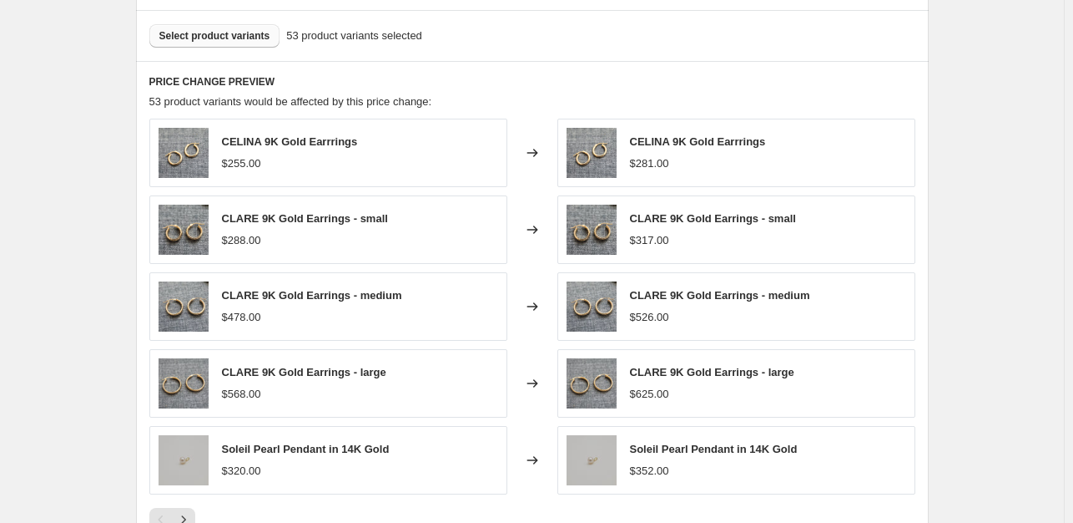
scroll to position [1289, 0]
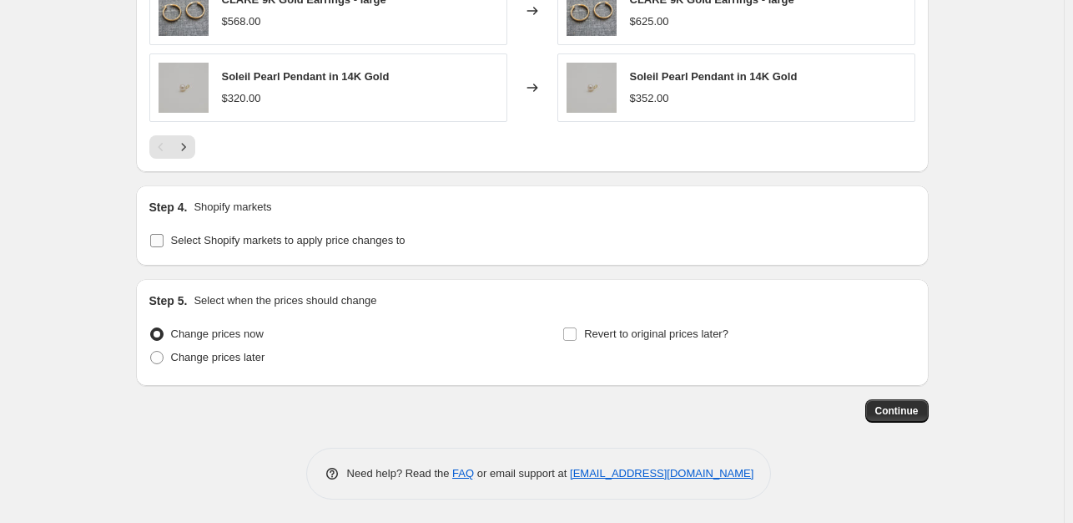
click at [262, 244] on span "Select Shopify markets to apply price changes to" at bounding box center [288, 240] width 235 height 13
click at [164, 244] on input "Select Shopify markets to apply price changes to" at bounding box center [156, 240] width 13 height 13
checkbox input "true"
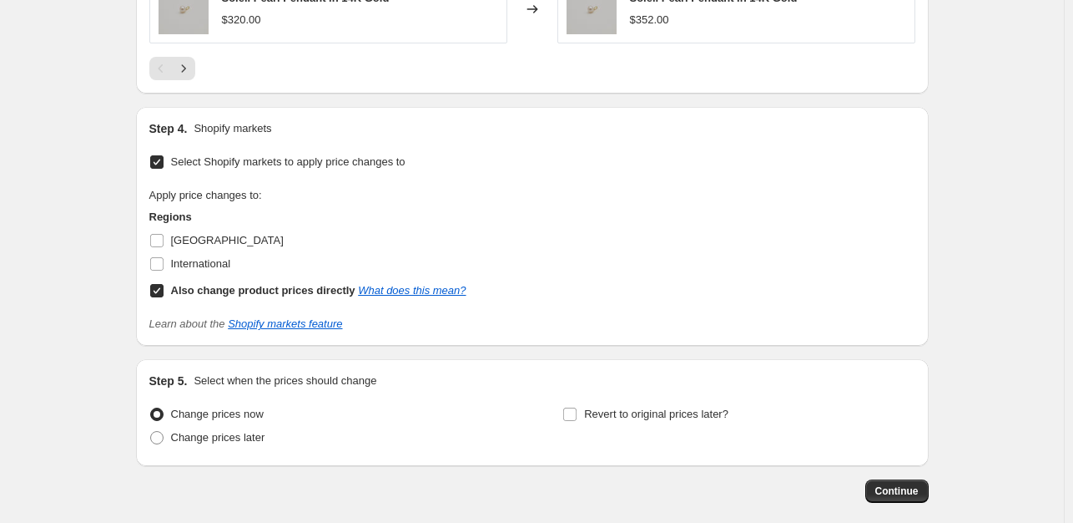
scroll to position [1448, 0]
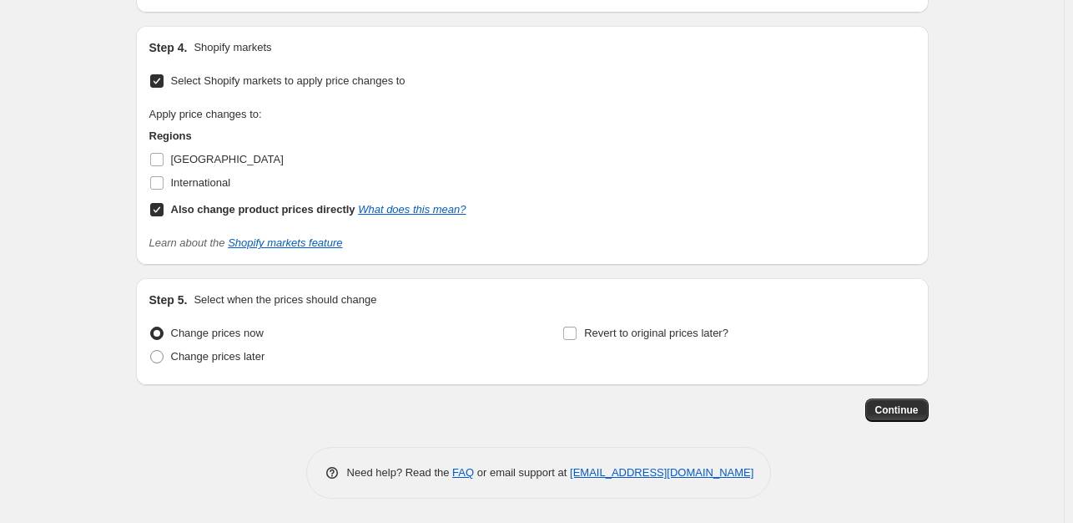
click at [867, 398] on div "Continue" at bounding box center [532, 409] width 793 height 23
click at [891, 407] on span "Continue" at bounding box center [897, 409] width 43 height 13
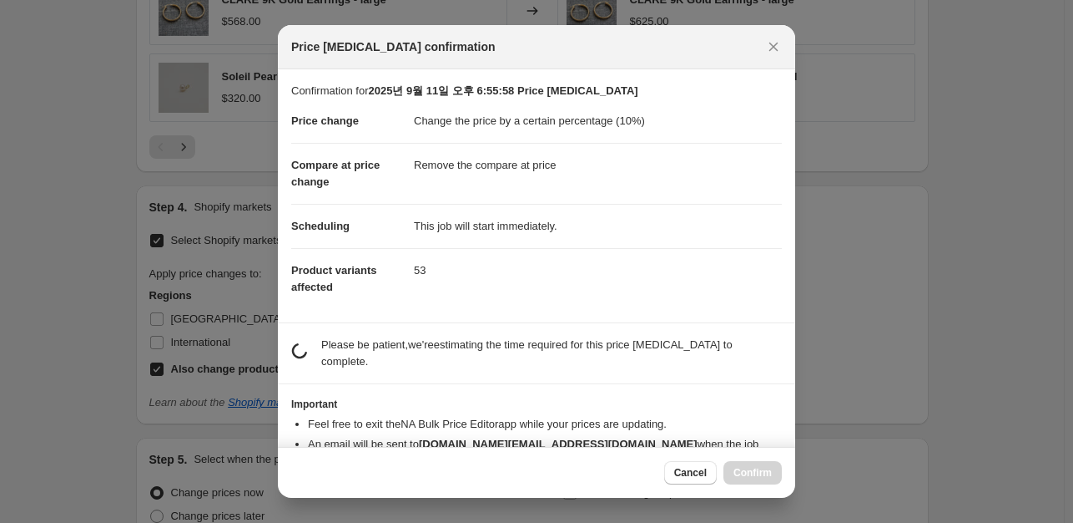
scroll to position [0, 0]
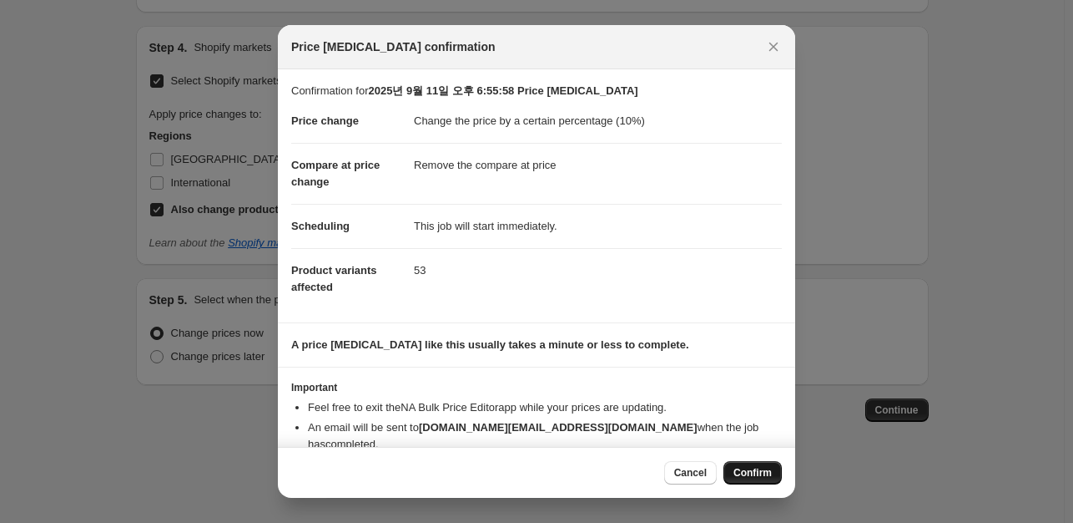
click at [750, 467] on span "Confirm" at bounding box center [753, 472] width 38 height 13
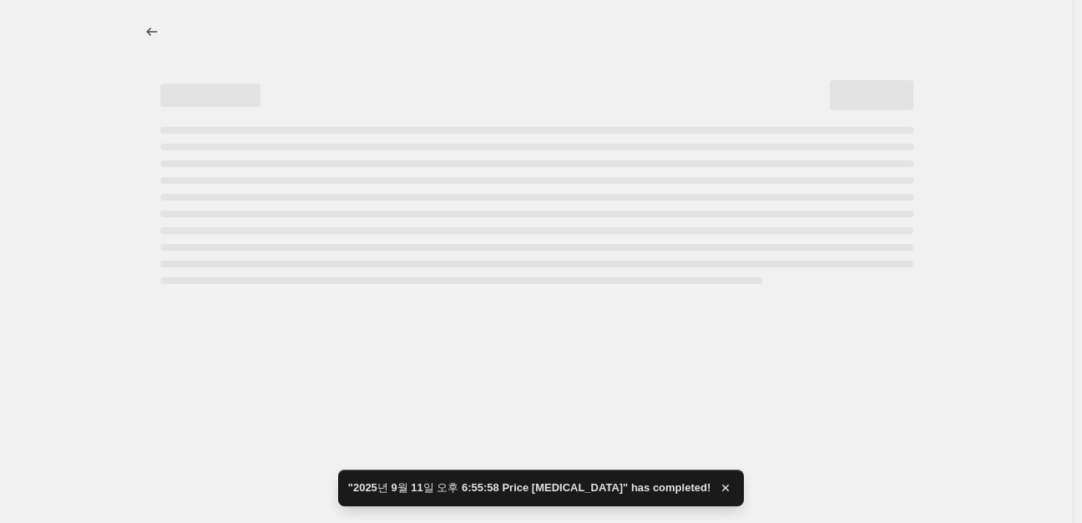
select select "percentage"
select select "remove"
